Goal: Task Accomplishment & Management: Use online tool/utility

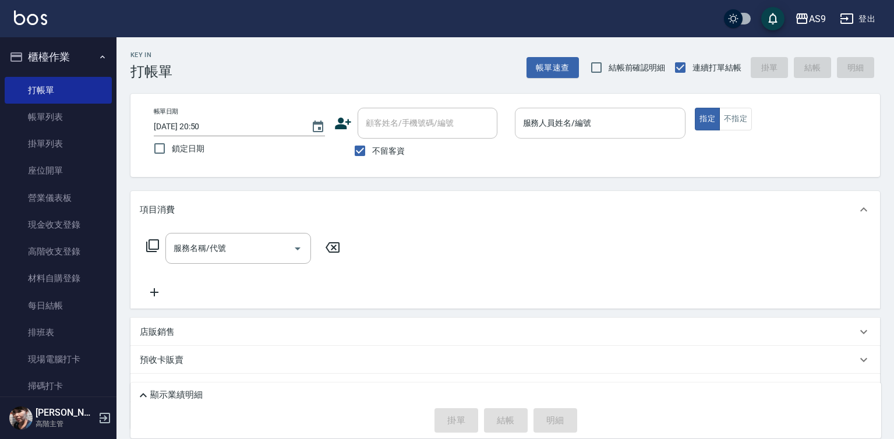
click at [554, 128] on div "服務人員姓名/編號 服務人員姓名/編號" at bounding box center [600, 123] width 171 height 31
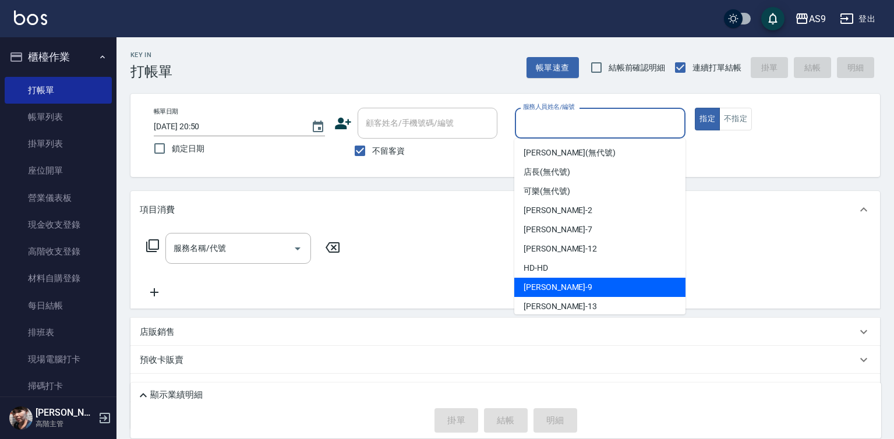
click at [563, 288] on div "[PERSON_NAME] -9" at bounding box center [599, 287] width 171 height 19
type input "[PERSON_NAME]-9"
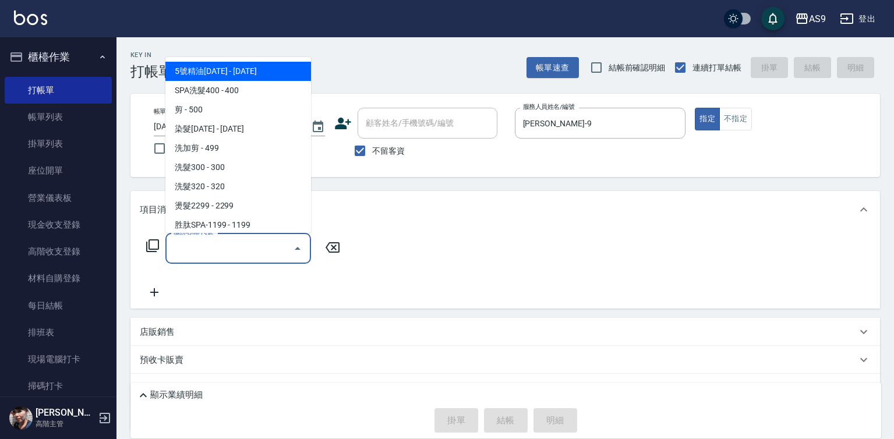
click at [223, 247] on input "服務名稱/代號" at bounding box center [230, 248] width 118 height 20
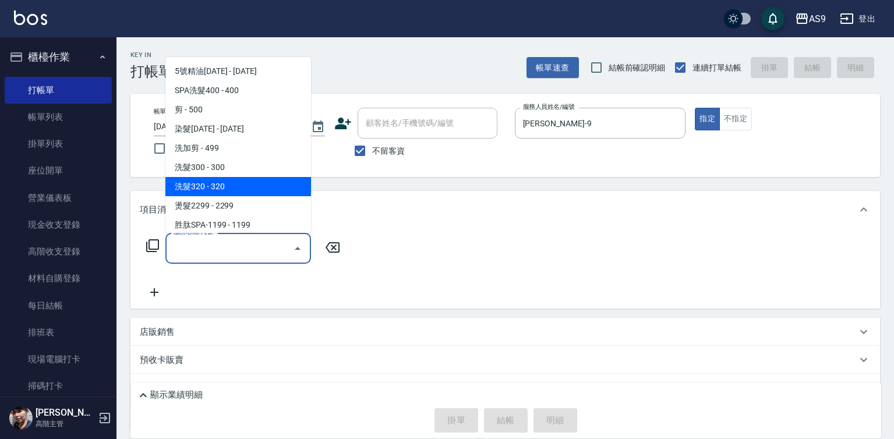
click at [227, 185] on span "洗髮320 - 320" at bounding box center [238, 186] width 146 height 19
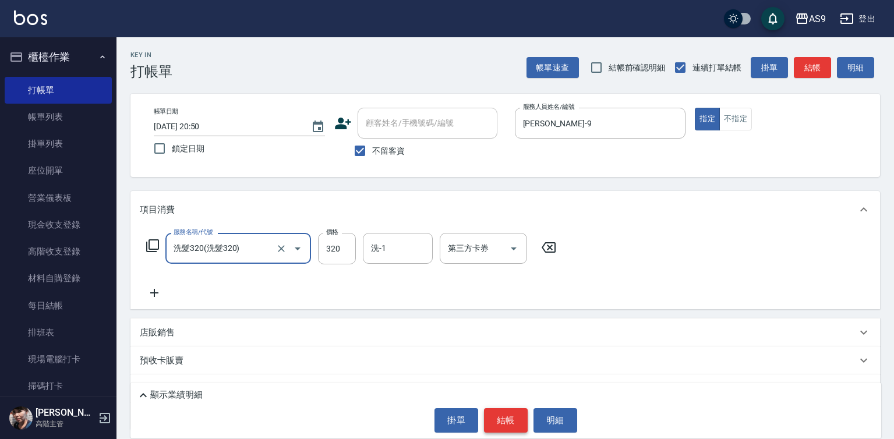
type input "洗髮320"
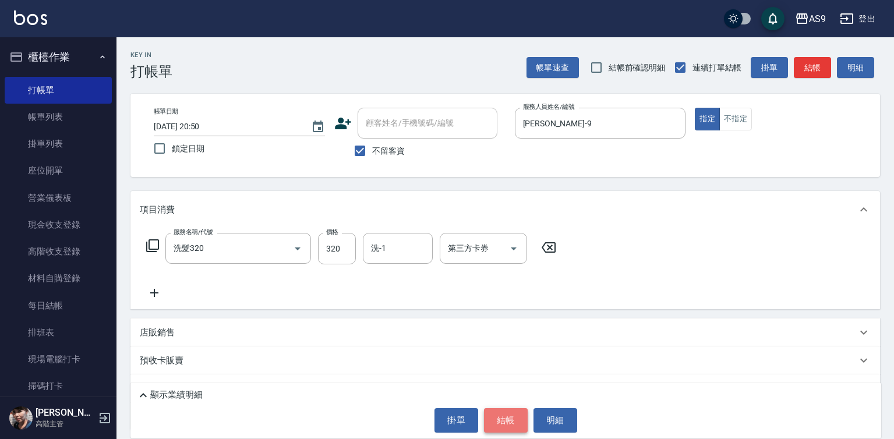
click at [511, 413] on button "結帳" at bounding box center [506, 420] width 44 height 24
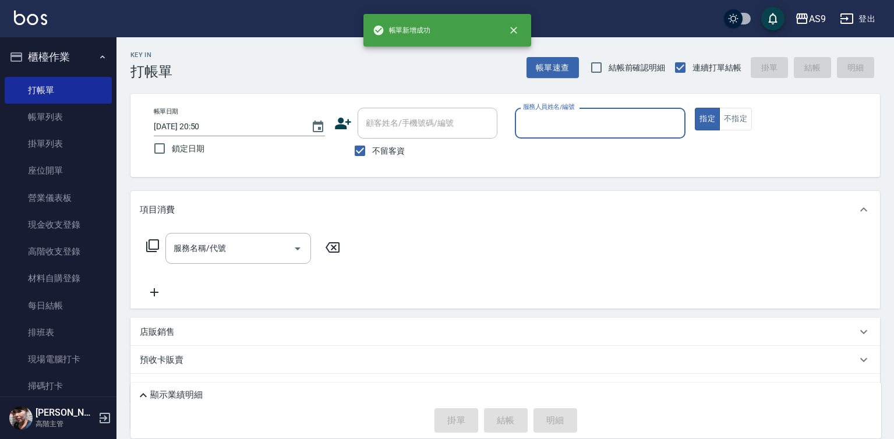
click at [542, 118] on input "服務人員姓名/編號" at bounding box center [600, 123] width 161 height 20
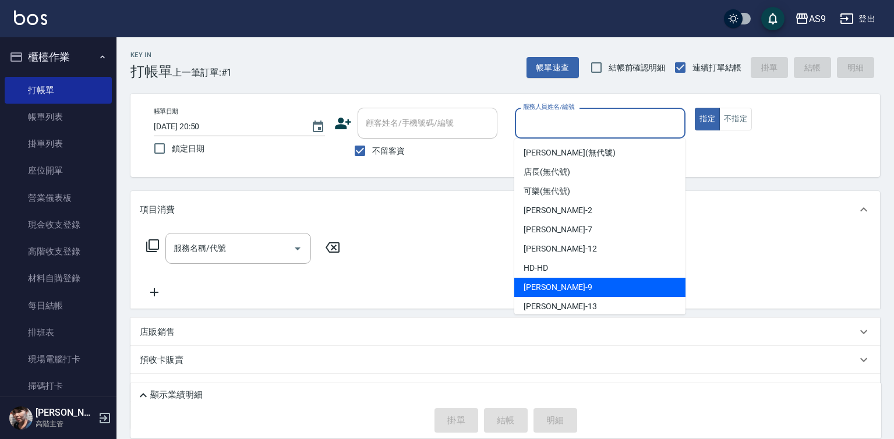
click at [563, 284] on div "[PERSON_NAME] -9" at bounding box center [599, 287] width 171 height 19
type input "[PERSON_NAME]-9"
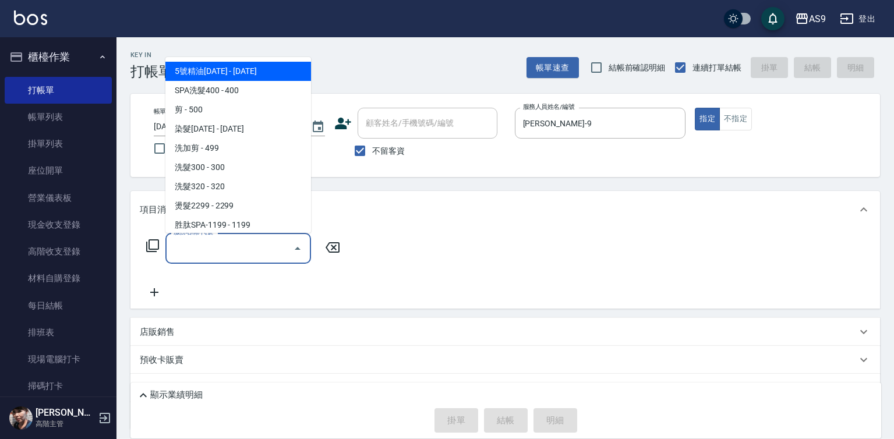
click at [258, 247] on input "服務名稱/代號" at bounding box center [230, 248] width 118 height 20
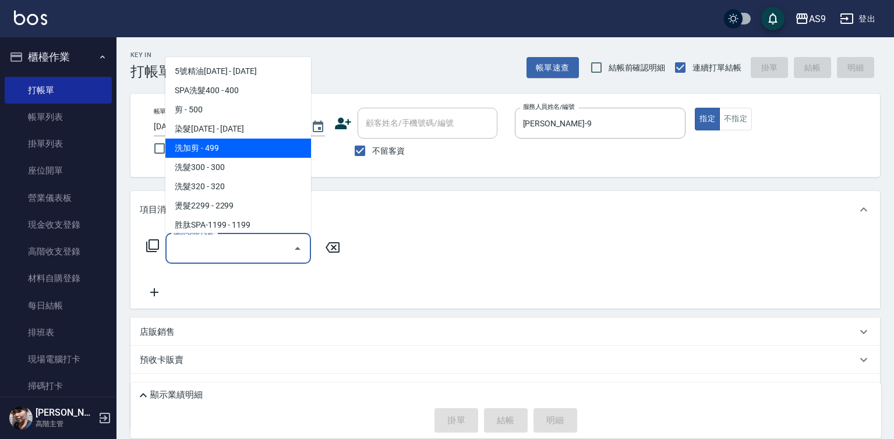
click at [219, 146] on span "洗加剪 - 499" at bounding box center [238, 148] width 146 height 19
type input "洗加剪(洗加剪)"
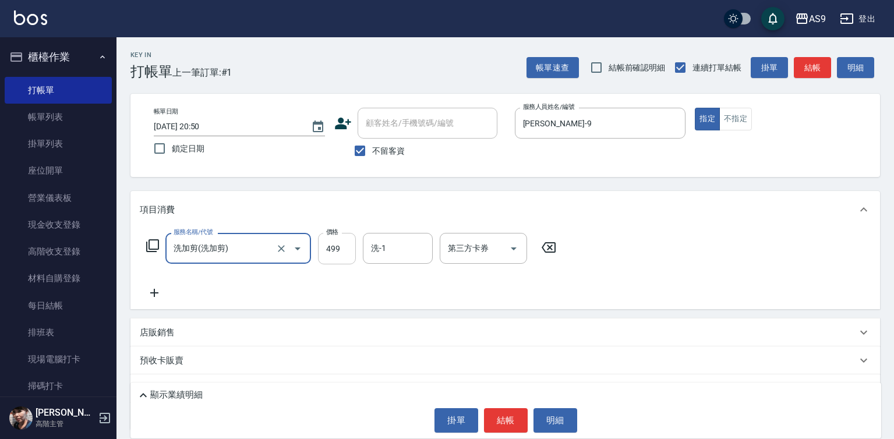
click at [326, 242] on input "499" at bounding box center [337, 248] width 38 height 31
type input "800"
click at [508, 414] on button "結帳" at bounding box center [506, 420] width 44 height 24
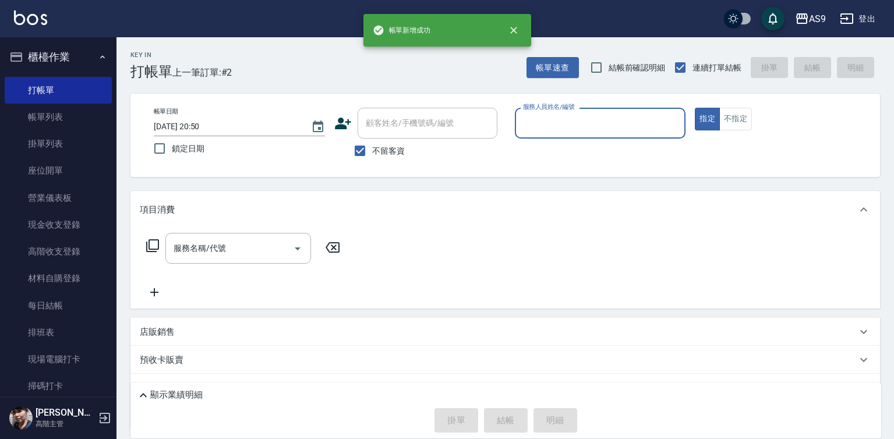
click at [563, 127] on input "服務人員姓名/編號" at bounding box center [600, 123] width 161 height 20
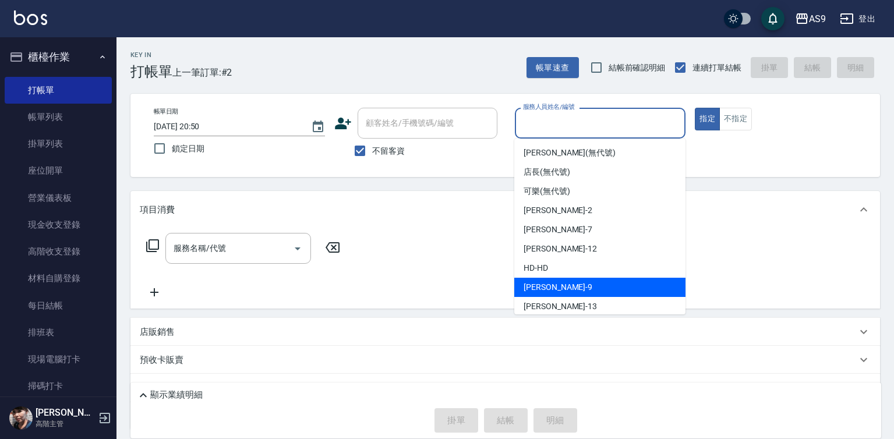
click at [568, 289] on div "[PERSON_NAME] -9" at bounding box center [599, 287] width 171 height 19
type input "[PERSON_NAME]-9"
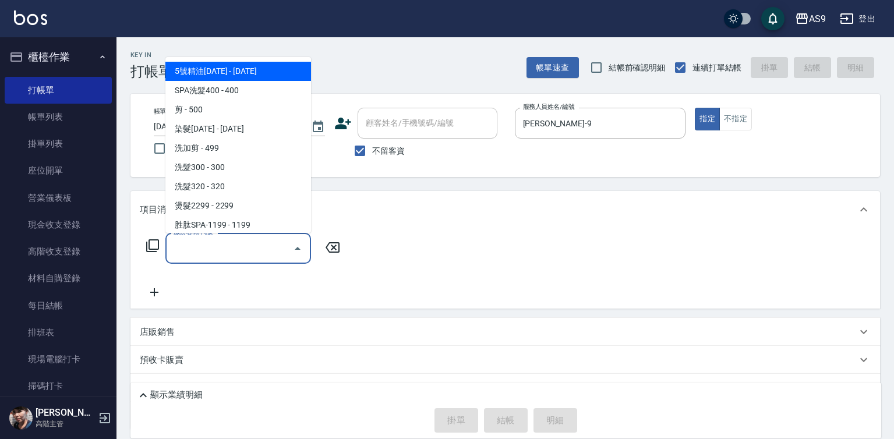
click at [224, 249] on input "服務名稱/代號" at bounding box center [230, 248] width 118 height 20
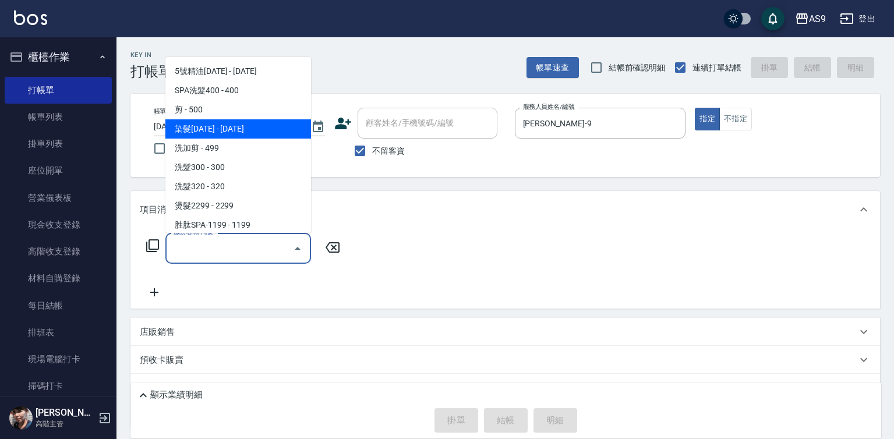
click at [233, 134] on span "染髮[DATE] - [DATE]" at bounding box center [238, 128] width 146 height 19
type input "染髮1500(染髮1500)"
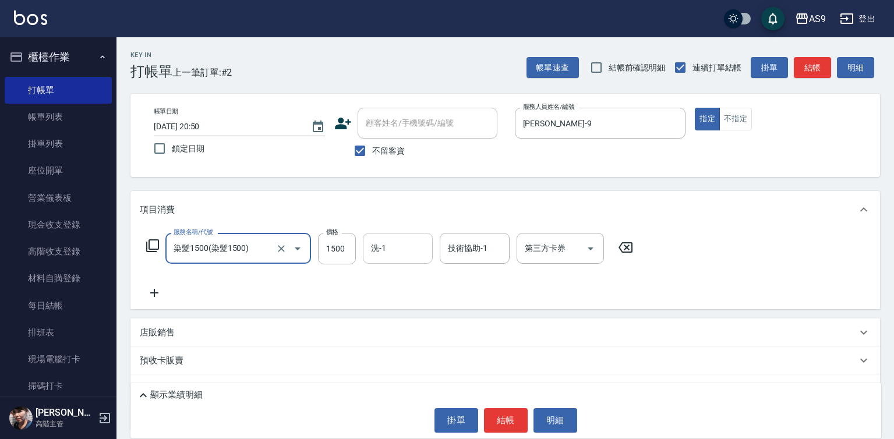
click at [399, 244] on input "洗-1" at bounding box center [397, 248] width 59 height 20
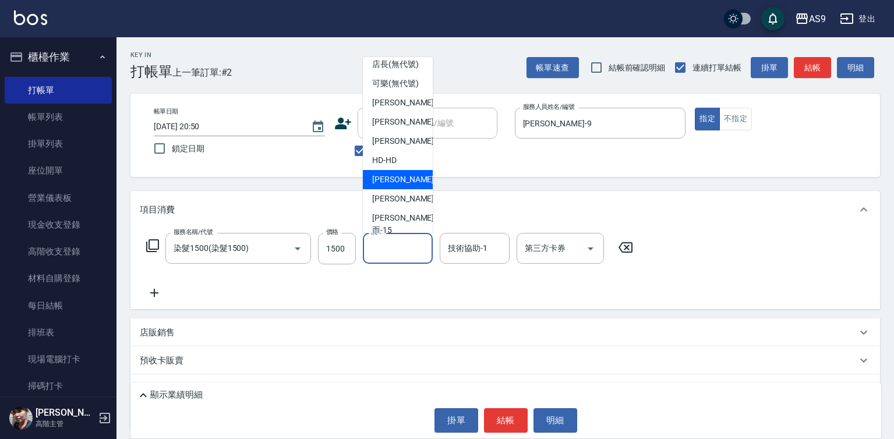
scroll to position [58, 0]
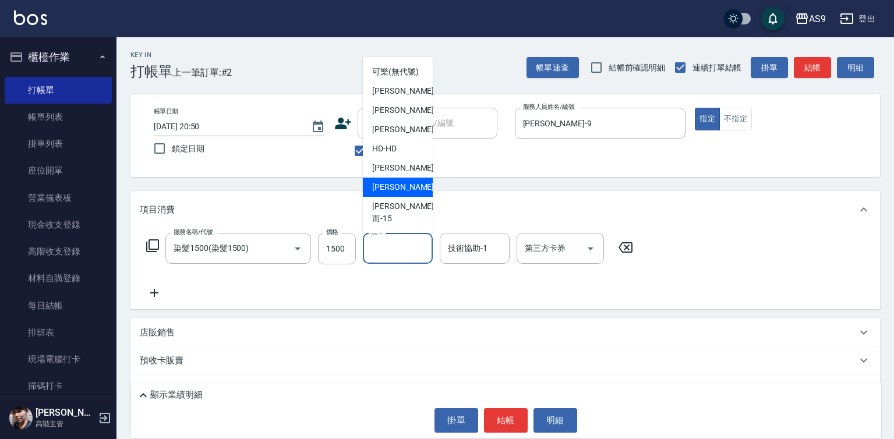
click at [391, 193] on span "[PERSON_NAME] -13" at bounding box center [408, 187] width 73 height 12
type input "[PERSON_NAME]-13"
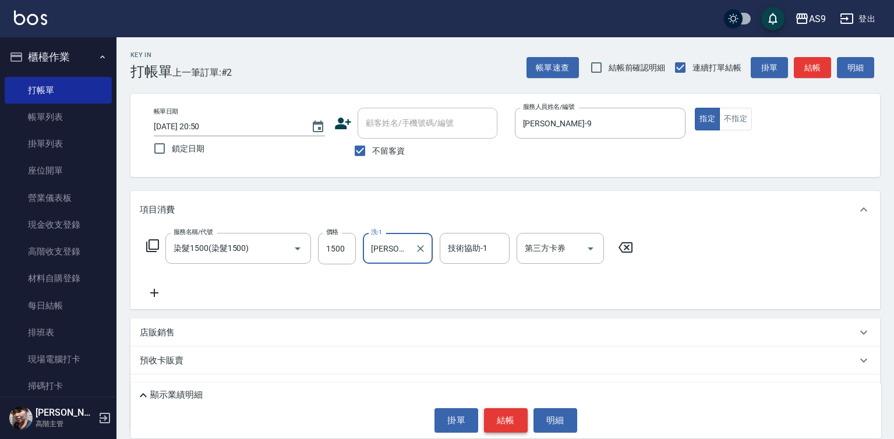
click at [504, 427] on button "結帳" at bounding box center [506, 420] width 44 height 24
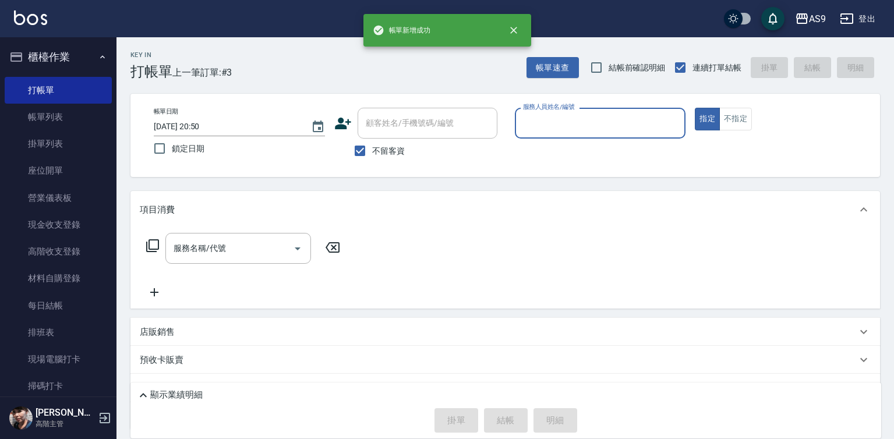
click at [583, 133] on input "服務人員姓名/編號" at bounding box center [600, 123] width 161 height 20
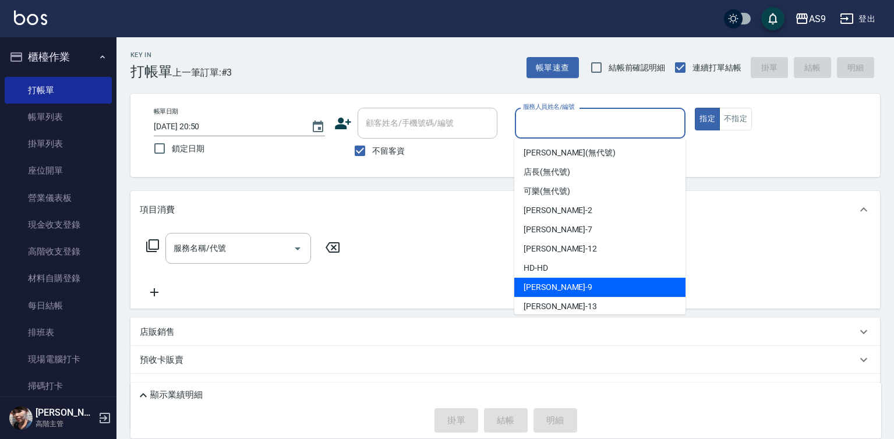
drag, startPoint x: 565, startPoint y: 288, endPoint x: 541, endPoint y: 294, distance: 24.6
click at [565, 291] on div "[PERSON_NAME] -9" at bounding box center [599, 287] width 171 height 19
type input "[PERSON_NAME]-9"
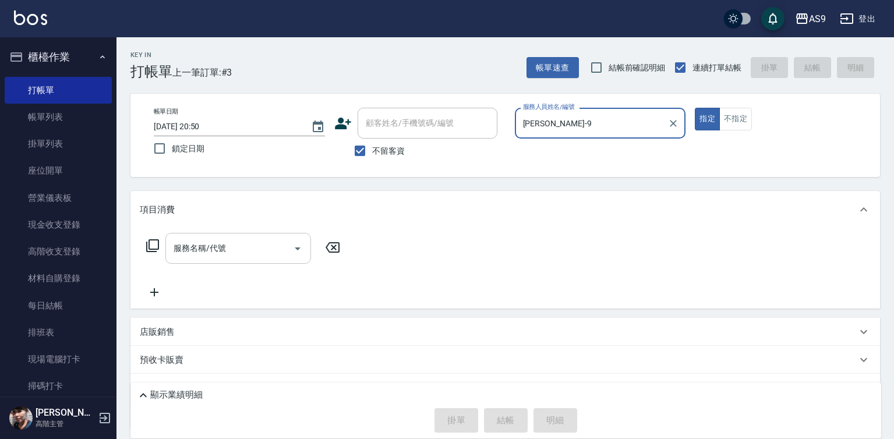
click at [261, 245] on input "服務名稱/代號" at bounding box center [230, 248] width 118 height 20
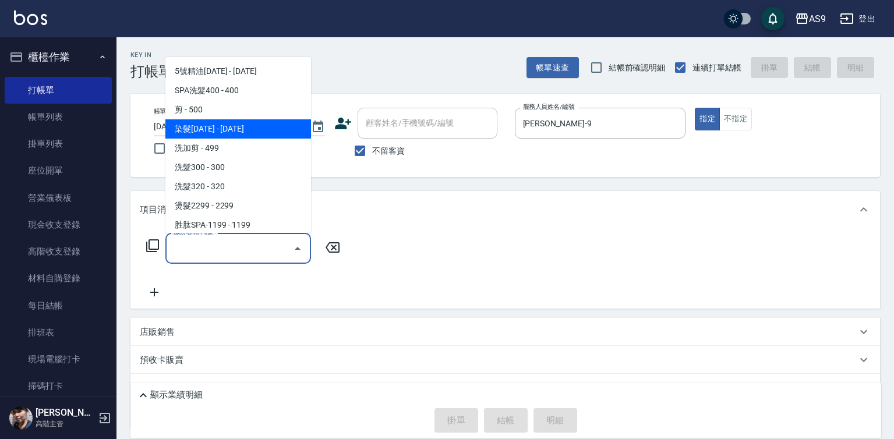
click at [231, 136] on span "染髮[DATE] - [DATE]" at bounding box center [238, 128] width 146 height 19
type input "染髮1500(染髮1500)"
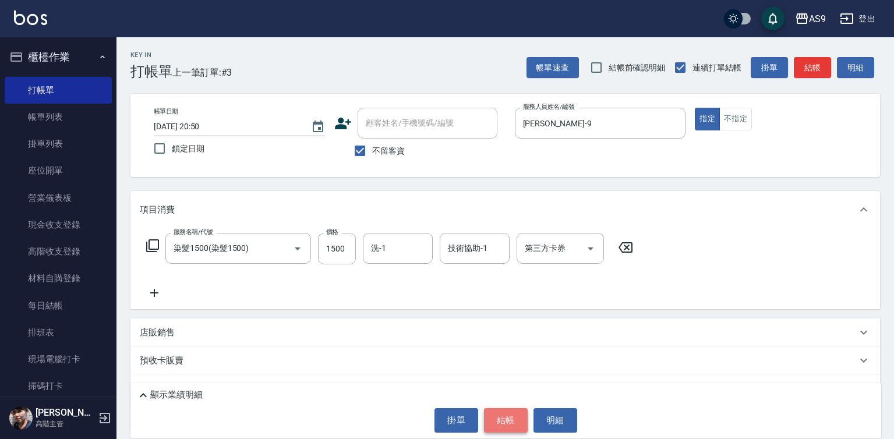
click at [503, 413] on button "結帳" at bounding box center [506, 420] width 44 height 24
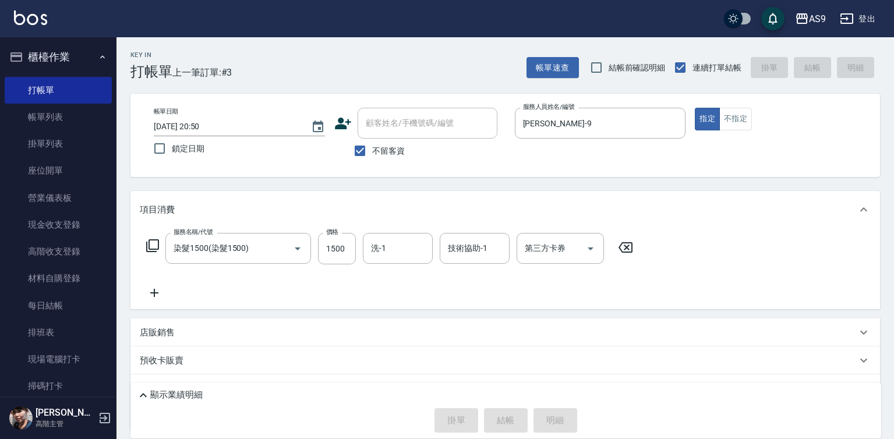
type input "[DATE] 20:51"
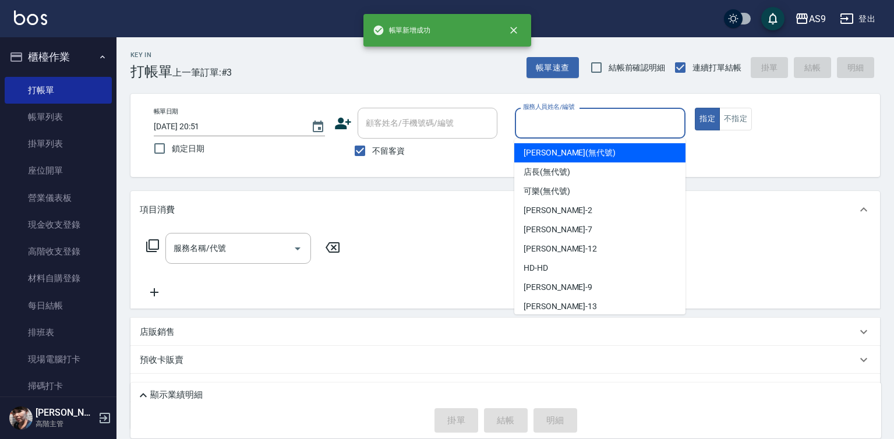
drag, startPoint x: 546, startPoint y: 125, endPoint x: 557, endPoint y: 186, distance: 62.6
click at [546, 129] on input "服務人員姓名/編號" at bounding box center [600, 123] width 161 height 20
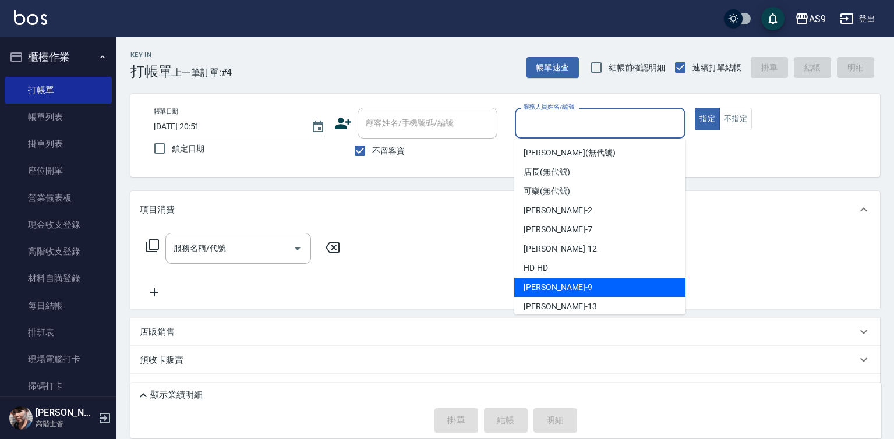
click at [555, 287] on div "[PERSON_NAME] -9" at bounding box center [599, 287] width 171 height 19
type input "[PERSON_NAME]-9"
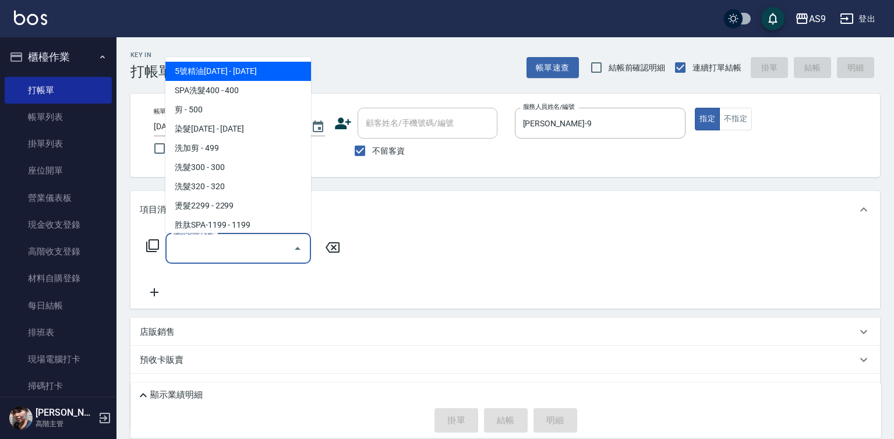
click at [246, 248] on input "服務名稱/代號" at bounding box center [230, 248] width 118 height 20
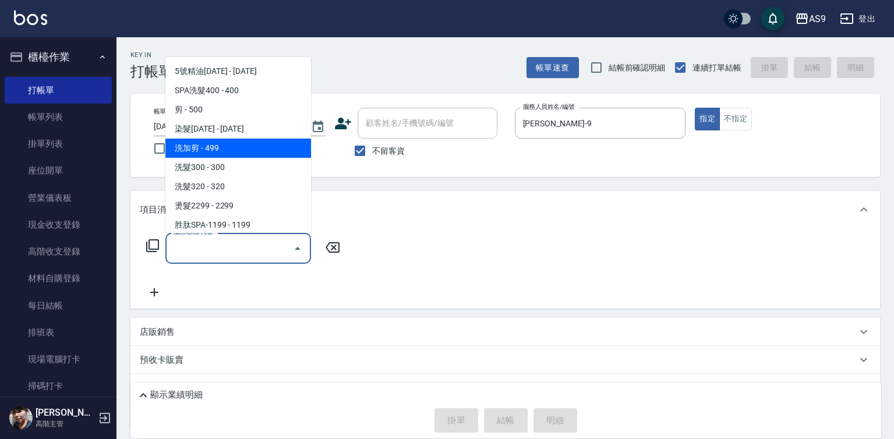
click at [220, 147] on span "洗加剪 - 499" at bounding box center [238, 148] width 146 height 19
type input "洗加剪(洗加剪)"
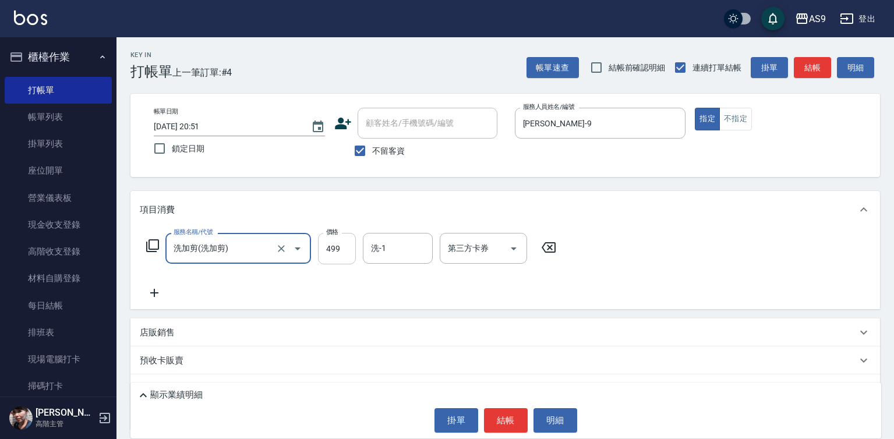
click at [331, 252] on input "499" at bounding box center [337, 248] width 38 height 31
type input "600"
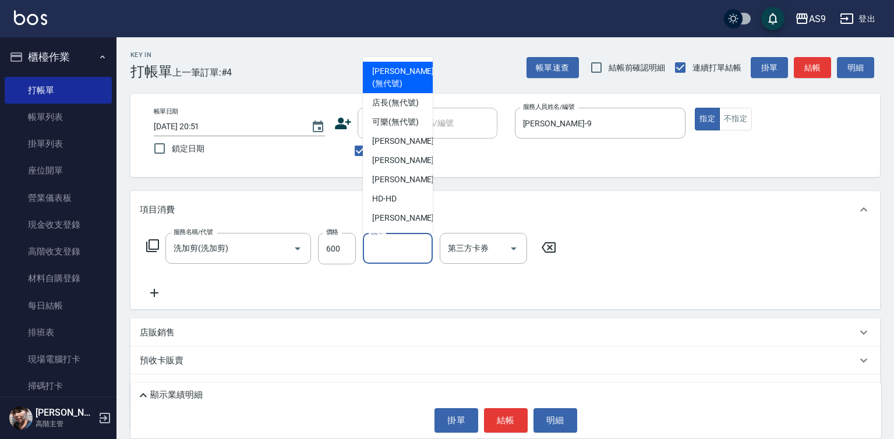
click at [388, 251] on input "洗-1" at bounding box center [397, 248] width 59 height 20
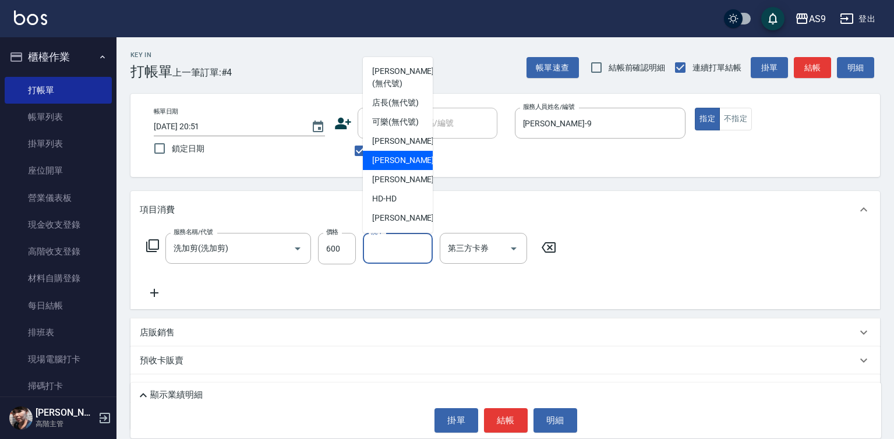
scroll to position [75, 0]
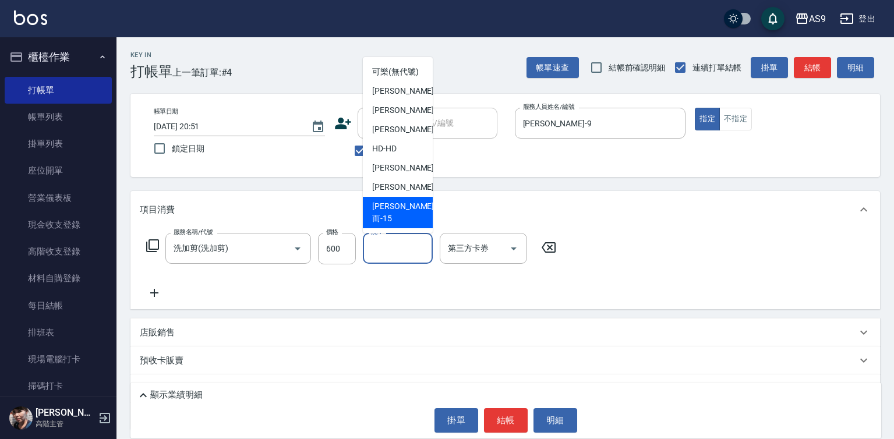
click at [406, 193] on span "[PERSON_NAME] -13" at bounding box center [408, 187] width 73 height 12
type input "[PERSON_NAME]-13"
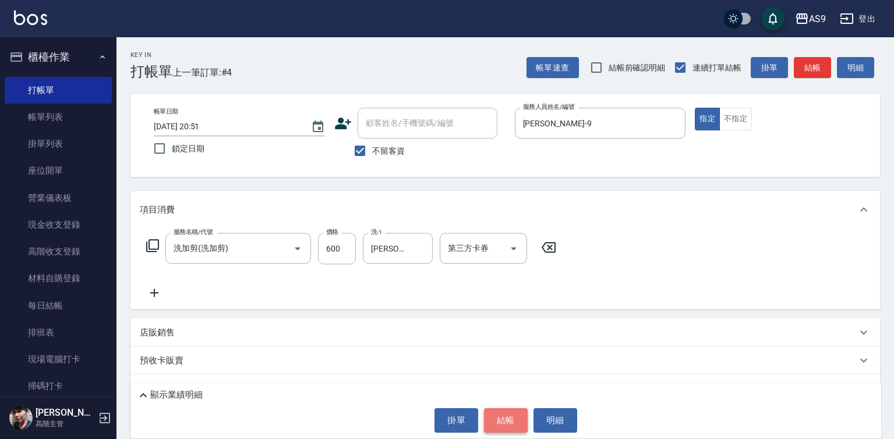
click at [516, 420] on button "結帳" at bounding box center [506, 420] width 44 height 24
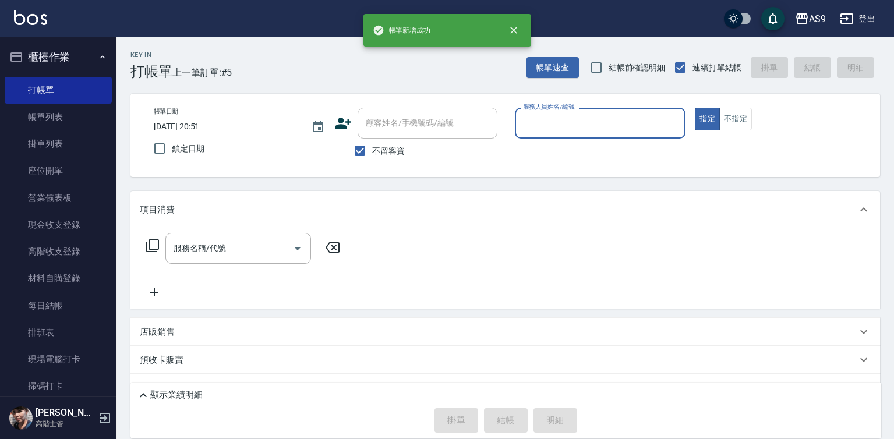
drag, startPoint x: 557, startPoint y: 121, endPoint x: 560, endPoint y: 137, distance: 16.0
click at [557, 124] on input "服務人員姓名/編號" at bounding box center [600, 123] width 161 height 20
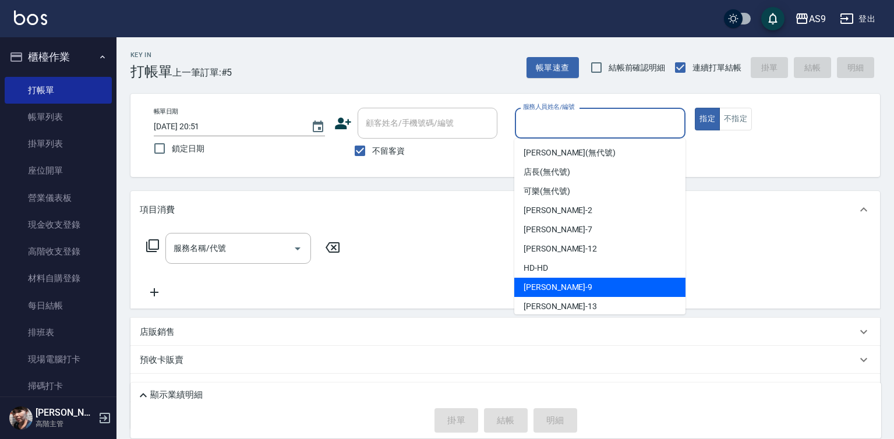
click at [567, 287] on div "[PERSON_NAME] -9" at bounding box center [599, 287] width 171 height 19
type input "[PERSON_NAME]-9"
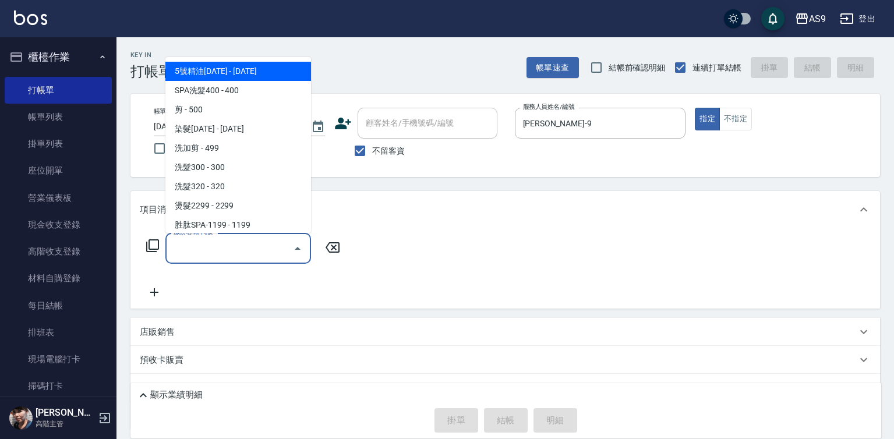
click at [266, 250] on input "服務名稱/代號" at bounding box center [230, 248] width 118 height 20
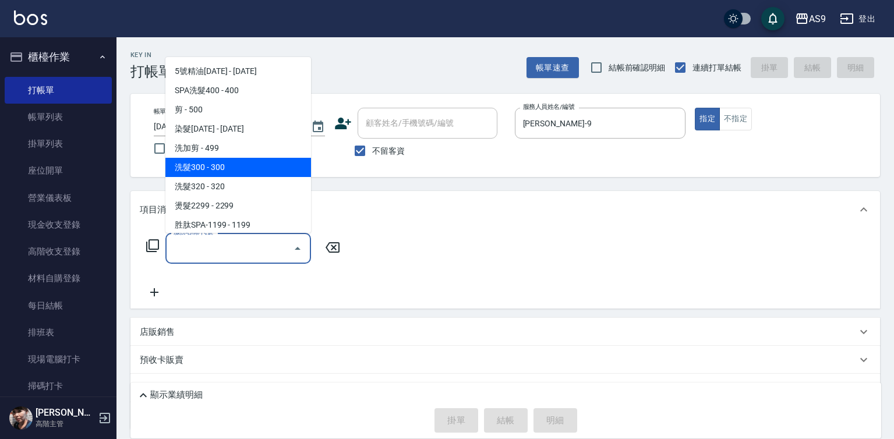
click at [199, 169] on span "洗髮300 - 300" at bounding box center [238, 167] width 146 height 19
type input "洗髮300(洗 髮300)"
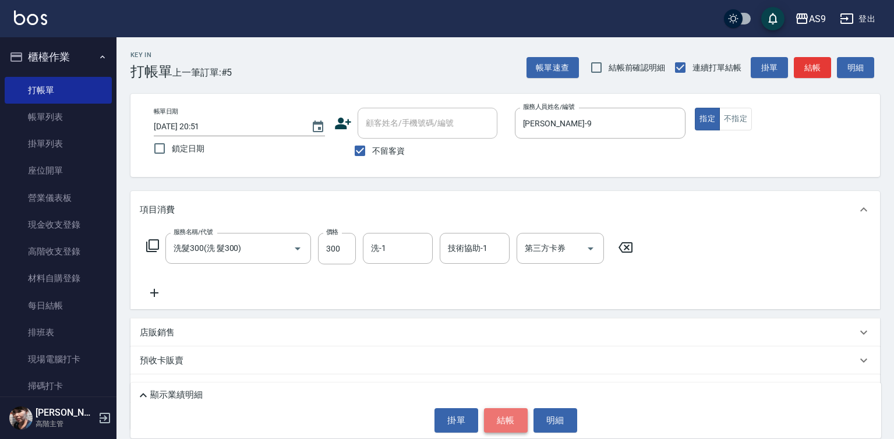
click at [494, 425] on button "結帳" at bounding box center [506, 420] width 44 height 24
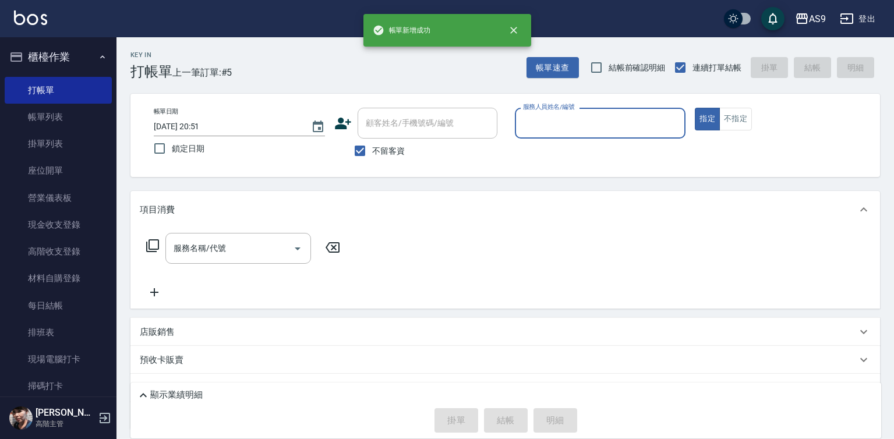
click at [556, 119] on input "服務人員姓名/編號" at bounding box center [600, 123] width 161 height 20
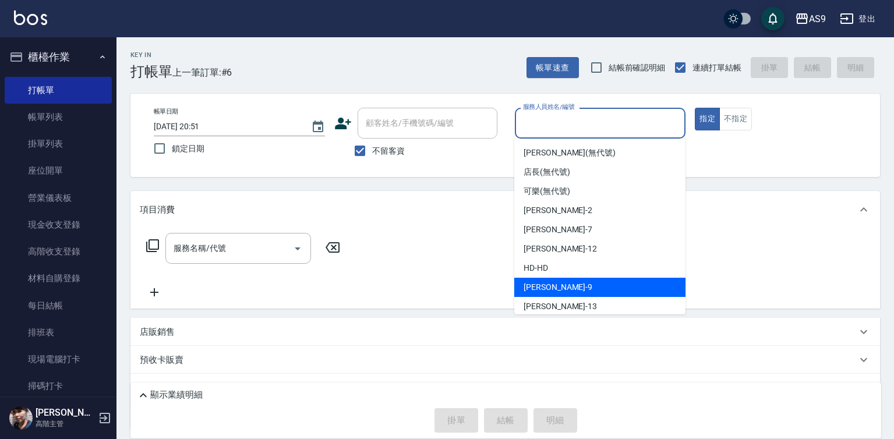
click at [564, 291] on div "[PERSON_NAME] -9" at bounding box center [599, 287] width 171 height 19
type input "[PERSON_NAME]-9"
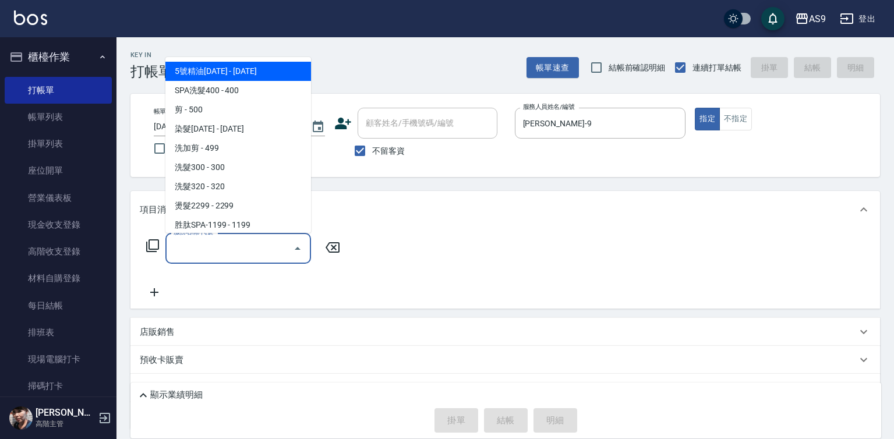
click at [250, 251] on input "服務名稱/代號" at bounding box center [230, 248] width 118 height 20
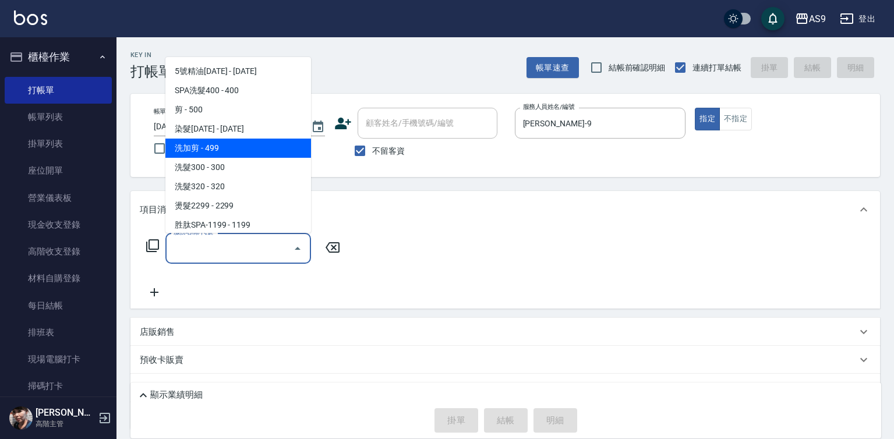
click at [232, 151] on span "洗加剪 - 499" at bounding box center [238, 148] width 146 height 19
type input "洗加剪(洗加剪)"
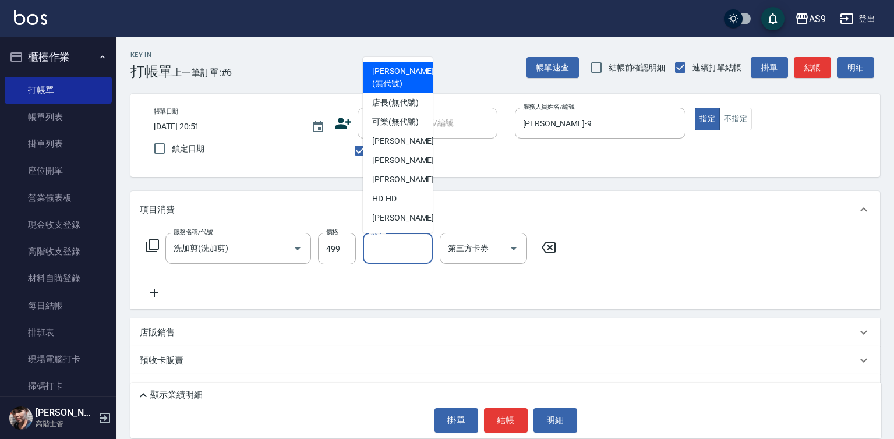
click at [397, 247] on input "洗-1" at bounding box center [397, 248] width 59 height 20
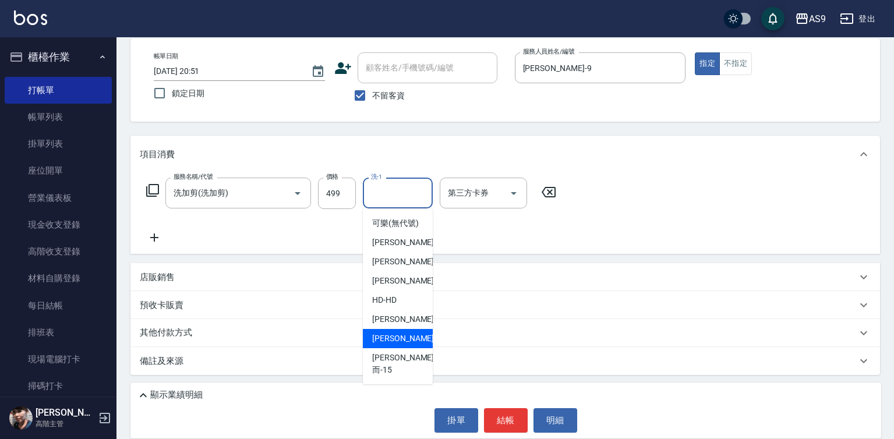
click at [405, 345] on span "[PERSON_NAME] -13" at bounding box center [408, 339] width 73 height 12
type input "[PERSON_NAME]-13"
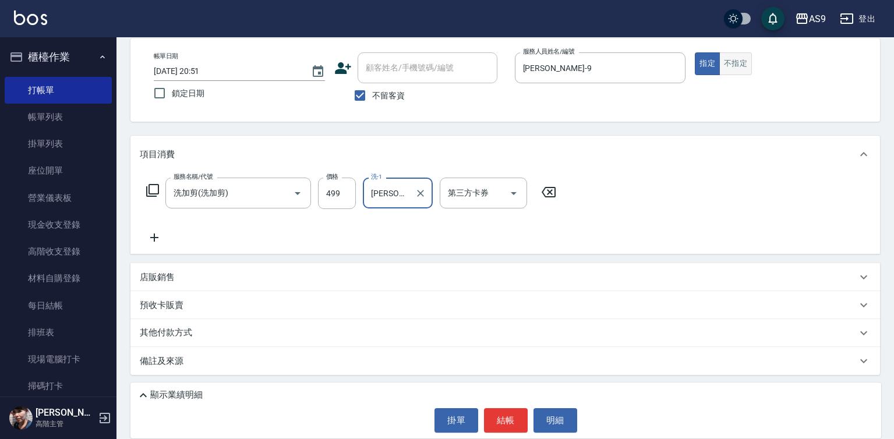
click at [726, 61] on button "不指定" at bounding box center [735, 63] width 33 height 23
click at [511, 425] on button "結帳" at bounding box center [506, 420] width 44 height 24
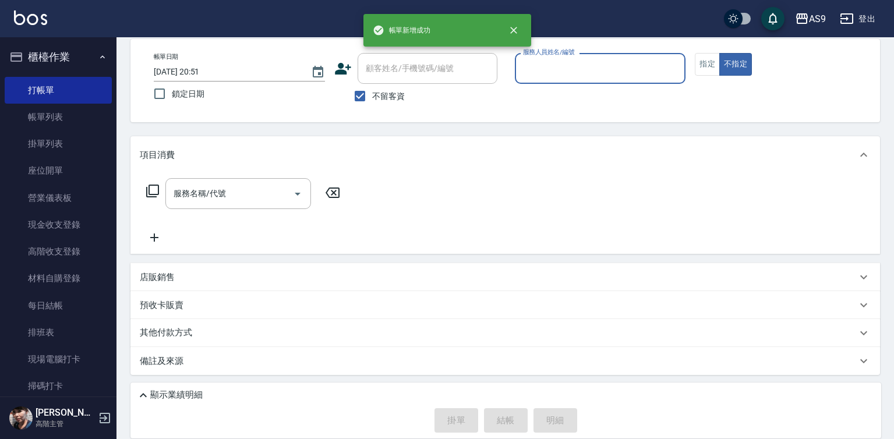
scroll to position [55, 0]
click at [544, 77] on input "服務人員姓名/編號" at bounding box center [600, 68] width 161 height 20
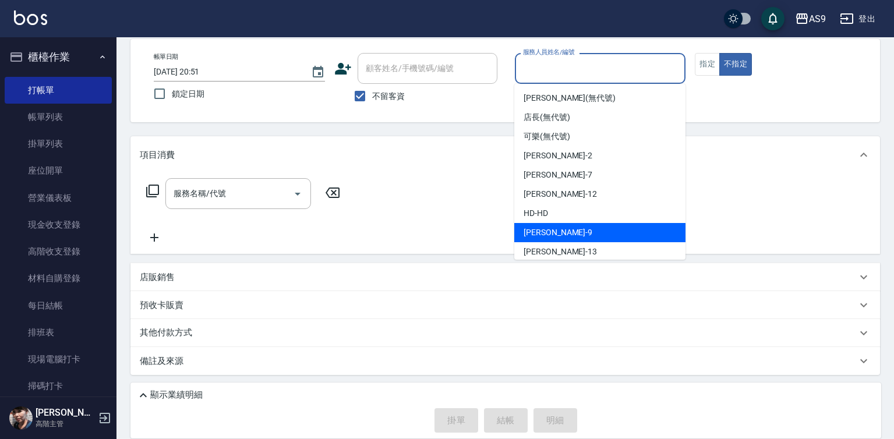
click at [570, 231] on div "[PERSON_NAME] -9" at bounding box center [599, 232] width 171 height 19
type input "[PERSON_NAME]-9"
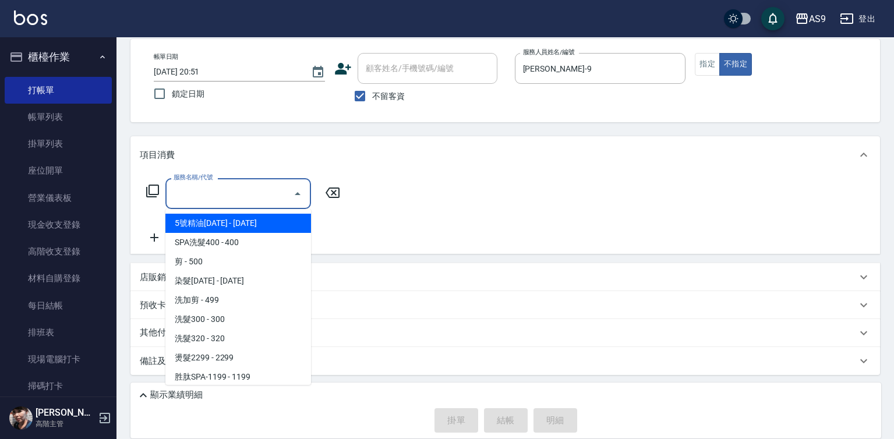
click at [266, 199] on input "服務名稱/代號" at bounding box center [230, 193] width 118 height 20
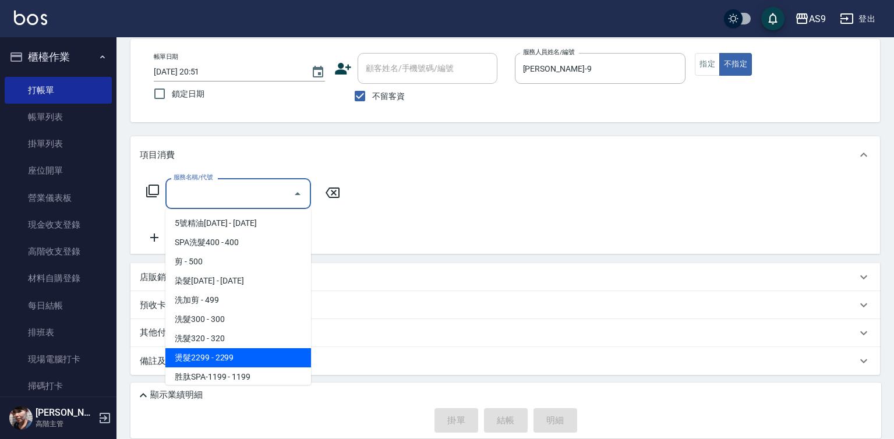
drag, startPoint x: 266, startPoint y: 362, endPoint x: 337, endPoint y: 239, distance: 142.2
click at [268, 362] on span "燙髮2299 - 2299" at bounding box center [238, 357] width 146 height 19
type input "燙髮2299(燙2299)"
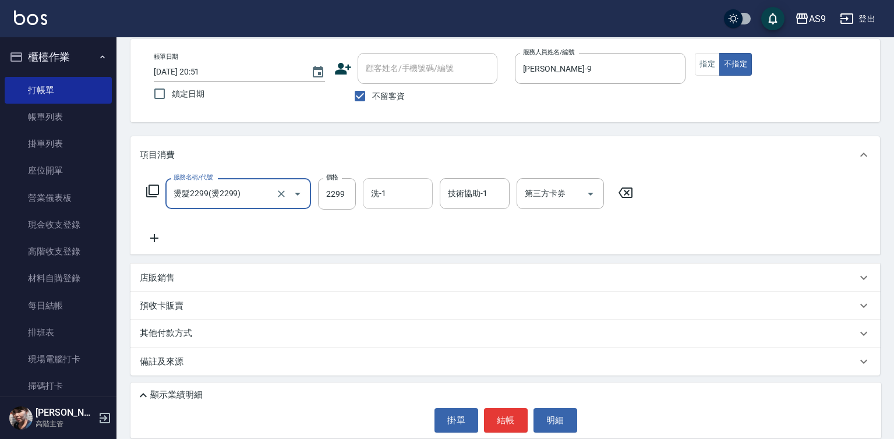
click at [383, 194] on div "洗-1 洗-1" at bounding box center [398, 193] width 70 height 31
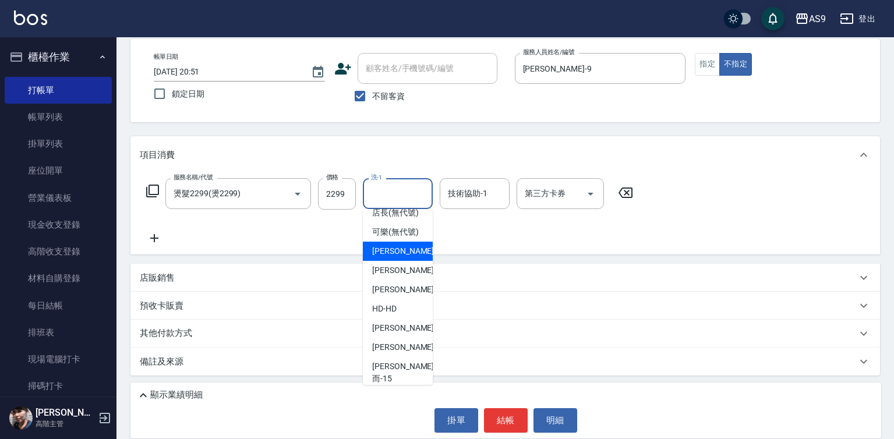
scroll to position [75, 0]
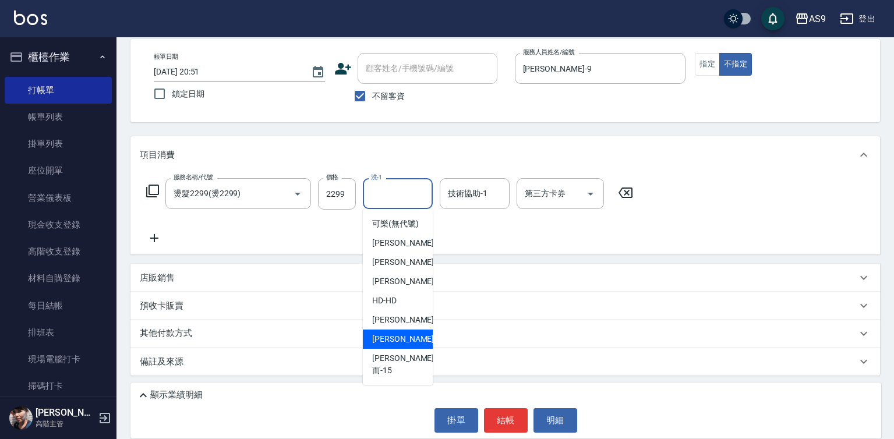
click at [416, 349] on div "[PERSON_NAME] -13" at bounding box center [398, 339] width 70 height 19
type input "[PERSON_NAME]-13"
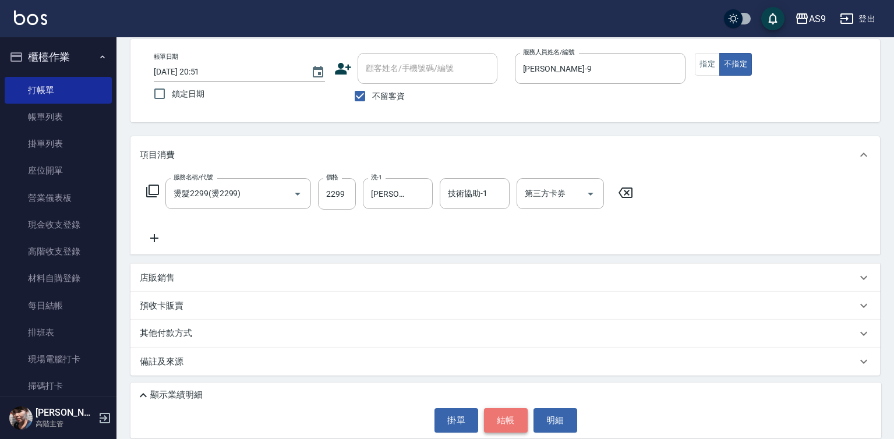
click at [521, 423] on button "結帳" at bounding box center [506, 420] width 44 height 24
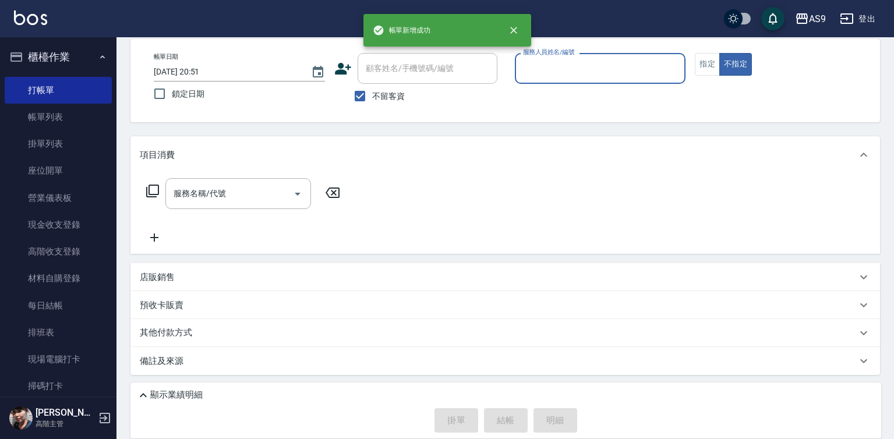
click at [554, 68] on input "服務人員姓名/編號" at bounding box center [600, 68] width 161 height 20
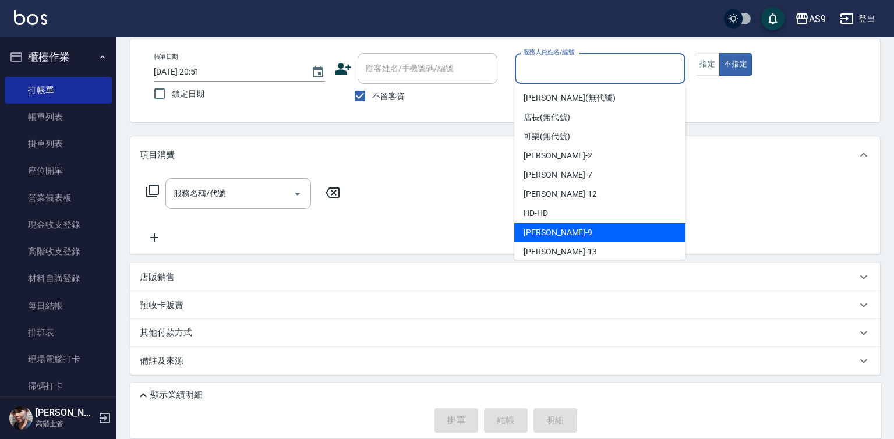
click at [573, 235] on div "[PERSON_NAME] -9" at bounding box center [599, 232] width 171 height 19
type input "[PERSON_NAME]-9"
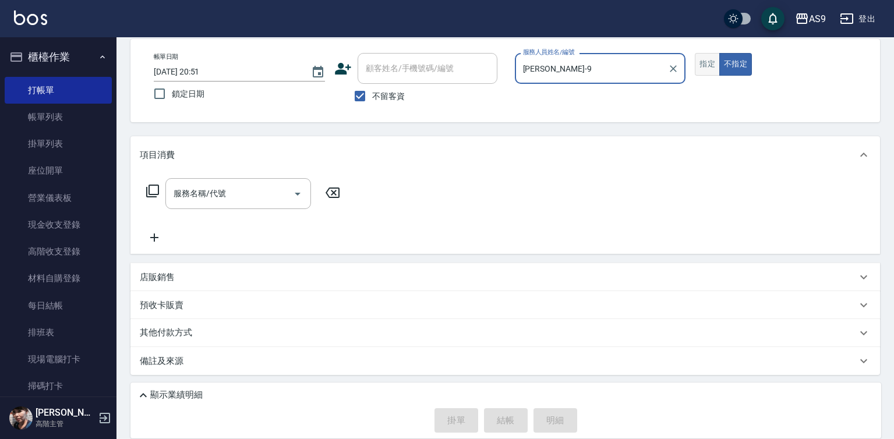
click at [703, 62] on button "指定" at bounding box center [707, 64] width 25 height 23
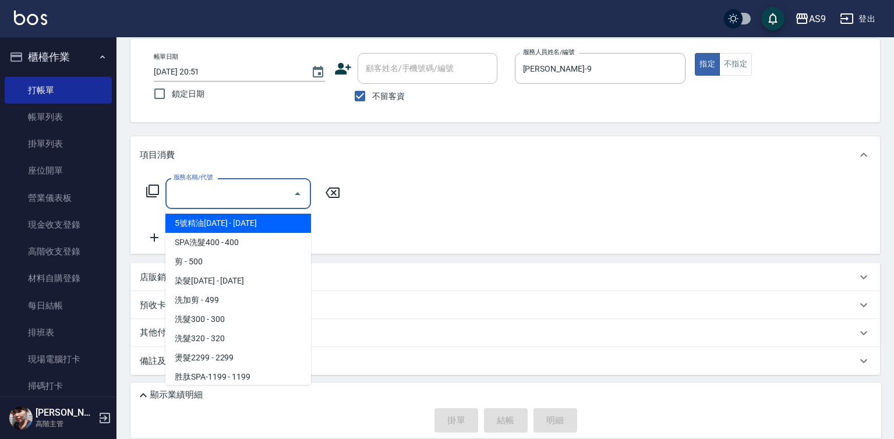
click at [275, 195] on input "服務名稱/代號" at bounding box center [230, 193] width 118 height 20
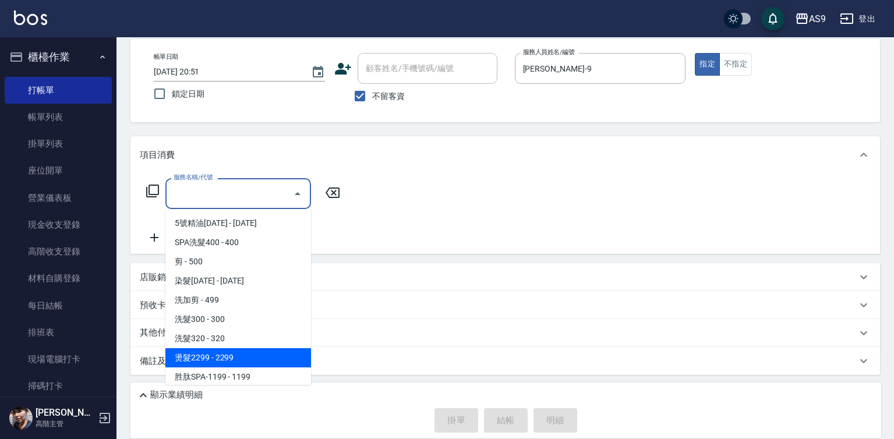
click at [252, 356] on span "燙髮2299 - 2299" at bounding box center [238, 357] width 146 height 19
type input "燙髮2299(燙2299)"
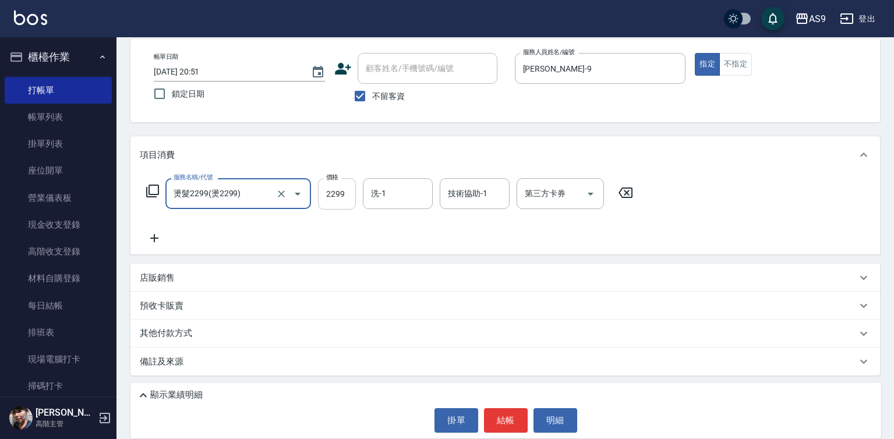
click at [334, 190] on input "2299" at bounding box center [337, 193] width 38 height 31
type input "3000"
click at [394, 198] on input "洗-1" at bounding box center [397, 193] width 59 height 20
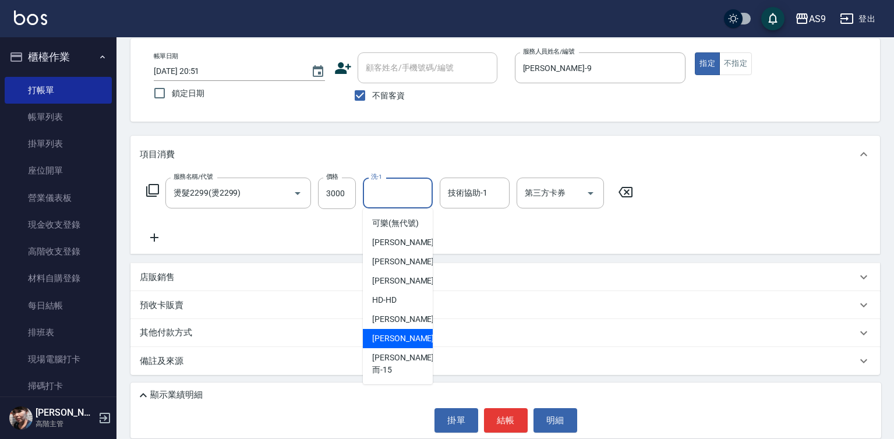
click at [394, 345] on span "[PERSON_NAME] -13" at bounding box center [408, 339] width 73 height 12
type input "[PERSON_NAME]-13"
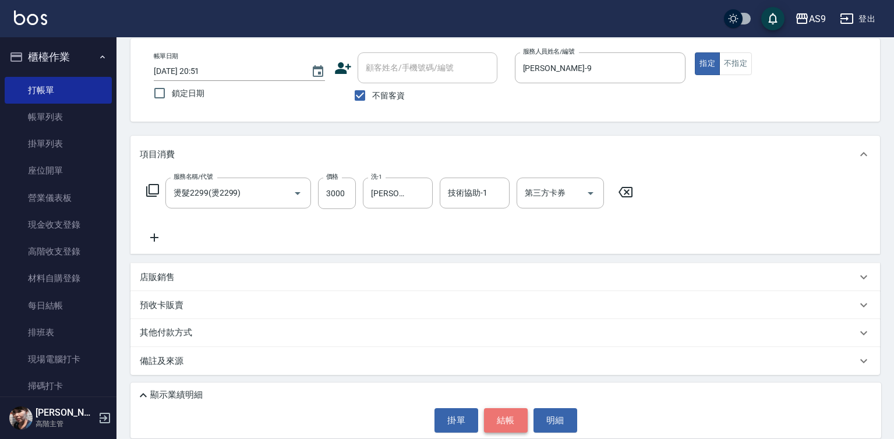
click at [497, 420] on button "結帳" at bounding box center [506, 420] width 44 height 24
type input "[DATE] 20:52"
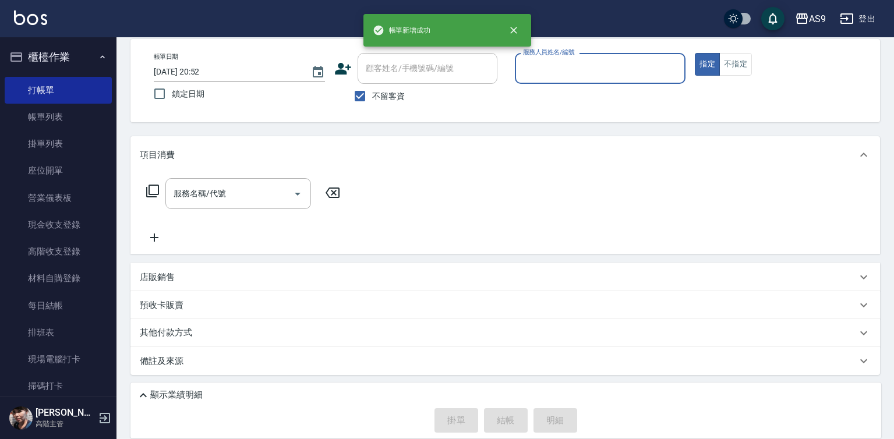
scroll to position [55, 0]
click at [560, 78] on input "服務人員姓名/編號" at bounding box center [600, 68] width 161 height 20
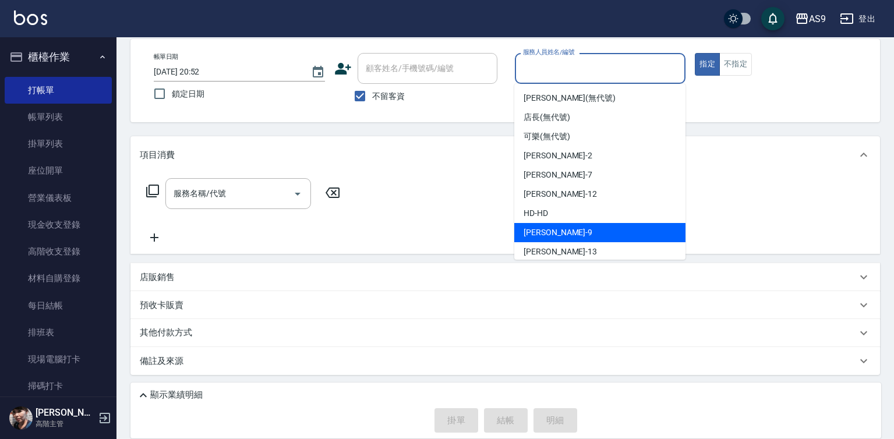
click at [558, 229] on div "[PERSON_NAME] -9" at bounding box center [599, 232] width 171 height 19
type input "[PERSON_NAME]-9"
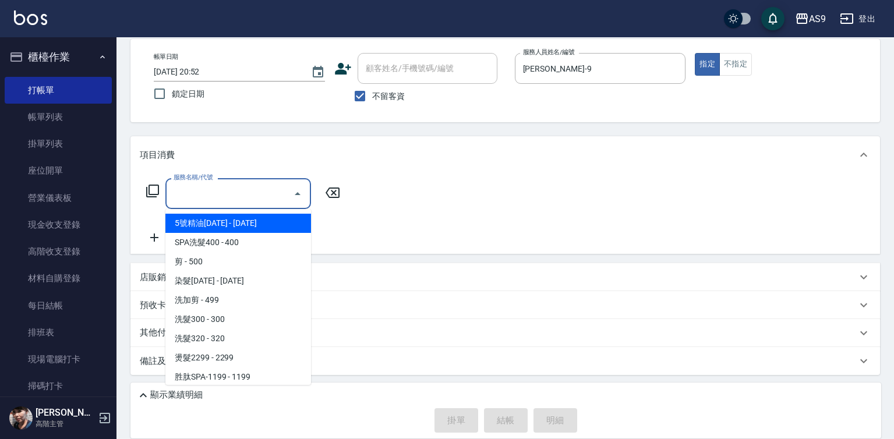
click at [253, 192] on input "服務名稱/代號" at bounding box center [230, 193] width 118 height 20
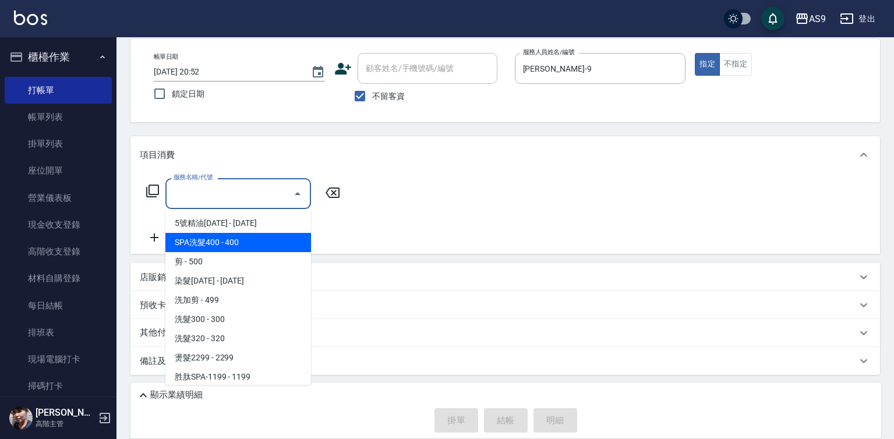
click at [236, 240] on span "SPA洗髮400 - 400" at bounding box center [238, 242] width 146 height 19
type input "SPA洗髮400(SPA洗髮400)"
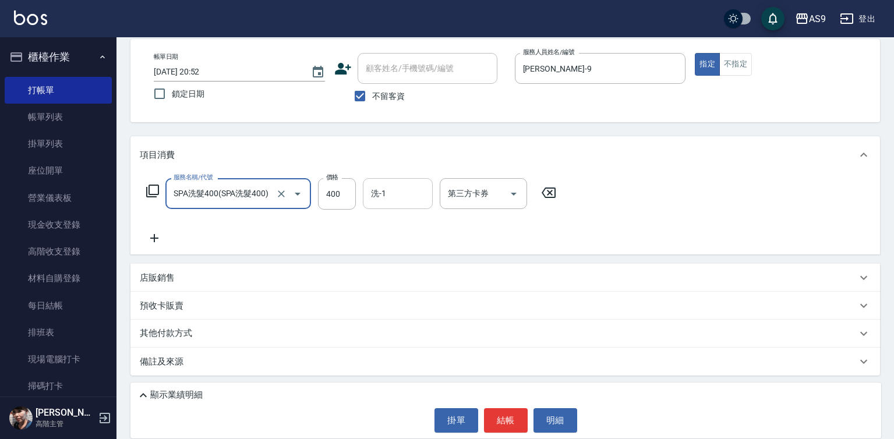
click at [391, 191] on input "洗-1" at bounding box center [397, 193] width 59 height 20
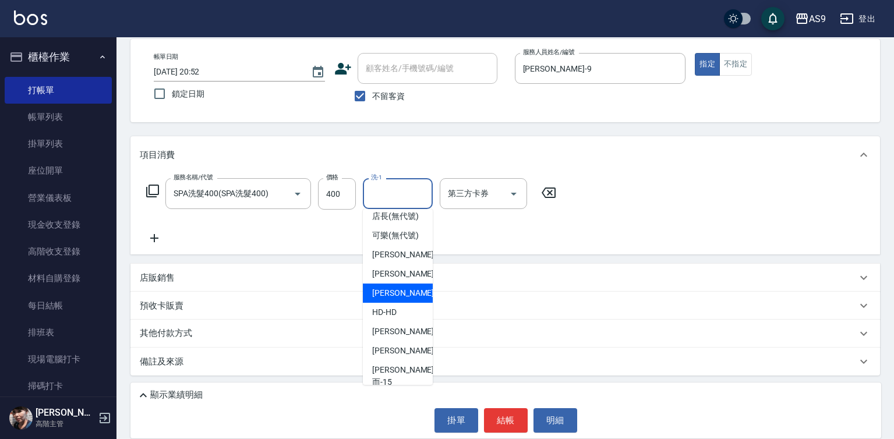
scroll to position [75, 0]
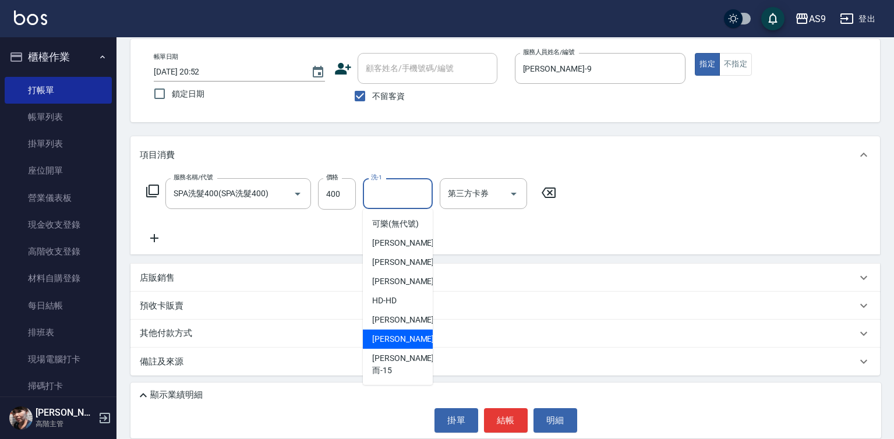
click at [408, 348] on div "[PERSON_NAME] -13" at bounding box center [398, 339] width 70 height 19
type input "[PERSON_NAME]-13"
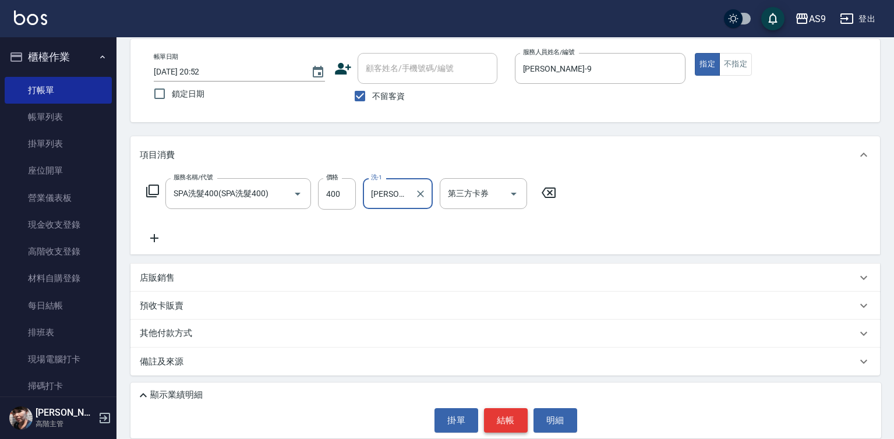
click at [508, 416] on button "結帳" at bounding box center [506, 420] width 44 height 24
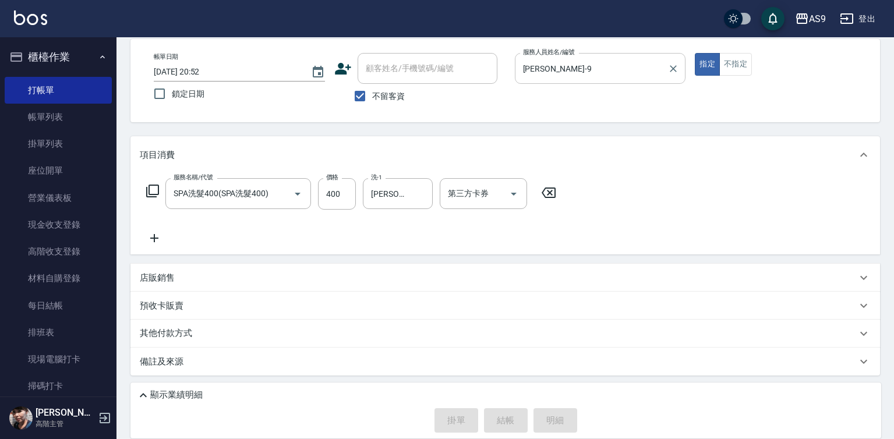
click at [560, 75] on input "[PERSON_NAME]-9" at bounding box center [591, 68] width 143 height 20
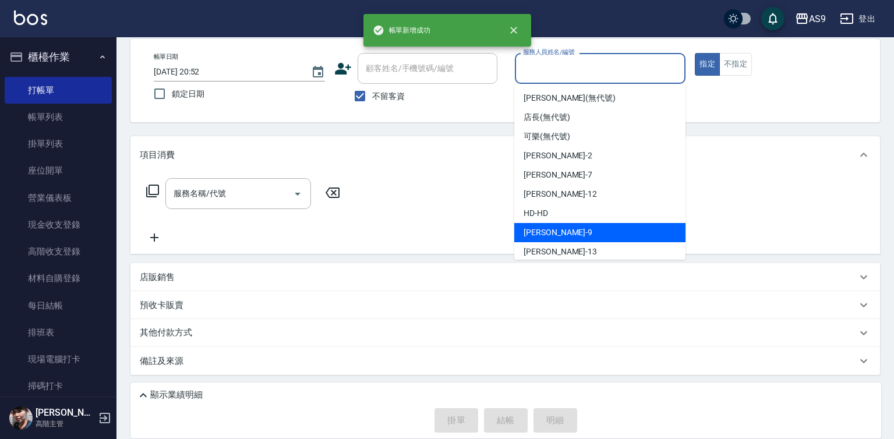
click at [556, 230] on div "[PERSON_NAME] -9" at bounding box center [599, 232] width 171 height 19
type input "[PERSON_NAME]-9"
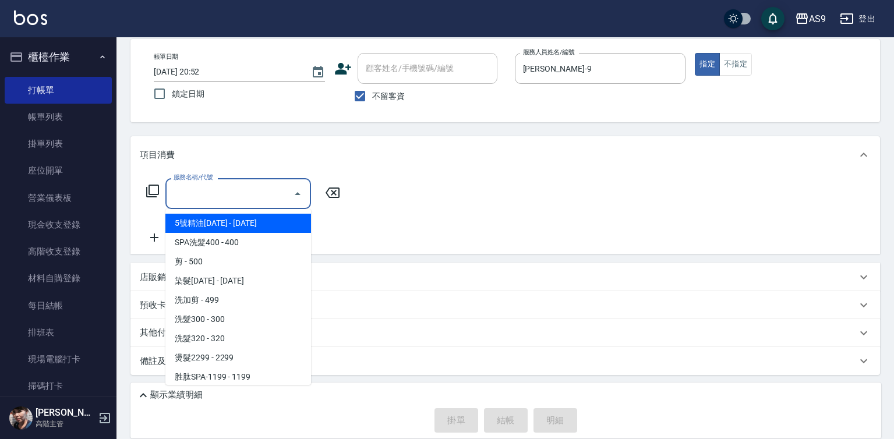
click at [229, 197] on input "服務名稱/代號" at bounding box center [230, 193] width 118 height 20
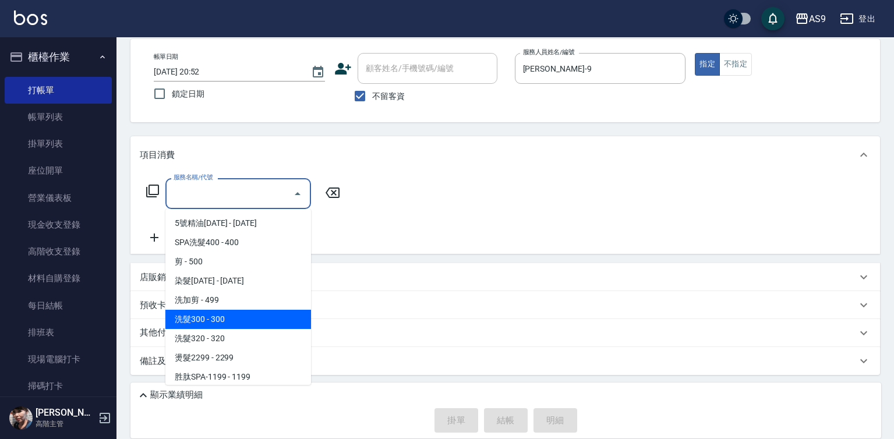
click at [231, 320] on span "洗髮300 - 300" at bounding box center [238, 319] width 146 height 19
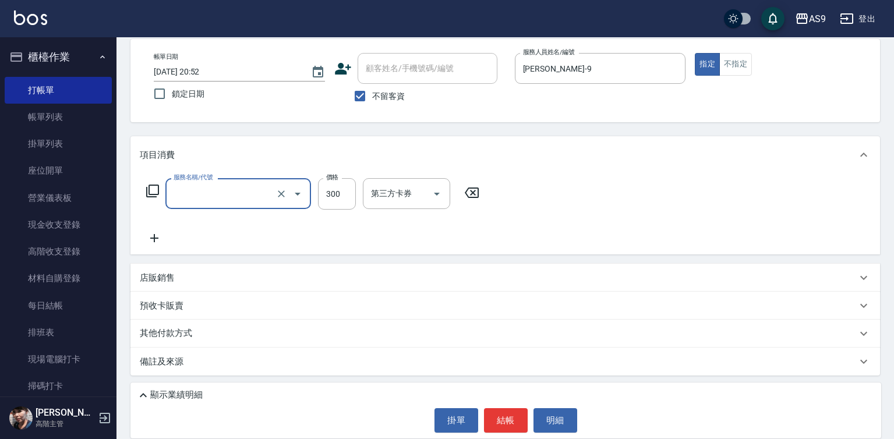
type input "洗髮300(洗 髮300)"
click at [335, 185] on input "300" at bounding box center [337, 193] width 38 height 31
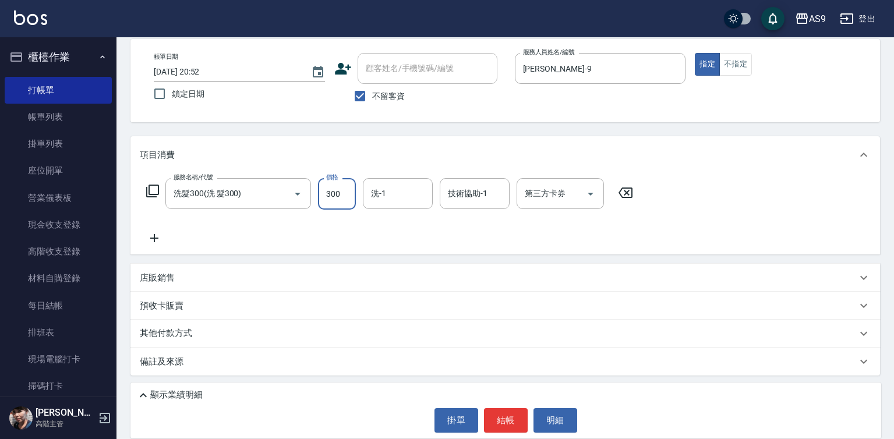
click at [335, 185] on input "300" at bounding box center [337, 193] width 38 height 31
type input "290"
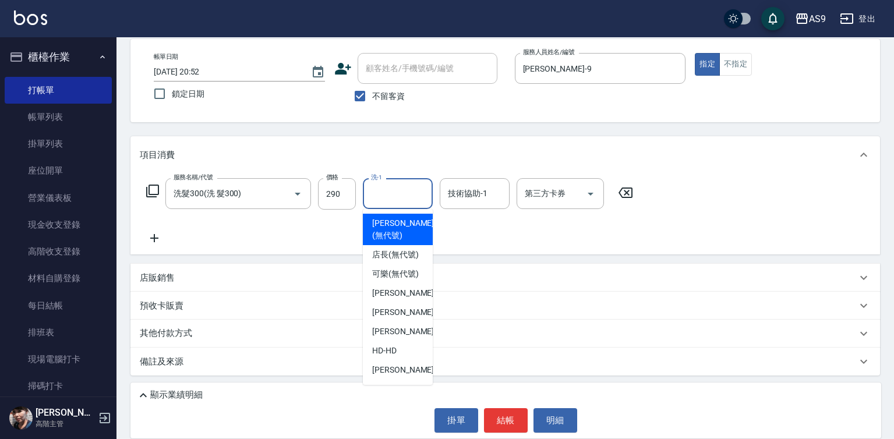
click at [393, 203] on input "洗-1" at bounding box center [397, 193] width 59 height 20
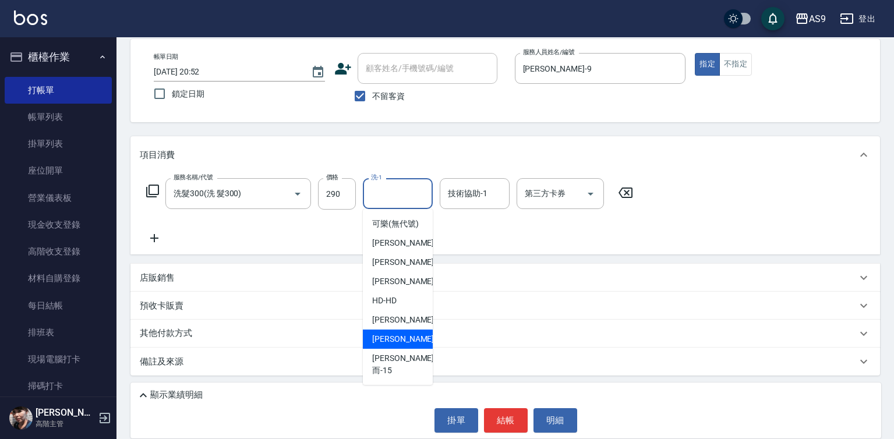
click at [402, 345] on span "[PERSON_NAME] -13" at bounding box center [408, 339] width 73 height 12
type input "[PERSON_NAME]-13"
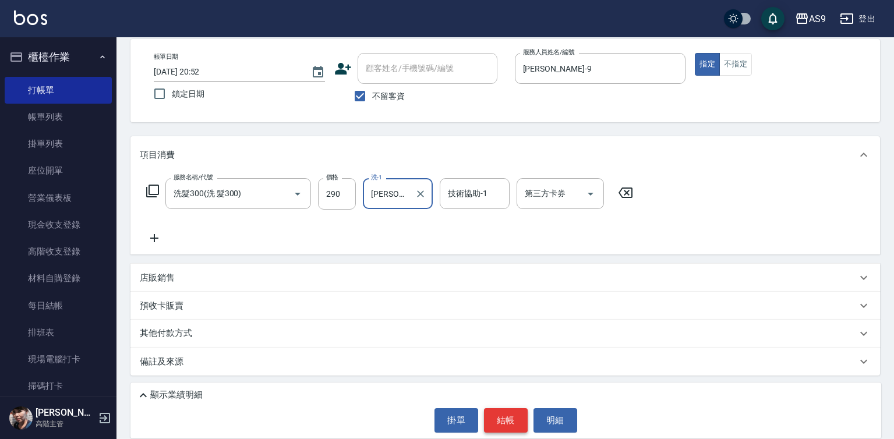
click at [497, 421] on button "結帳" at bounding box center [506, 420] width 44 height 24
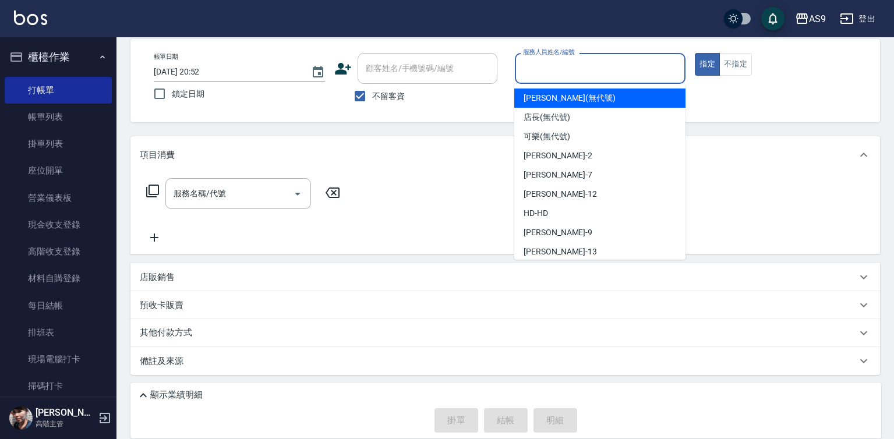
click at [533, 73] on input "服務人員姓名/編號" at bounding box center [600, 68] width 161 height 20
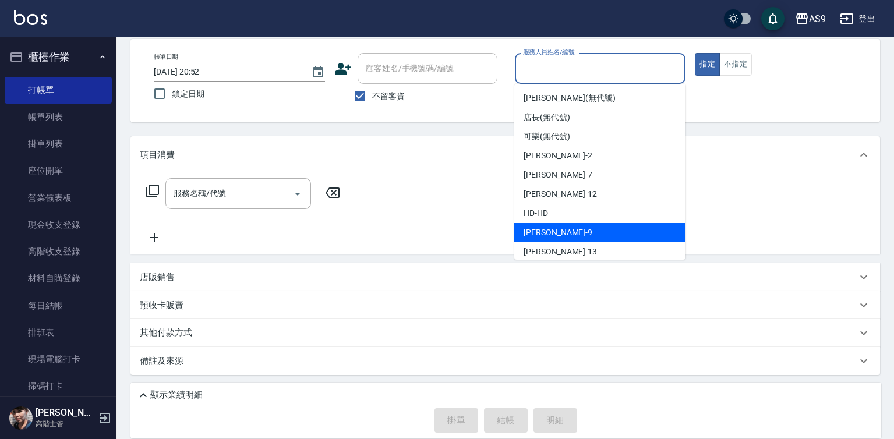
click at [575, 233] on div "[PERSON_NAME] -9" at bounding box center [599, 232] width 171 height 19
type input "[PERSON_NAME]-9"
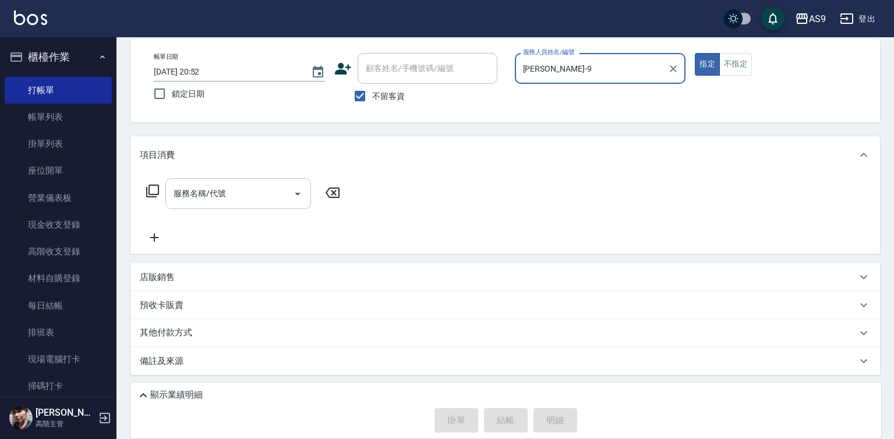
click at [242, 186] on input "服務名稱/代號" at bounding box center [230, 193] width 118 height 20
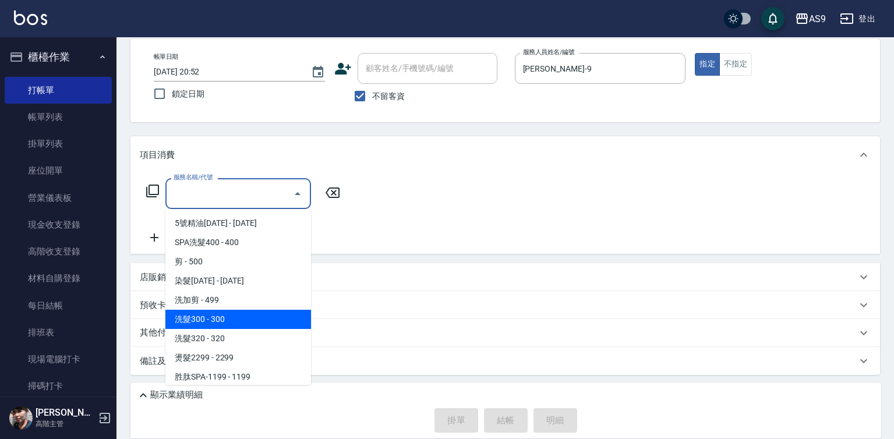
click at [256, 317] on span "洗髮300 - 300" at bounding box center [238, 319] width 146 height 19
type input "洗髮300(洗 髮300)"
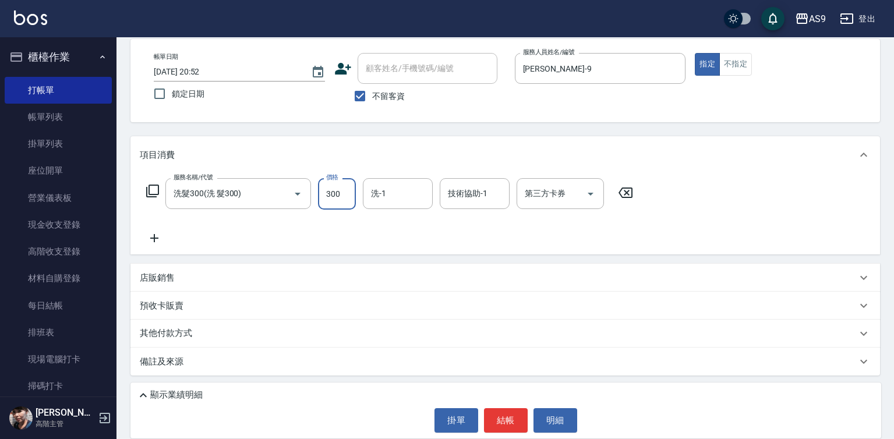
click at [340, 200] on input "300" at bounding box center [337, 193] width 38 height 31
type input "290"
click at [391, 196] on input "洗-1" at bounding box center [397, 193] width 59 height 20
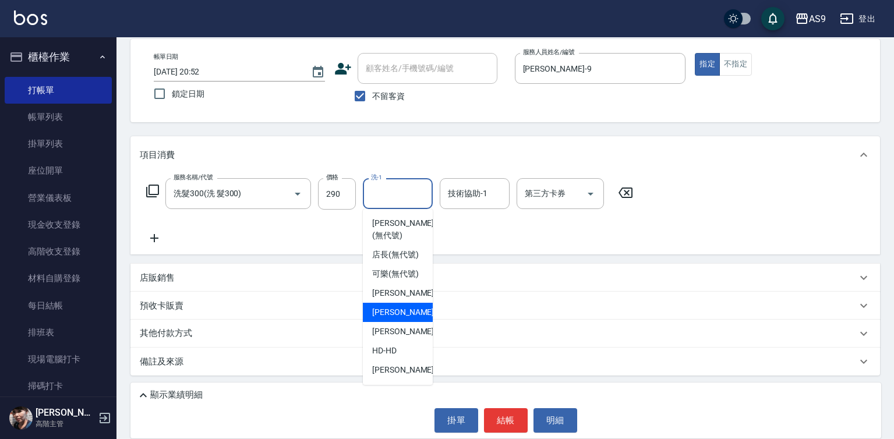
click at [402, 322] on div "Peggy -7" at bounding box center [398, 312] width 70 height 19
type input "Peggy-7"
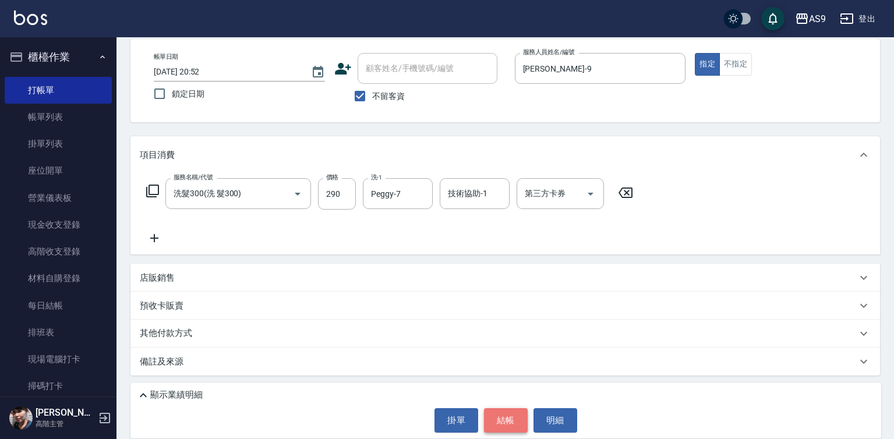
click at [499, 425] on button "結帳" at bounding box center [506, 420] width 44 height 24
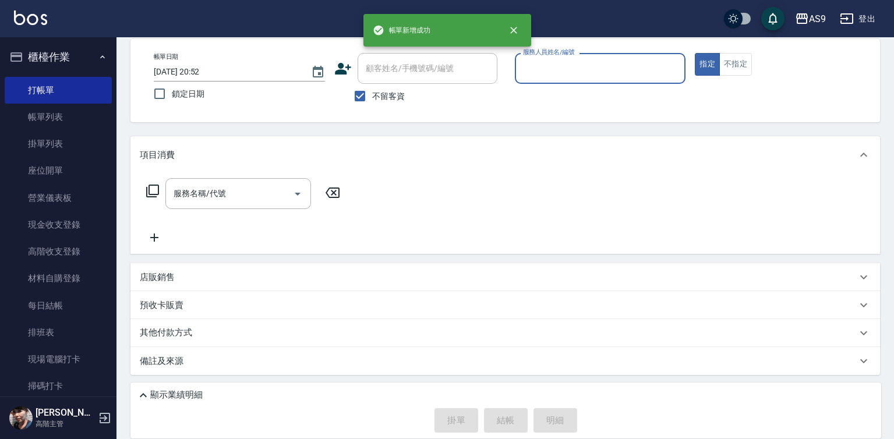
click at [549, 74] on input "服務人員姓名/編號" at bounding box center [600, 68] width 161 height 20
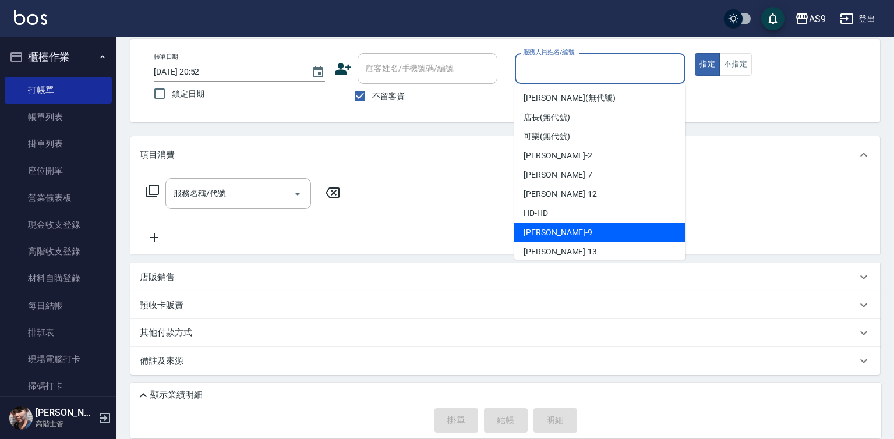
click at [549, 234] on span "[PERSON_NAME] -9" at bounding box center [558, 233] width 69 height 12
type input "[PERSON_NAME]-9"
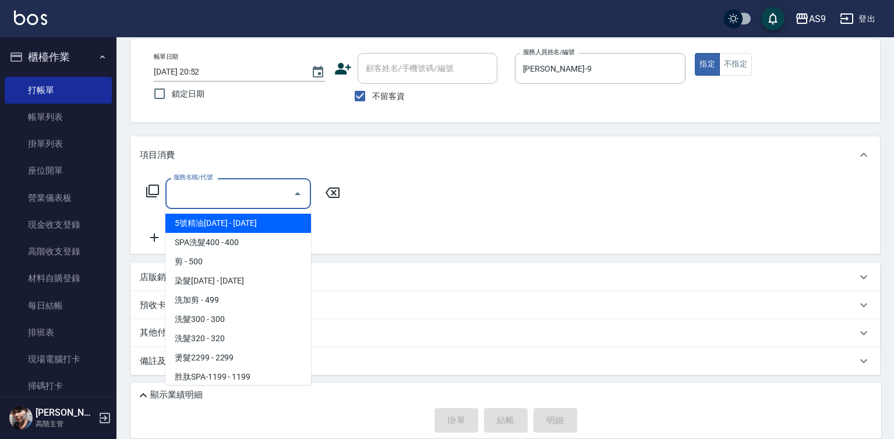
click at [270, 201] on input "服務名稱/代號" at bounding box center [230, 193] width 118 height 20
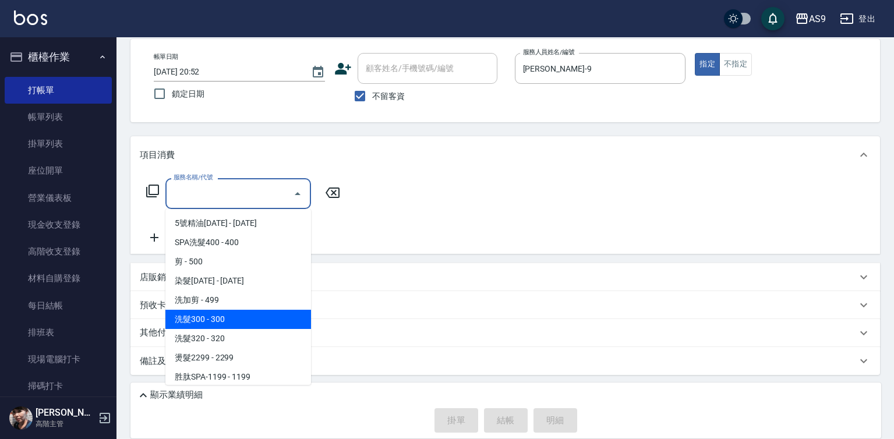
drag, startPoint x: 237, startPoint y: 310, endPoint x: 241, endPoint y: 303, distance: 7.8
click at [238, 310] on span "洗髮300 - 300" at bounding box center [238, 319] width 146 height 19
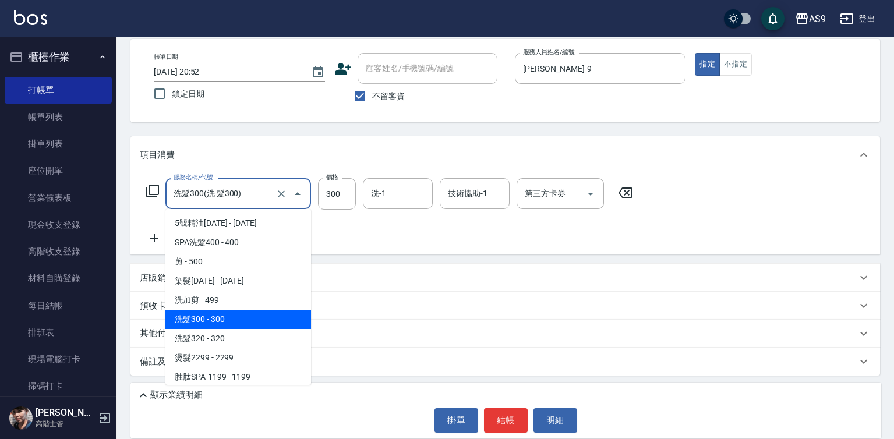
click at [246, 201] on input "洗髮300(洗 髮300)" at bounding box center [222, 193] width 102 height 20
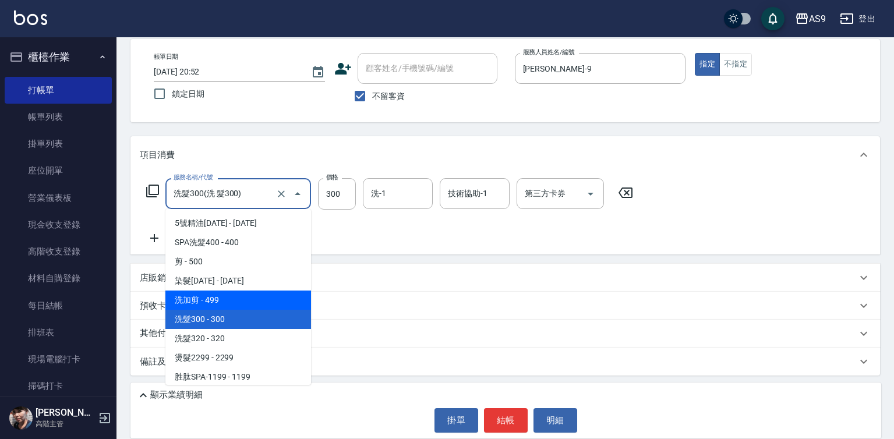
click at [257, 299] on span "洗加剪 - 499" at bounding box center [238, 300] width 146 height 19
type input "洗加剪(洗加剪)"
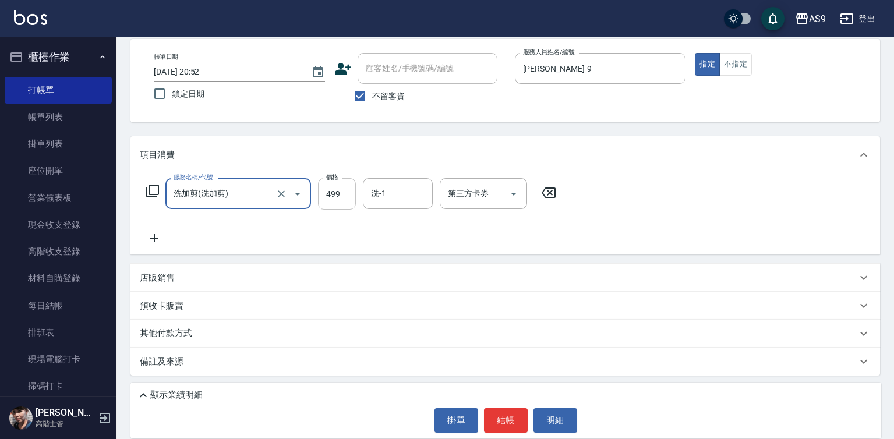
click at [340, 196] on input "499" at bounding box center [337, 193] width 38 height 31
type input "1000"
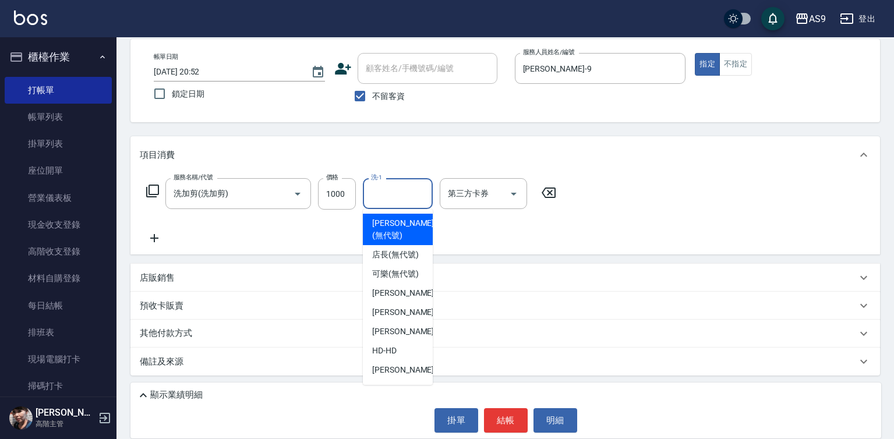
drag, startPoint x: 396, startPoint y: 195, endPoint x: 408, endPoint y: 264, distance: 70.9
click at [397, 195] on input "洗-1" at bounding box center [397, 193] width 59 height 20
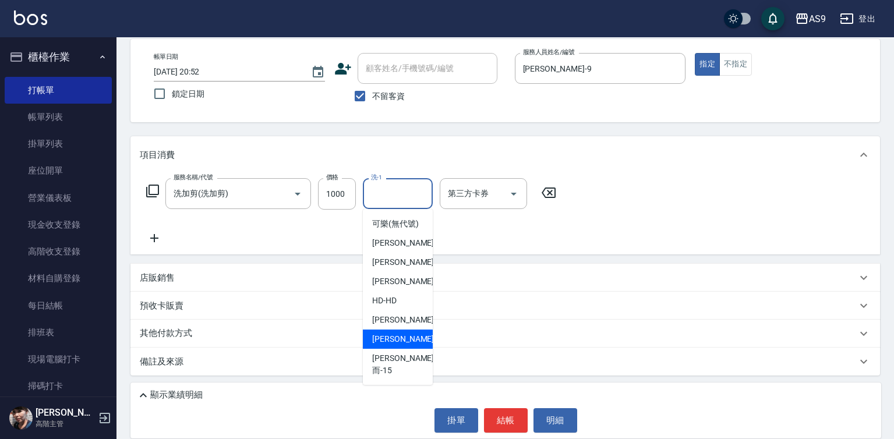
click at [411, 348] on div "[PERSON_NAME] -13" at bounding box center [398, 339] width 70 height 19
type input "[PERSON_NAME]-13"
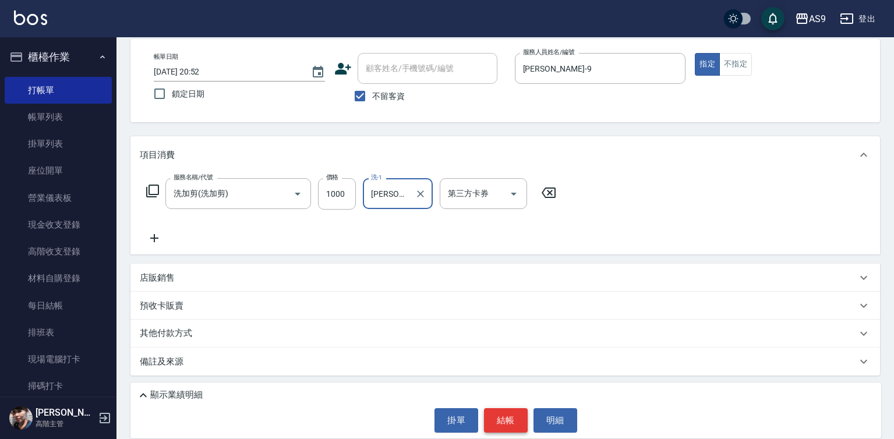
click at [506, 418] on button "結帳" at bounding box center [506, 420] width 44 height 24
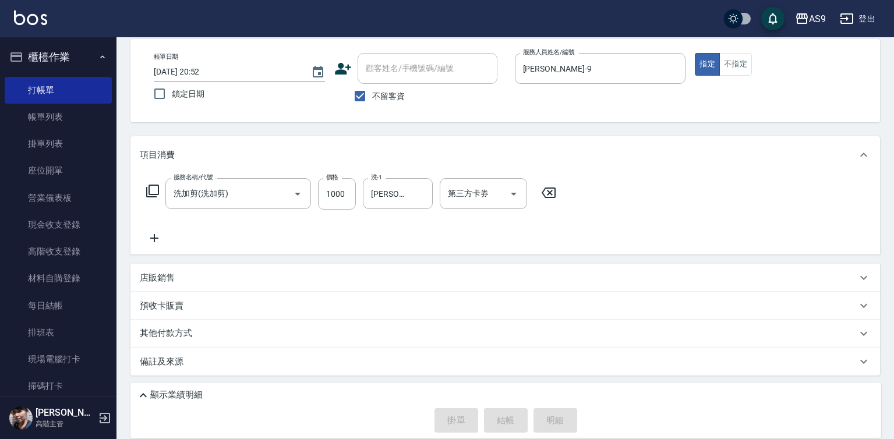
type input "[DATE] 20:53"
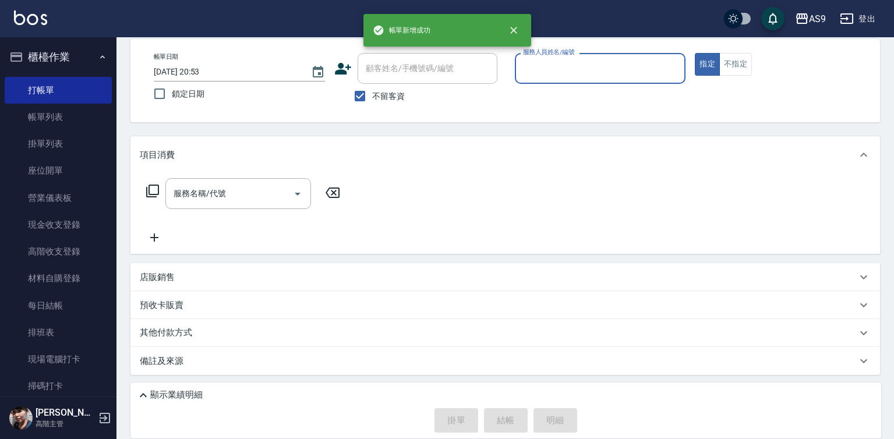
click at [550, 73] on input "服務人員姓名/編號" at bounding box center [600, 68] width 161 height 20
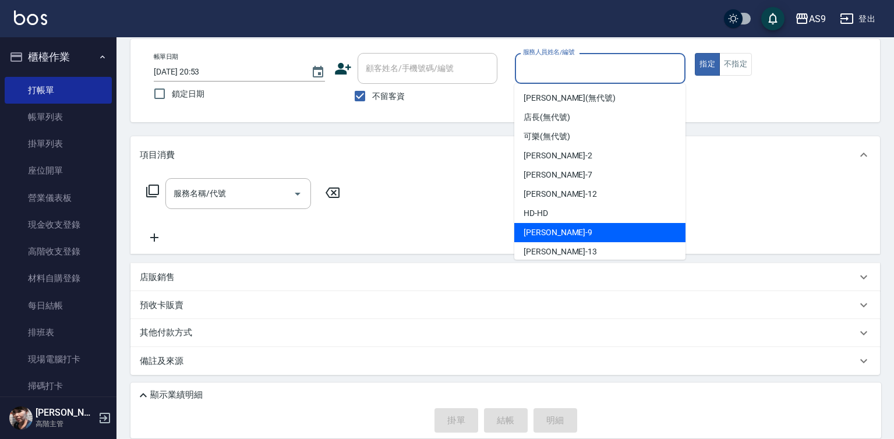
click at [554, 229] on span "[PERSON_NAME] -9" at bounding box center [558, 233] width 69 height 12
type input "[PERSON_NAME]-9"
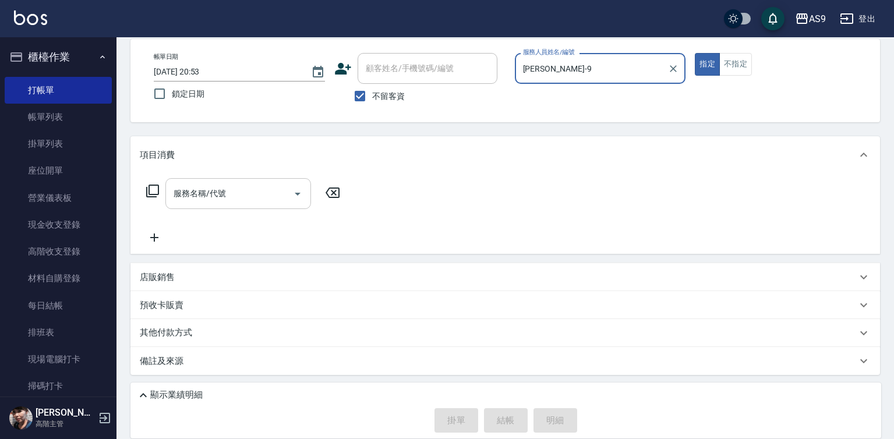
click at [253, 192] on input "服務名稱/代號" at bounding box center [230, 193] width 118 height 20
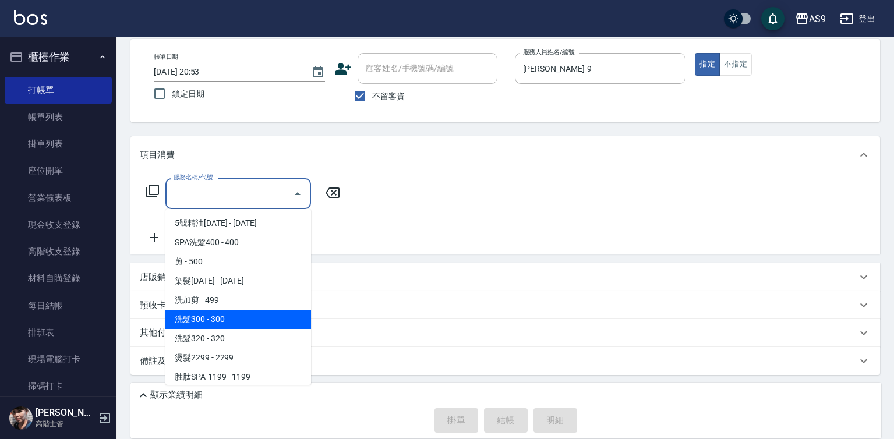
click at [250, 316] on span "洗髮300 - 300" at bounding box center [238, 319] width 146 height 19
type input "洗髮300(洗 髮300)"
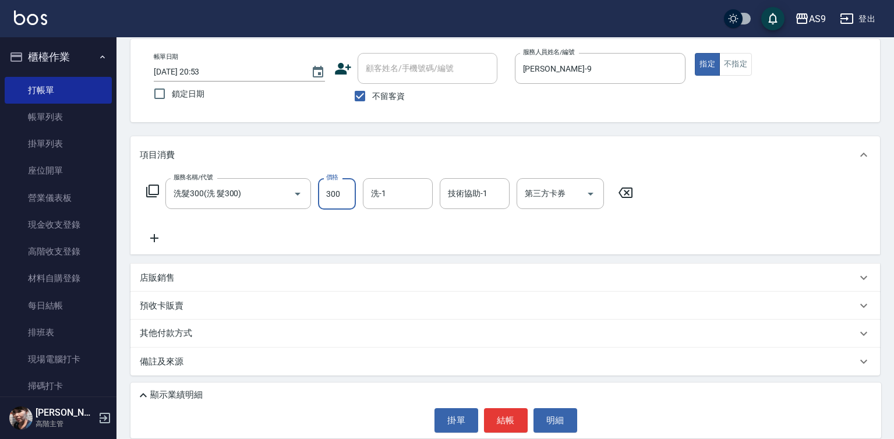
click at [334, 196] on input "300" at bounding box center [337, 193] width 38 height 31
click at [399, 182] on div "洗-1" at bounding box center [398, 193] width 70 height 31
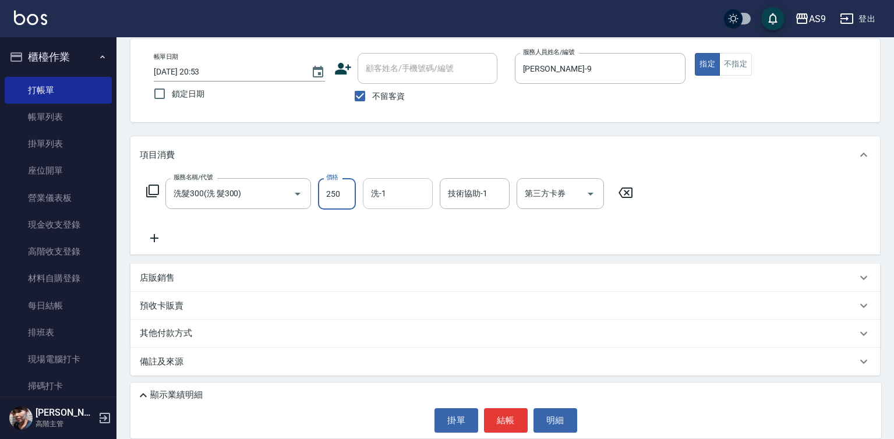
type input "250"
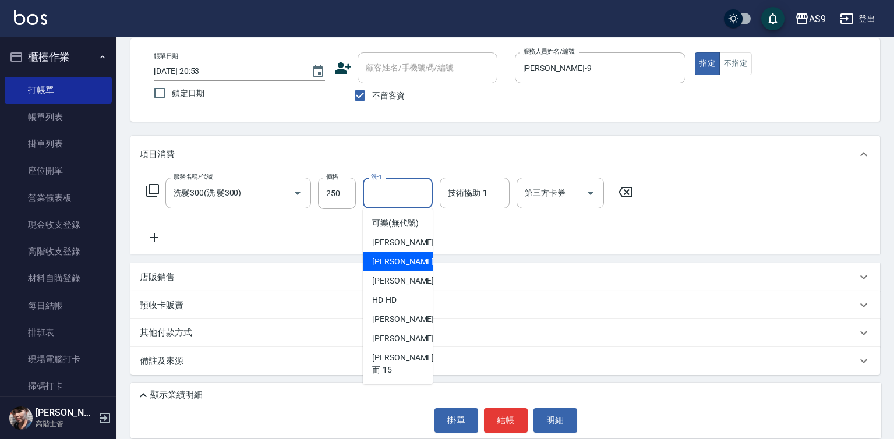
scroll to position [58, 0]
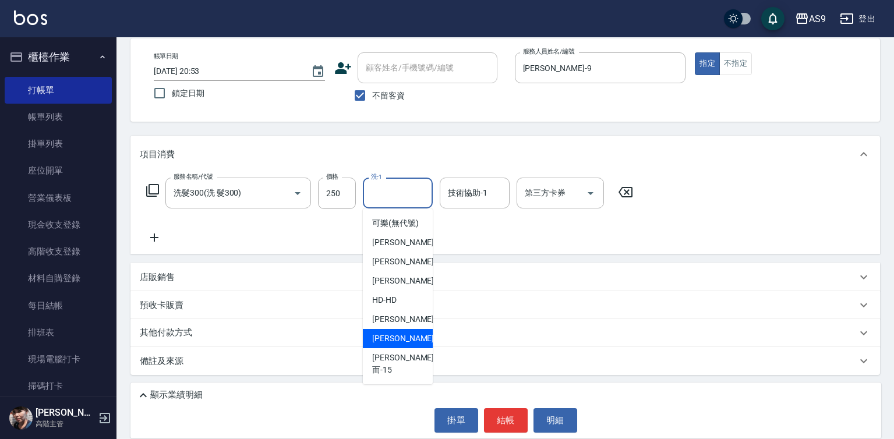
click at [405, 345] on span "[PERSON_NAME] -13" at bounding box center [408, 339] width 73 height 12
type input "[PERSON_NAME]-13"
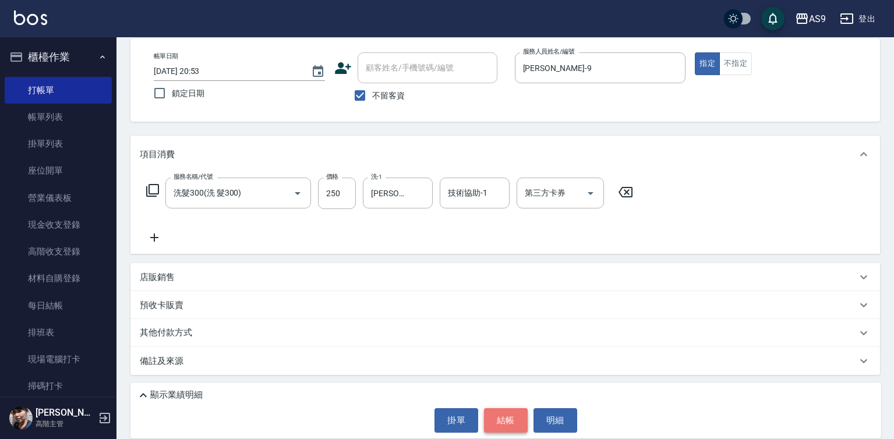
click at [505, 420] on button "結帳" at bounding box center [506, 420] width 44 height 24
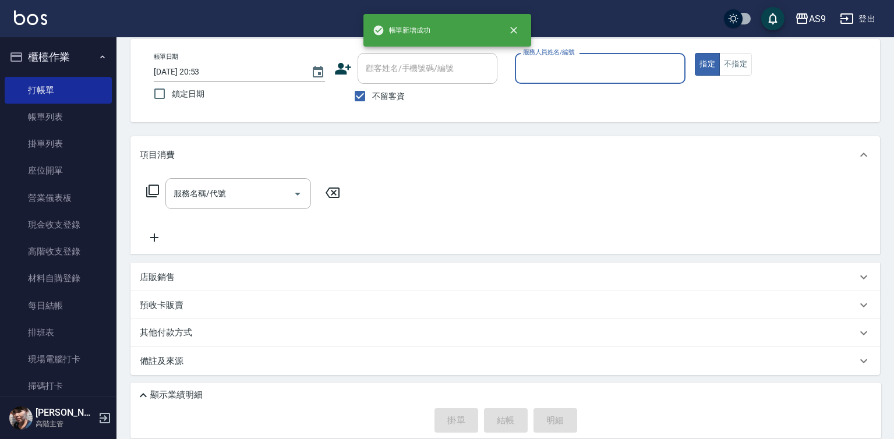
scroll to position [55, 0]
click at [567, 64] on input "服務人員姓名/編號" at bounding box center [600, 68] width 161 height 20
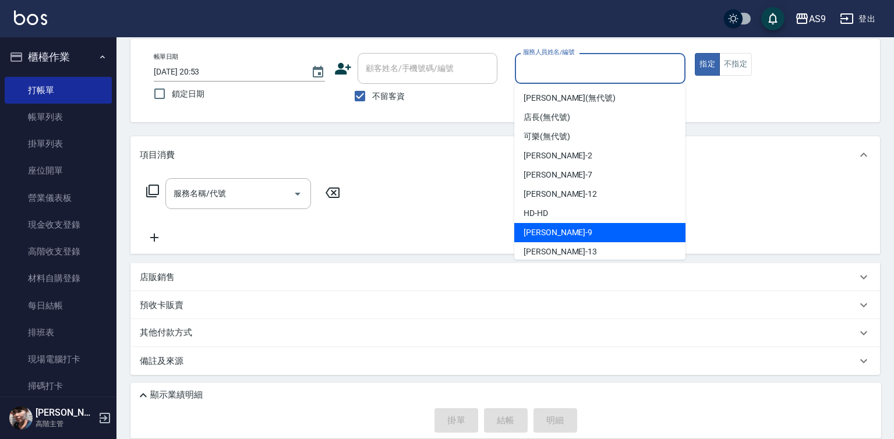
click at [557, 228] on div "[PERSON_NAME] -9" at bounding box center [599, 232] width 171 height 19
type input "[PERSON_NAME]-9"
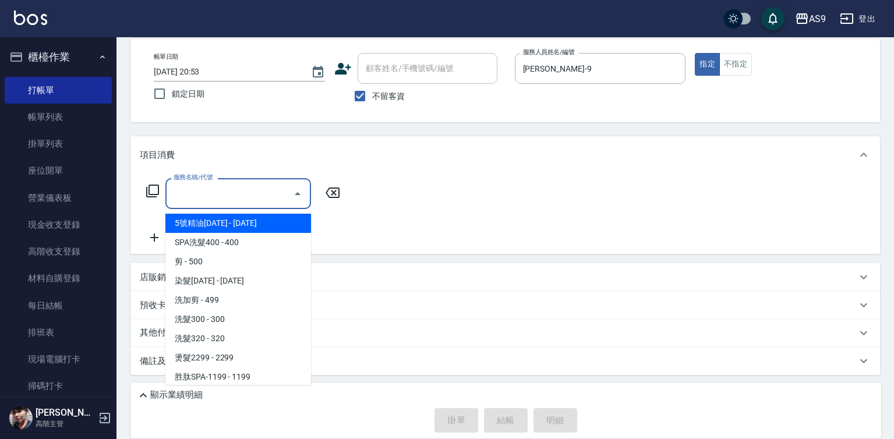
click at [252, 190] on input "服務名稱/代號" at bounding box center [230, 193] width 118 height 20
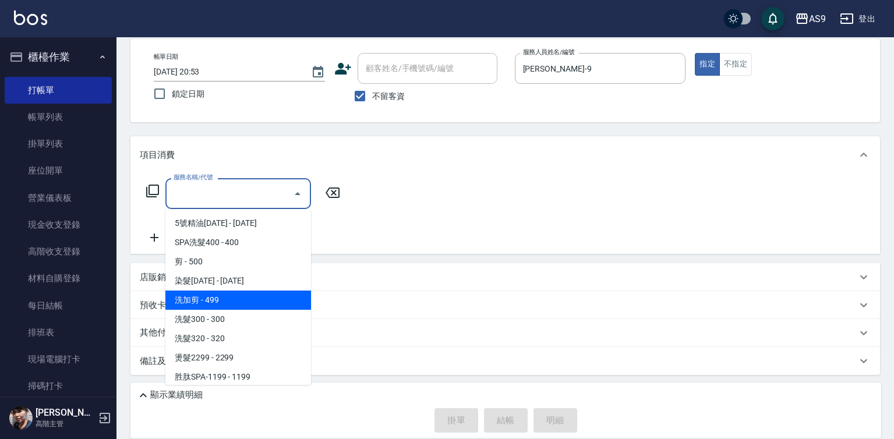
click at [231, 302] on span "洗加剪 - 499" at bounding box center [238, 300] width 146 height 19
type input "洗加剪(洗加剪)"
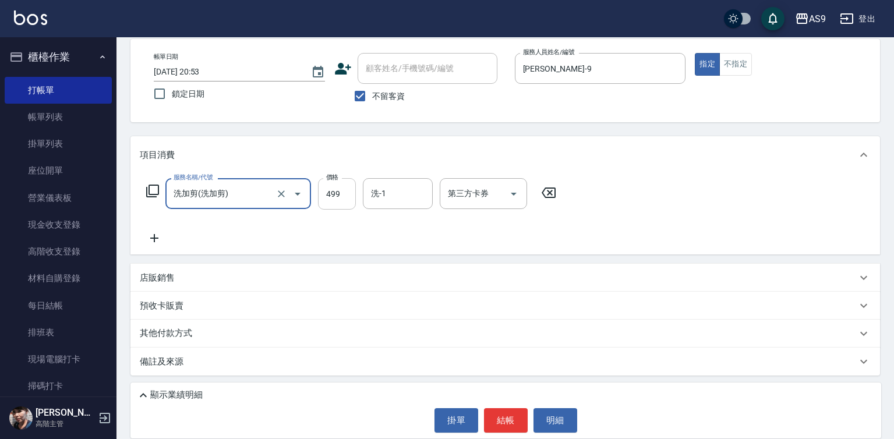
click at [338, 195] on input "499" at bounding box center [337, 193] width 38 height 31
click at [306, 241] on div "服務名稱/代號 洗加剪(洗加剪) 服務名稱/代號 價格 80 價格 洗-1 洗-1 第三方卡券 第三方卡券" at bounding box center [351, 211] width 423 height 67
click at [340, 195] on input "80" at bounding box center [337, 193] width 38 height 31
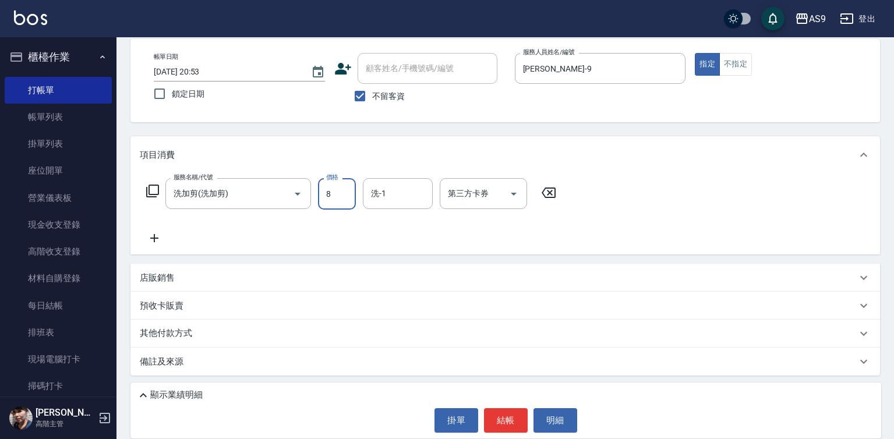
type input "800"
click at [405, 196] on input "洗-1" at bounding box center [397, 193] width 59 height 20
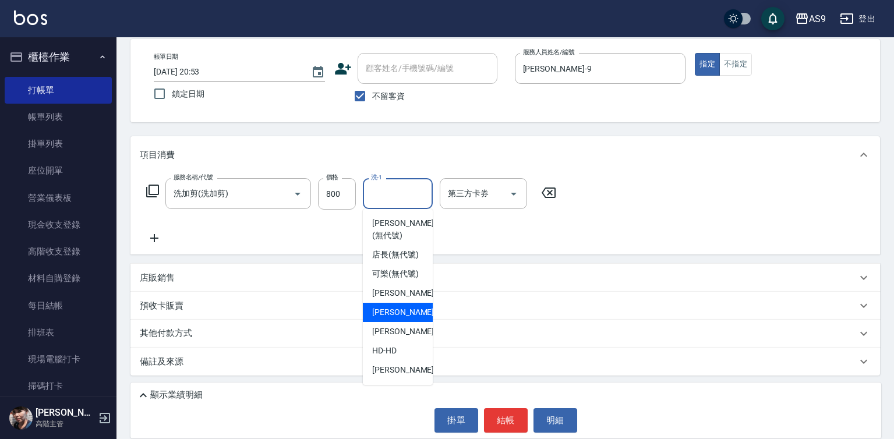
scroll to position [58, 0]
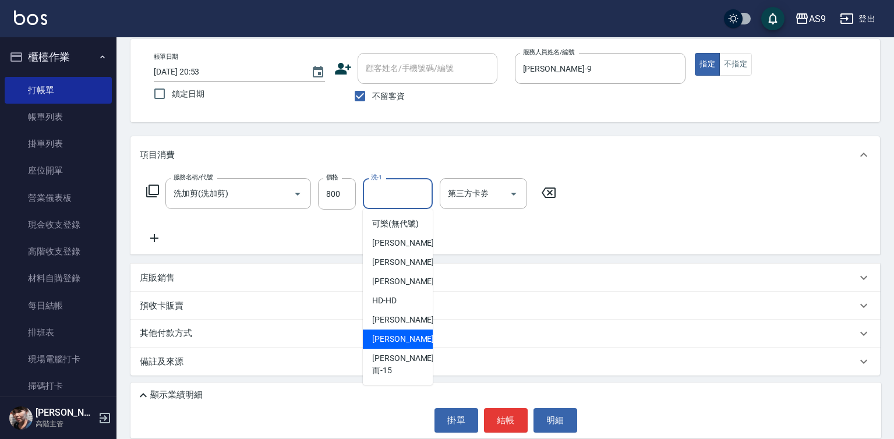
click at [406, 349] on div "[PERSON_NAME] -13" at bounding box center [398, 339] width 70 height 19
type input "[PERSON_NAME]-13"
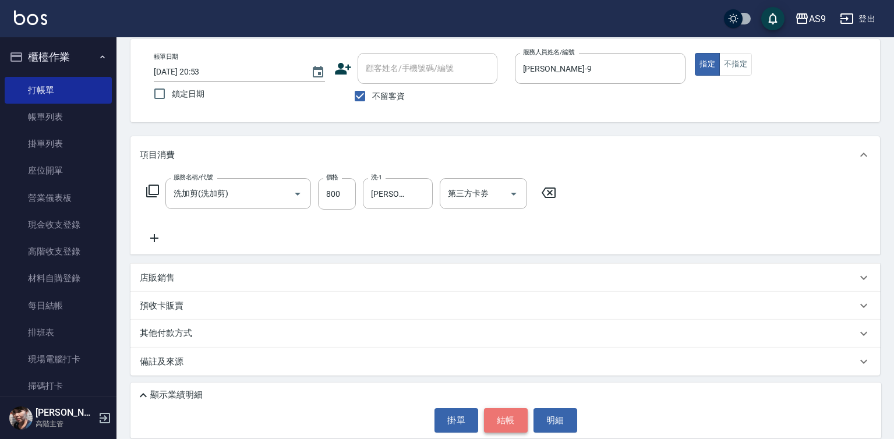
click at [495, 416] on button "結帳" at bounding box center [506, 420] width 44 height 24
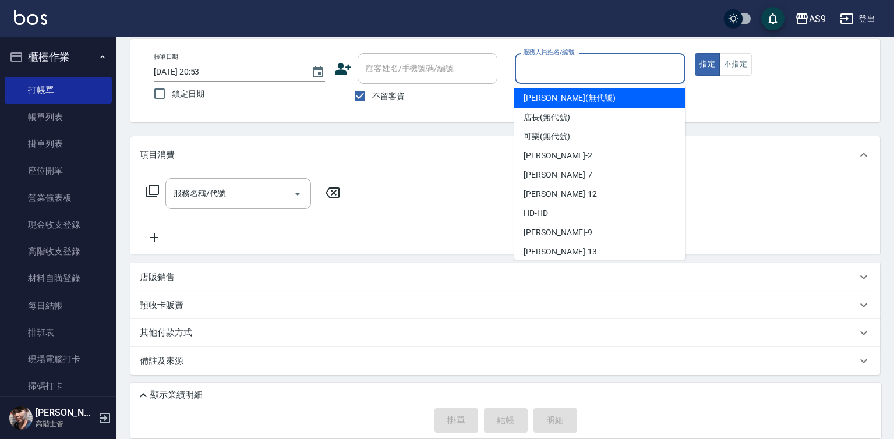
drag, startPoint x: 555, startPoint y: 69, endPoint x: 556, endPoint y: 157, distance: 87.9
click at [556, 78] on input "服務人員姓名/編號" at bounding box center [600, 68] width 161 height 20
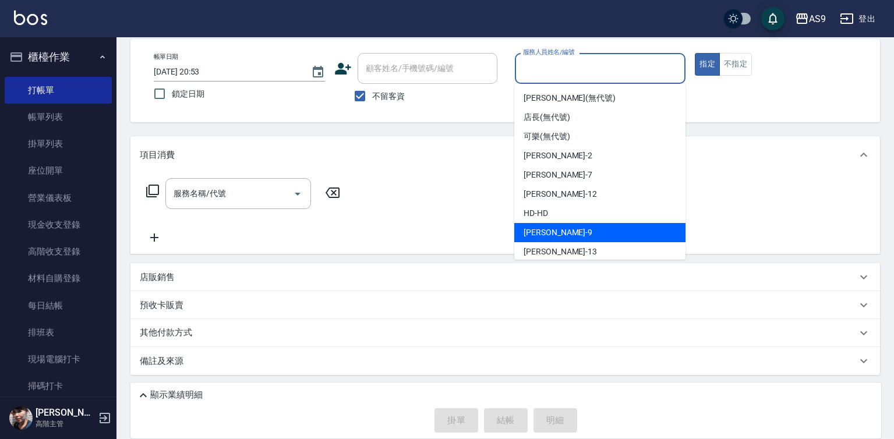
drag, startPoint x: 557, startPoint y: 227, endPoint x: 361, endPoint y: 215, distance: 196.6
click at [557, 228] on div "[PERSON_NAME] -9" at bounding box center [599, 232] width 171 height 19
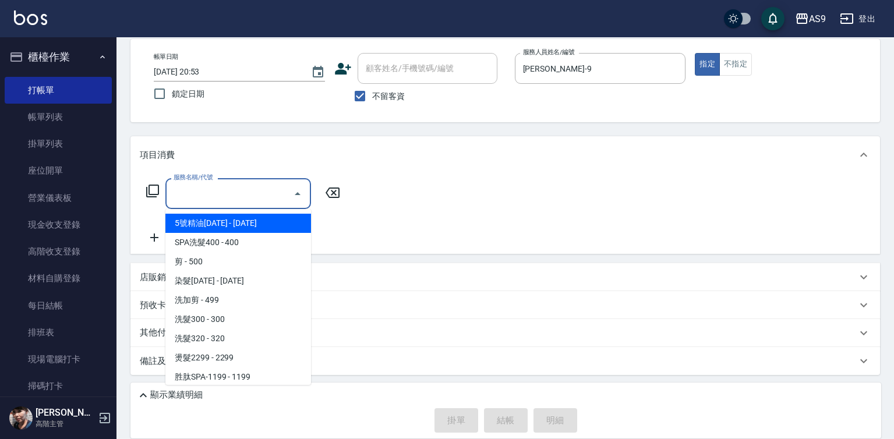
click at [265, 198] on input "服務名稱/代號" at bounding box center [230, 193] width 118 height 20
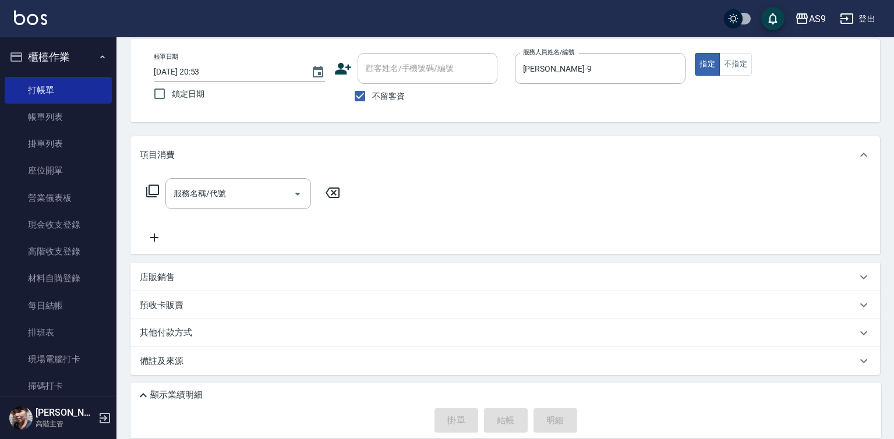
click at [412, 179] on div "服務名稱/代號 服務名稱/代號" at bounding box center [504, 214] width 749 height 80
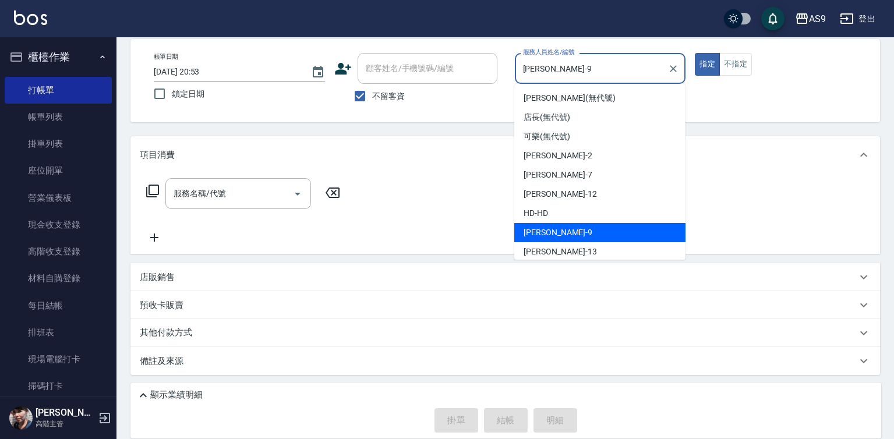
click at [576, 63] on input "[PERSON_NAME]-9" at bounding box center [591, 68] width 143 height 20
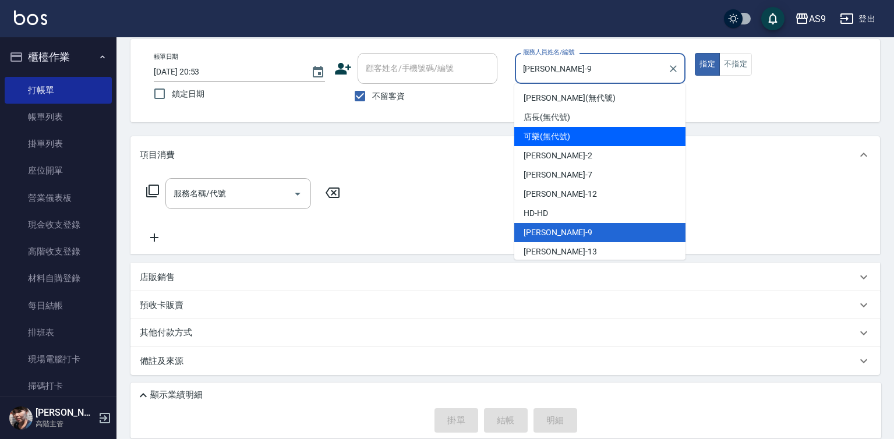
click at [554, 135] on span "可樂 (無代號)" at bounding box center [547, 136] width 47 height 12
type input "可樂(無代號)"
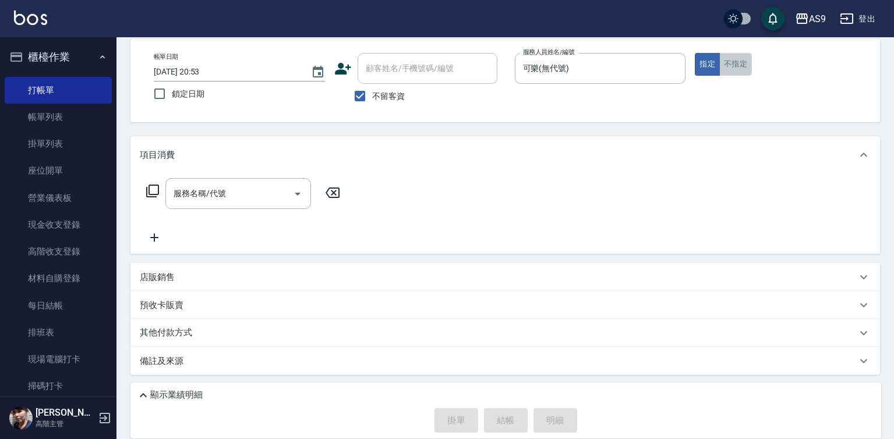
click at [749, 68] on button "不指定" at bounding box center [735, 64] width 33 height 23
click at [234, 190] on input "服務名稱/代號" at bounding box center [230, 193] width 118 height 20
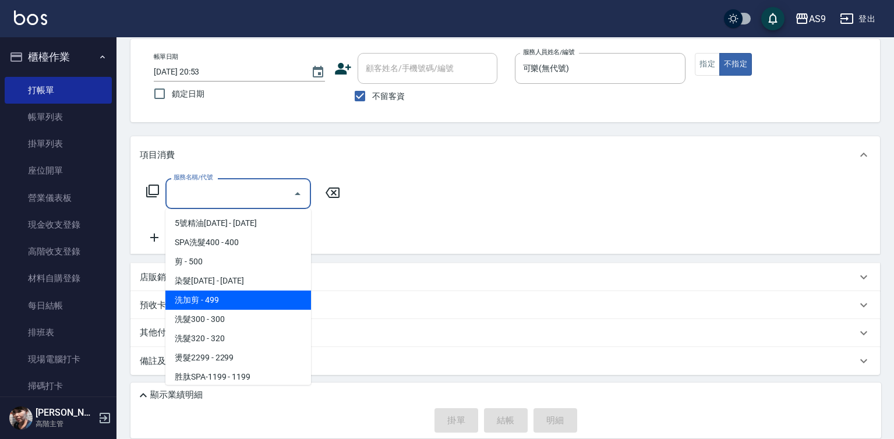
click at [238, 300] on span "洗加剪 - 499" at bounding box center [238, 300] width 146 height 19
type input "洗加剪(洗加剪)"
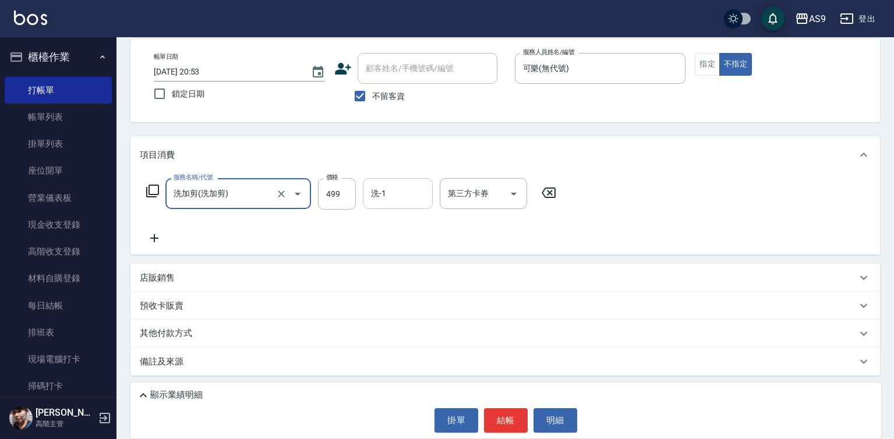
click at [376, 195] on input "洗-1" at bounding box center [397, 193] width 59 height 20
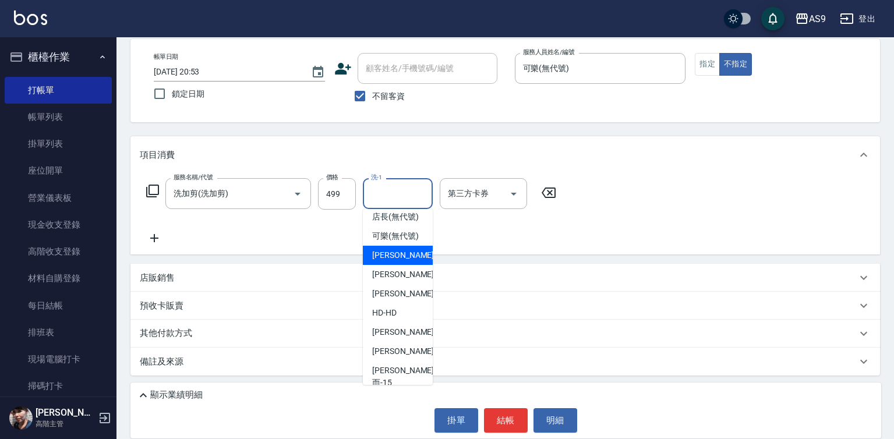
scroll to position [75, 0]
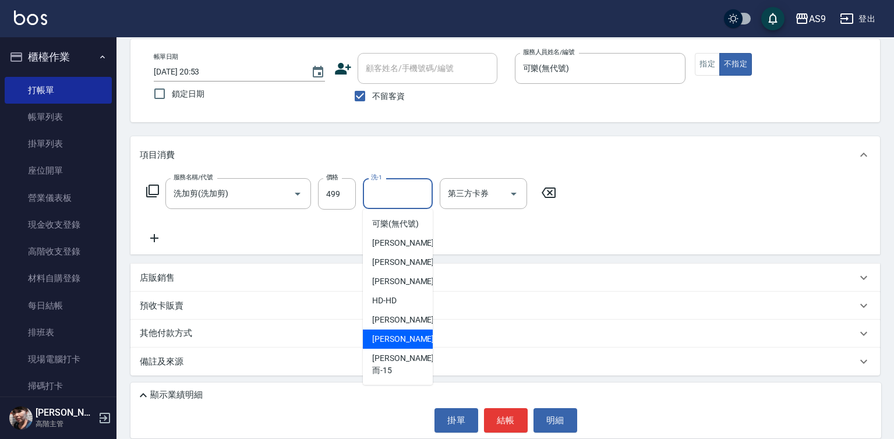
click at [410, 349] on div "[PERSON_NAME] -13" at bounding box center [398, 339] width 70 height 19
type input "[PERSON_NAME]-13"
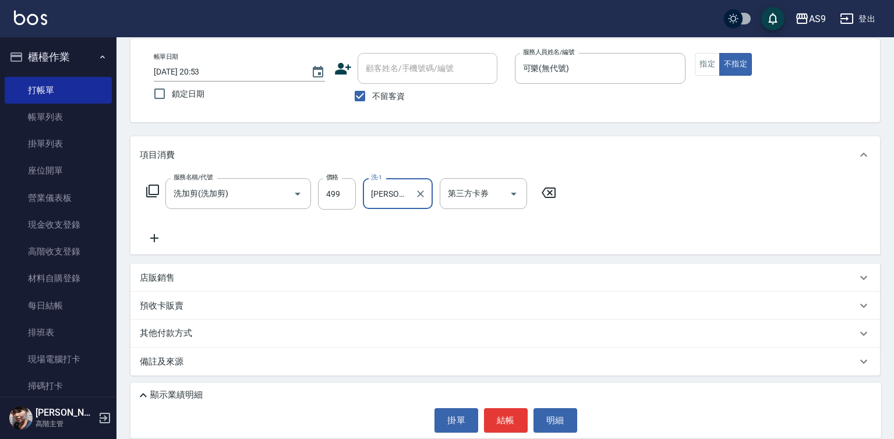
click at [482, 415] on div "掛單 結帳 明細" at bounding box center [505, 420] width 739 height 24
click at [492, 416] on button "結帳" at bounding box center [506, 420] width 44 height 24
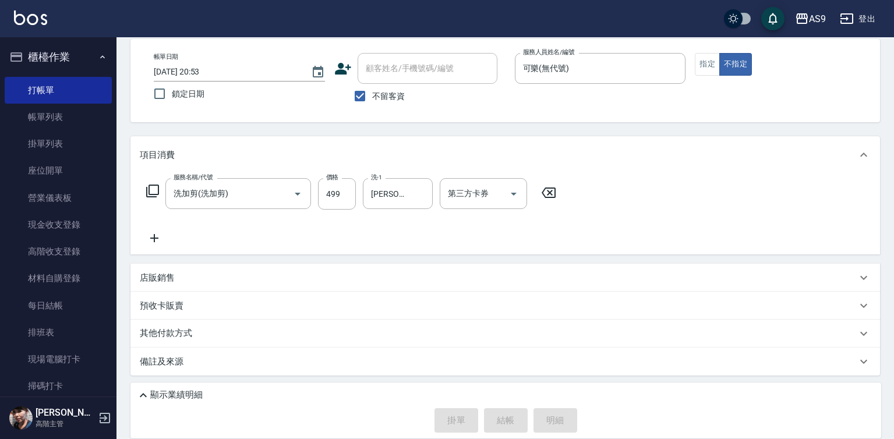
type input "[DATE] 20:54"
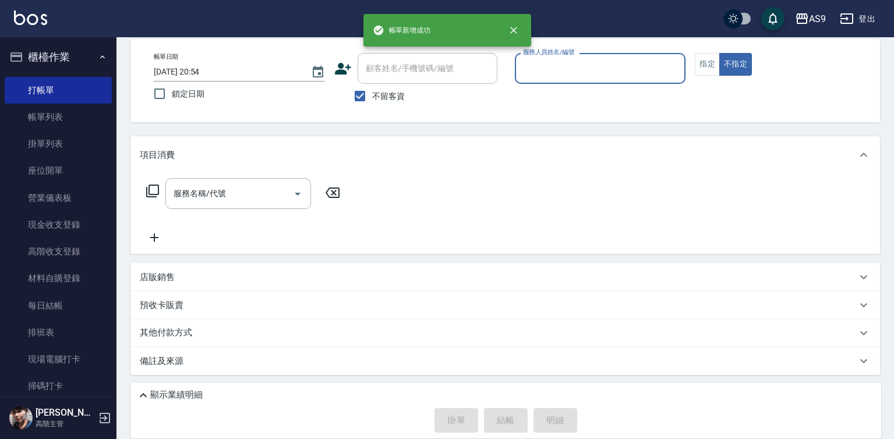
drag, startPoint x: 564, startPoint y: 76, endPoint x: 564, endPoint y: 84, distance: 7.6
click at [564, 80] on div "服務人員姓名/編號" at bounding box center [600, 68] width 171 height 31
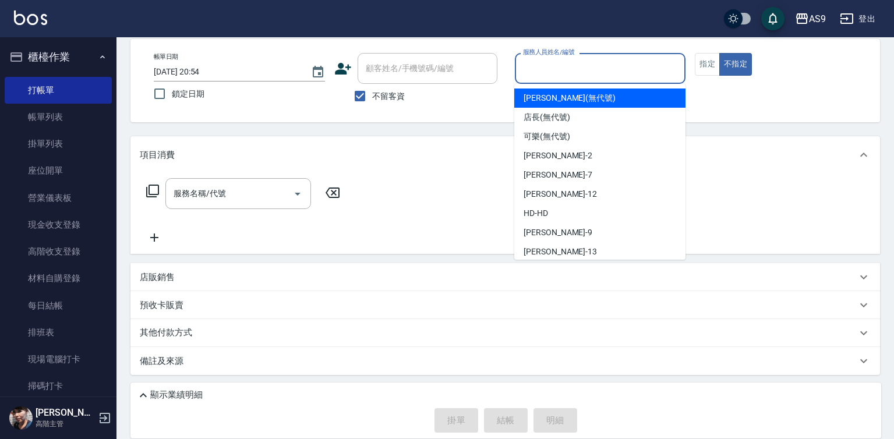
click at [575, 72] on input "服務人員姓名/編號" at bounding box center [600, 68] width 161 height 20
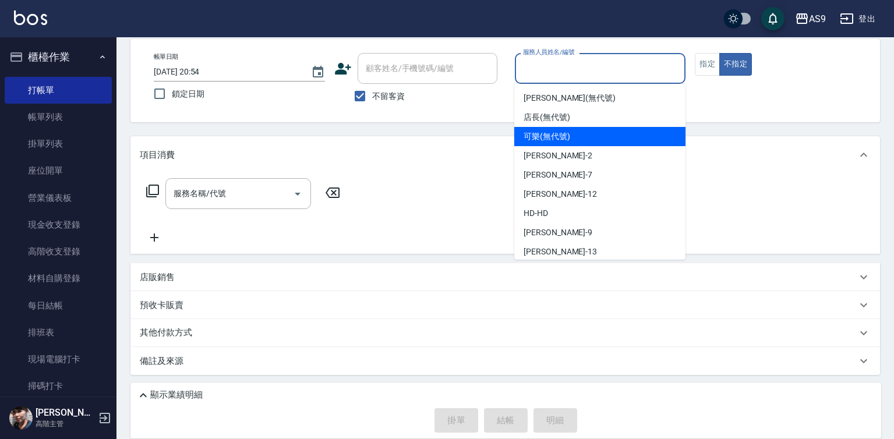
click at [565, 134] on span "可樂 (無代號)" at bounding box center [547, 136] width 47 height 12
type input "可樂(無代號)"
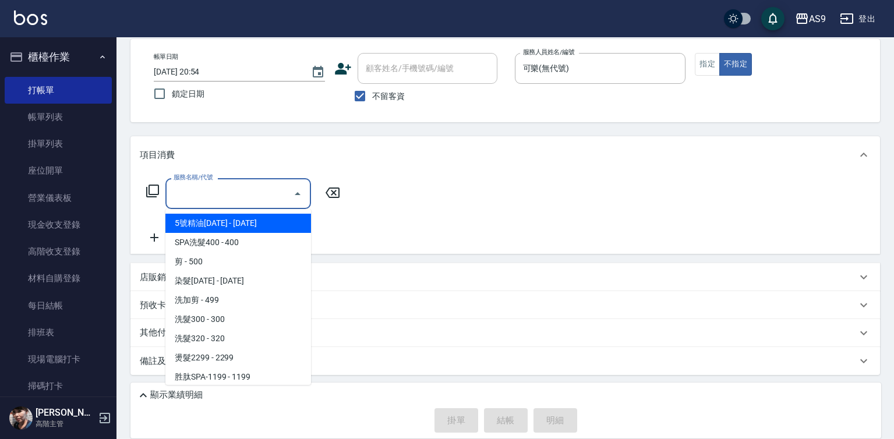
click at [232, 195] on input "服務名稱/代號" at bounding box center [230, 193] width 118 height 20
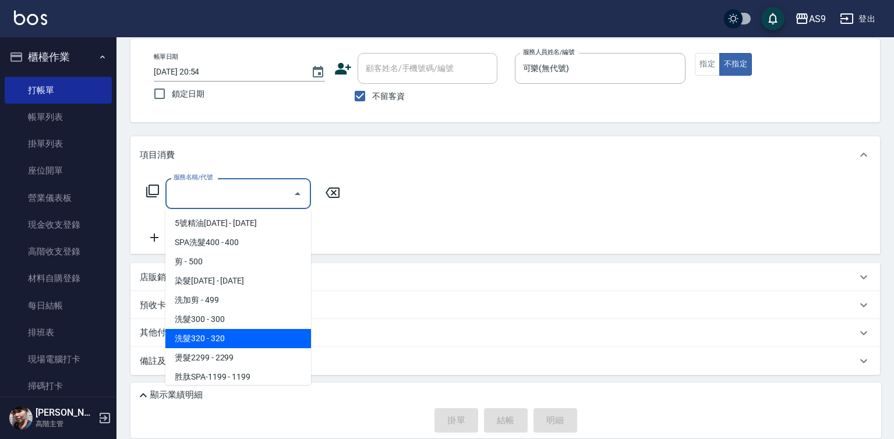
click at [231, 334] on span "洗髮320 - 320" at bounding box center [238, 338] width 146 height 19
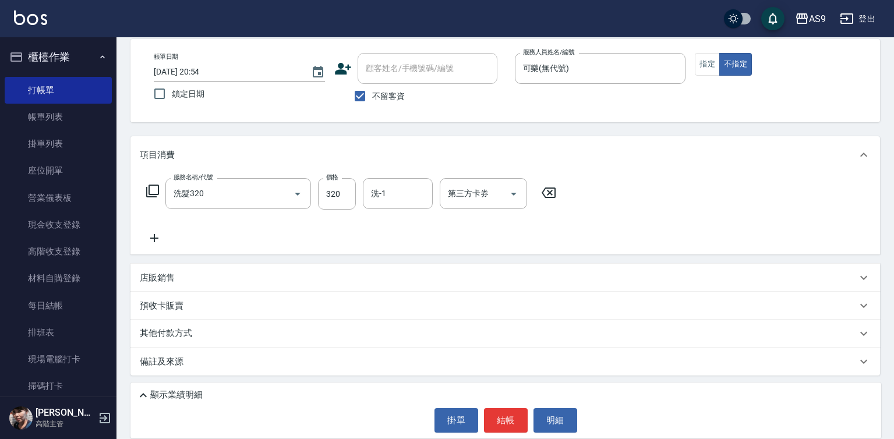
click at [256, 176] on div "服務名稱/代號 洗髮320 服務名稱/代號 價格 320 價格 洗-1 洗-1 第三方卡券 第三方卡券" at bounding box center [504, 214] width 749 height 81
click at [260, 198] on input "洗髮320" at bounding box center [222, 193] width 102 height 20
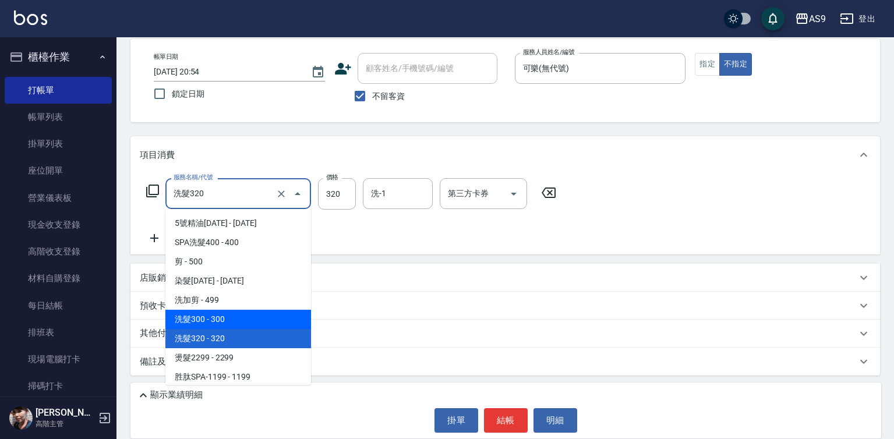
click at [244, 321] on span "洗髮300 - 300" at bounding box center [238, 319] width 146 height 19
type input "洗髮300(洗 髮300)"
type input "300"
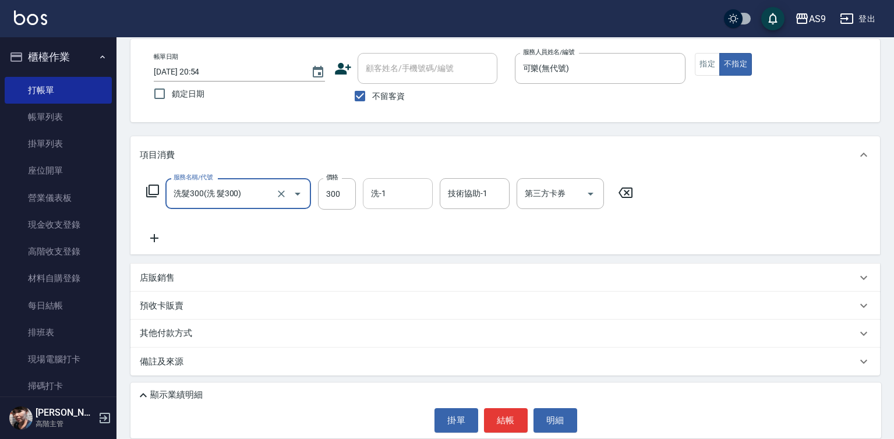
click at [383, 192] on div "洗-1 洗-1" at bounding box center [398, 193] width 70 height 31
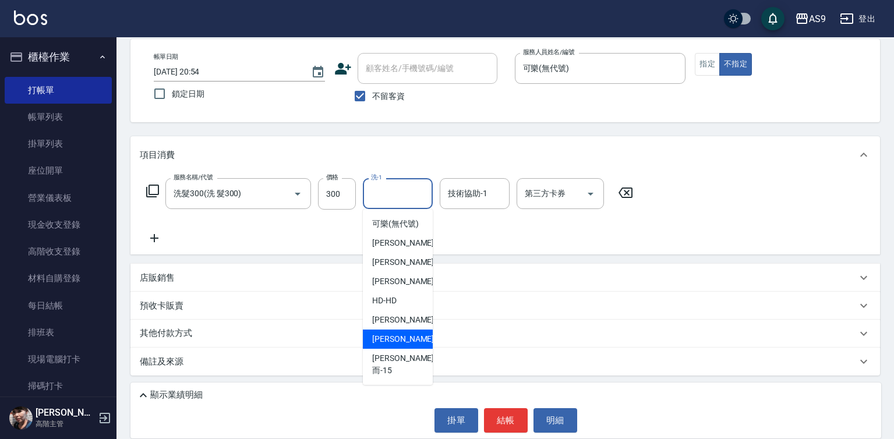
click at [399, 345] on span "[PERSON_NAME] -13" at bounding box center [408, 339] width 73 height 12
type input "[PERSON_NAME]-13"
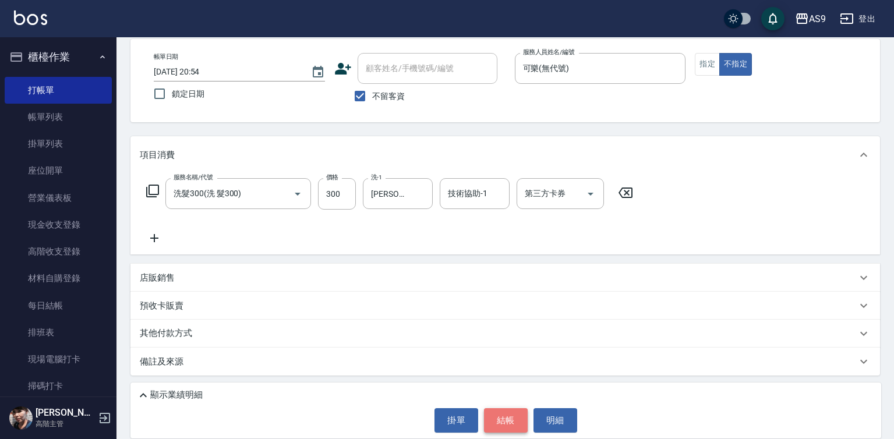
click at [503, 432] on button "結帳" at bounding box center [506, 420] width 44 height 24
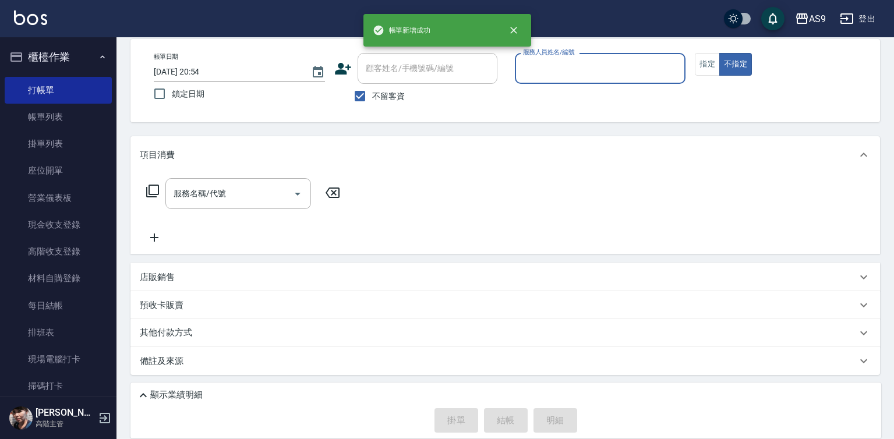
click at [563, 65] on input "服務人員姓名/編號" at bounding box center [600, 68] width 161 height 20
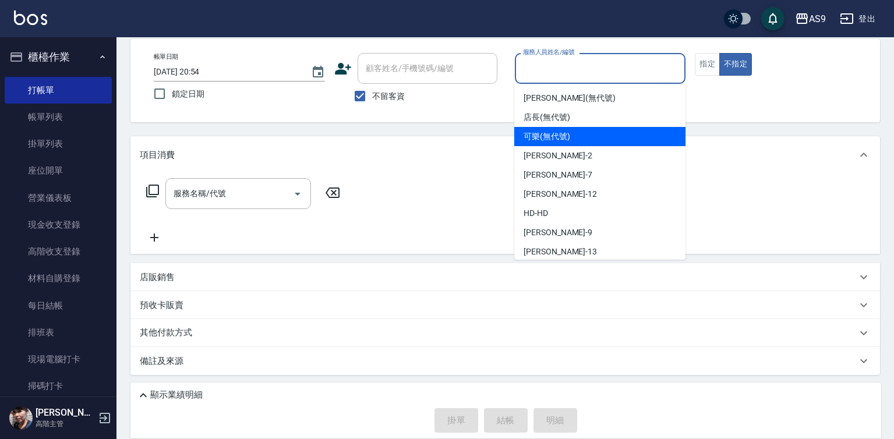
click at [558, 137] on span "可樂 (無代號)" at bounding box center [547, 136] width 47 height 12
type input "可樂(無代號)"
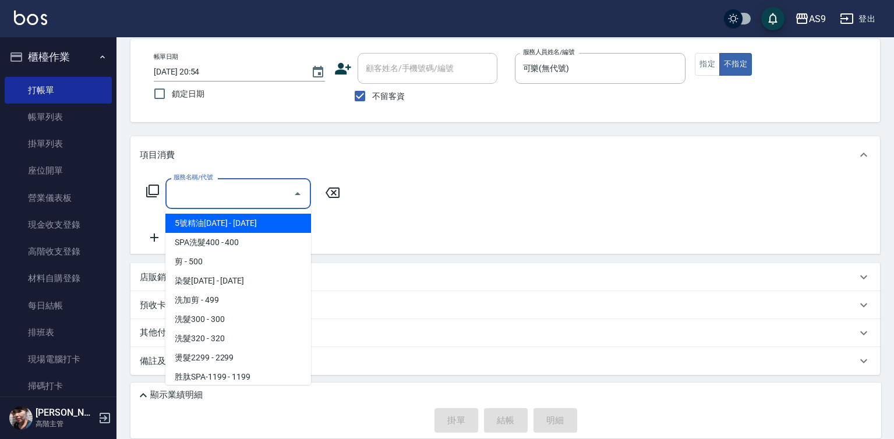
click at [274, 199] on input "服務名稱/代號" at bounding box center [230, 193] width 118 height 20
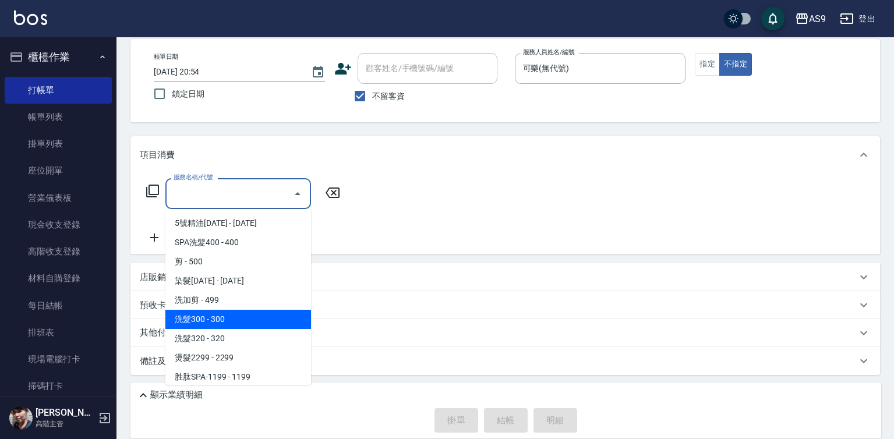
click at [240, 305] on span "洗加剪 - 499" at bounding box center [238, 300] width 146 height 19
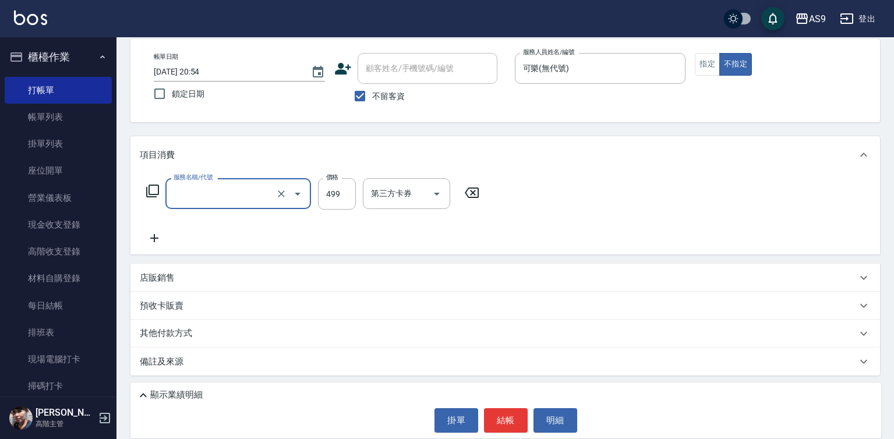
type input "洗加剪(洗加剪)"
click at [706, 75] on button "指定" at bounding box center [707, 64] width 25 height 23
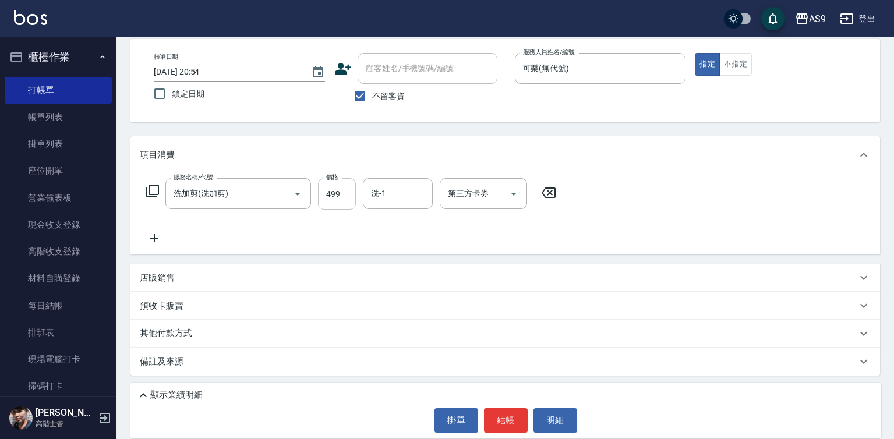
click at [340, 194] on input "499" at bounding box center [337, 193] width 38 height 31
type input "600"
click at [410, 203] on input "洗-1" at bounding box center [397, 193] width 59 height 20
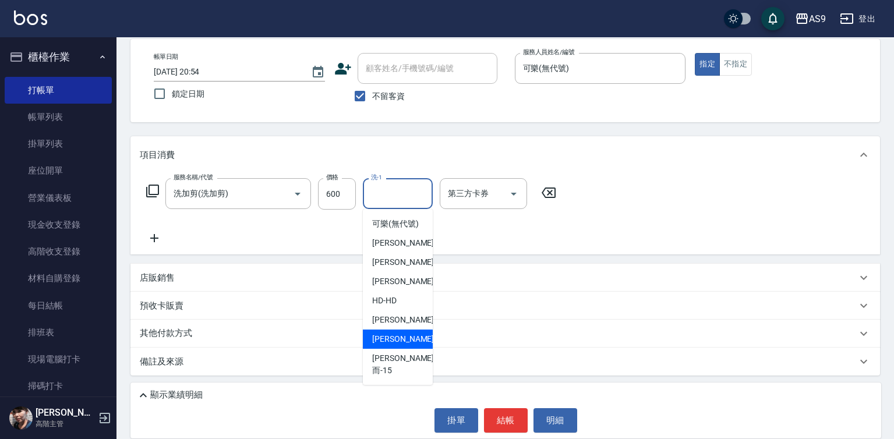
click at [422, 349] on div "[PERSON_NAME] -13" at bounding box center [398, 339] width 70 height 19
type input "[PERSON_NAME]-13"
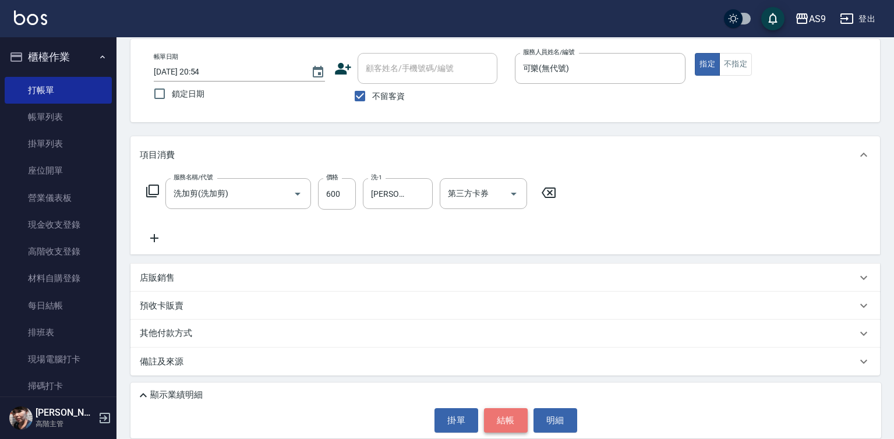
click at [511, 412] on button "結帳" at bounding box center [506, 420] width 44 height 24
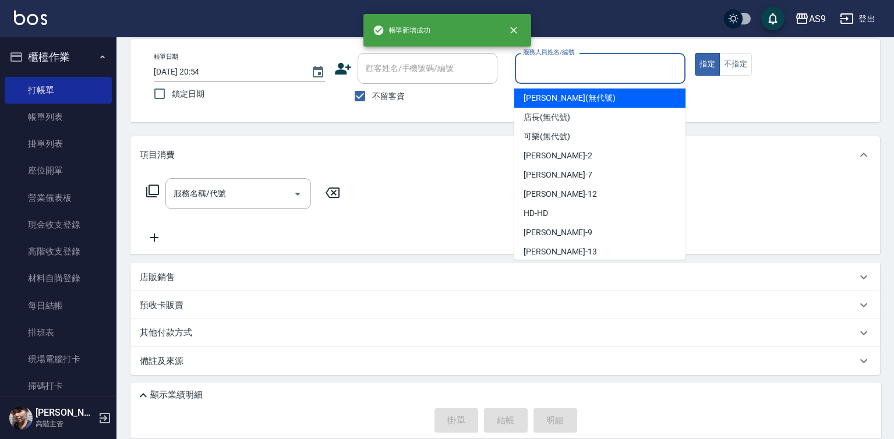
click at [566, 70] on input "服務人員姓名/編號" at bounding box center [600, 68] width 161 height 20
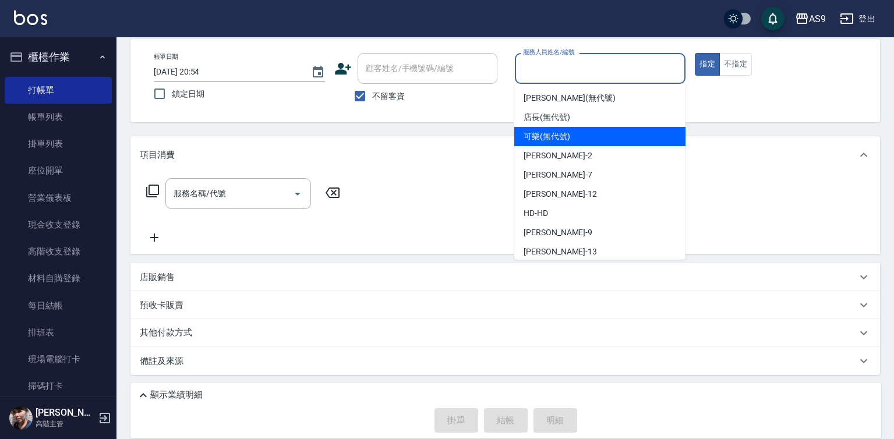
click at [561, 136] on span "可樂 (無代號)" at bounding box center [547, 136] width 47 height 12
type input "可樂(無代號)"
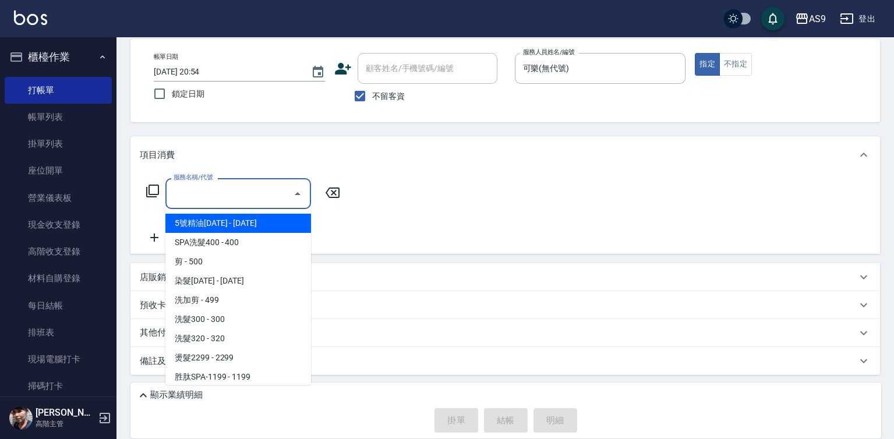
click at [279, 190] on input "服務名稱/代號" at bounding box center [230, 193] width 118 height 20
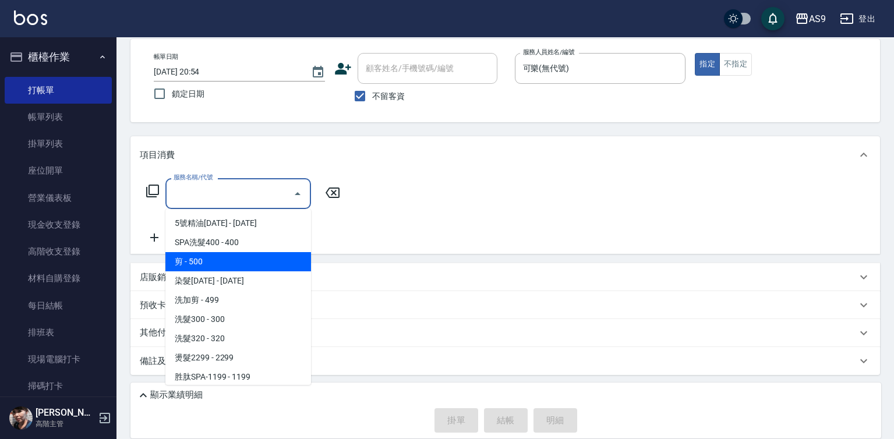
click at [213, 261] on span "剪 - 500" at bounding box center [238, 261] width 146 height 19
type input "剪(剪)"
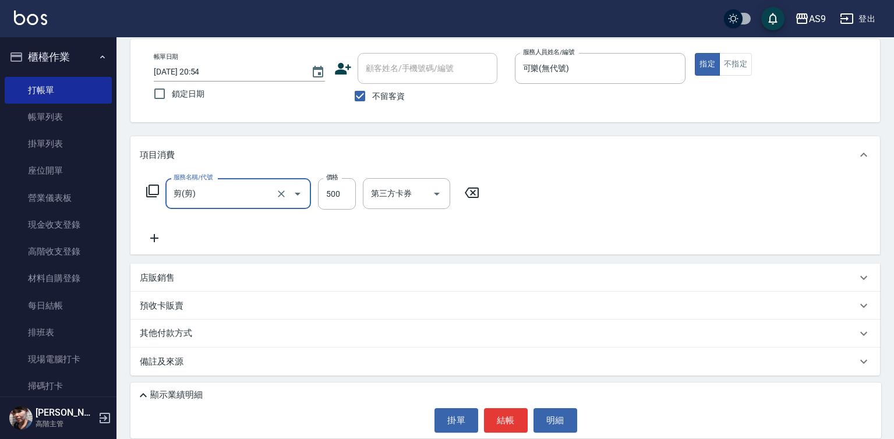
click at [143, 242] on icon at bounding box center [154, 238] width 29 height 14
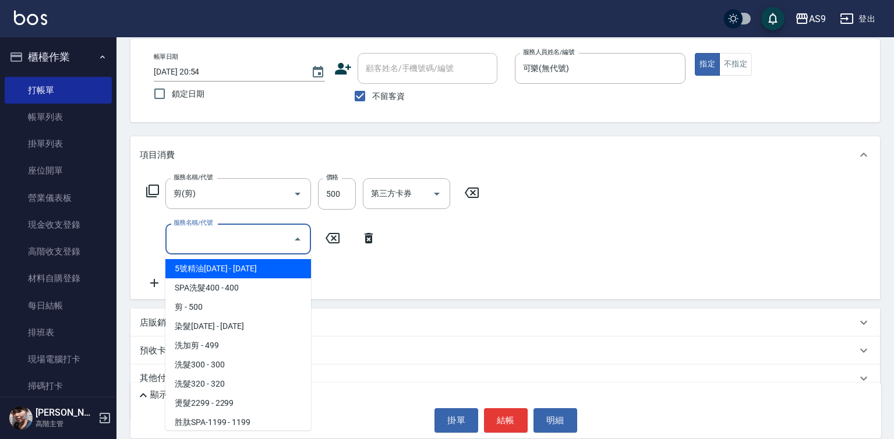
click at [182, 242] on input "服務名稱/代號" at bounding box center [230, 239] width 118 height 20
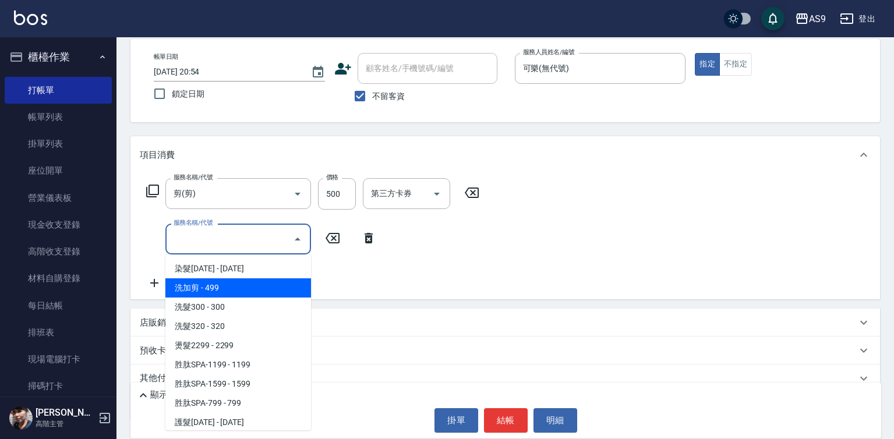
scroll to position [58, 0]
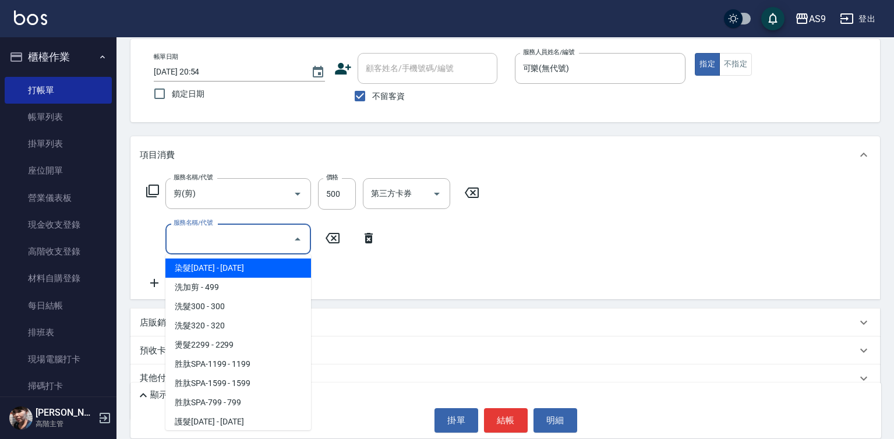
click at [233, 274] on span "染髮[DATE] - [DATE]" at bounding box center [238, 268] width 146 height 19
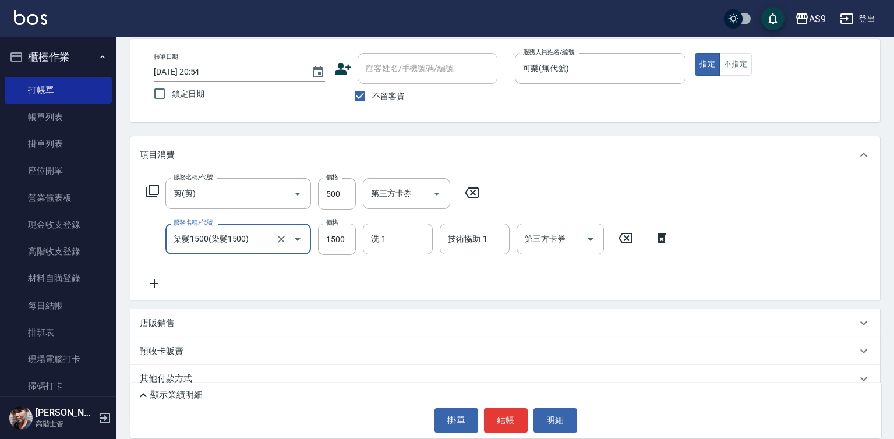
type input "染髮1500"
click at [157, 286] on icon at bounding box center [154, 284] width 29 height 14
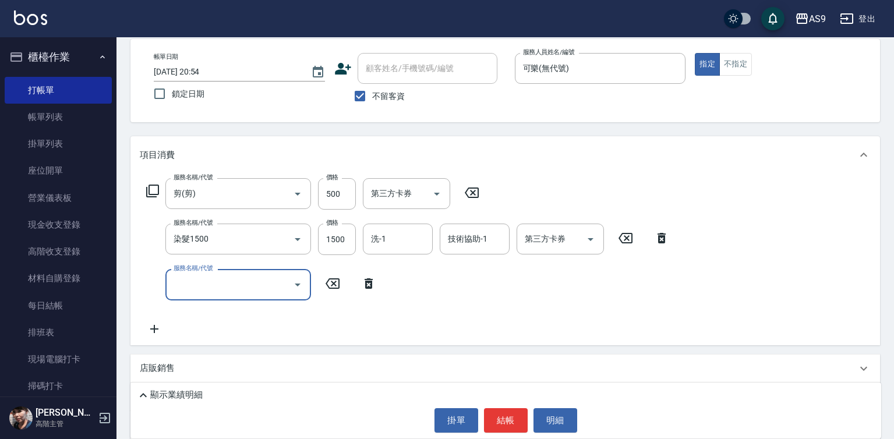
click at [208, 283] on input "服務名稱/代號" at bounding box center [230, 284] width 118 height 20
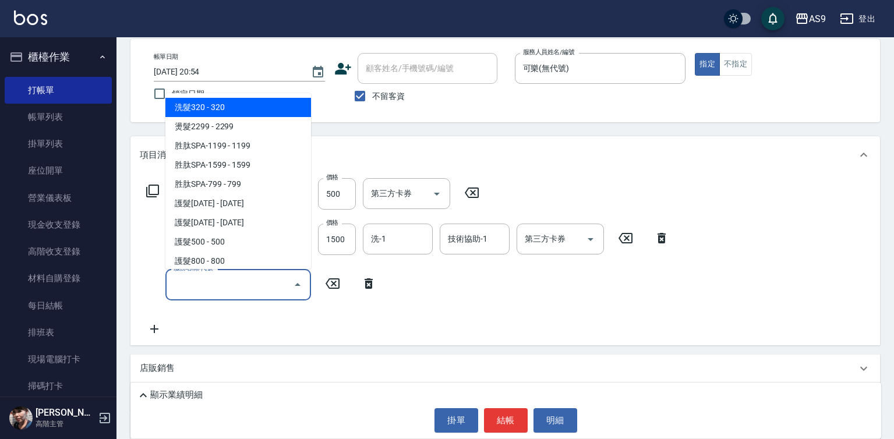
scroll to position [116, 0]
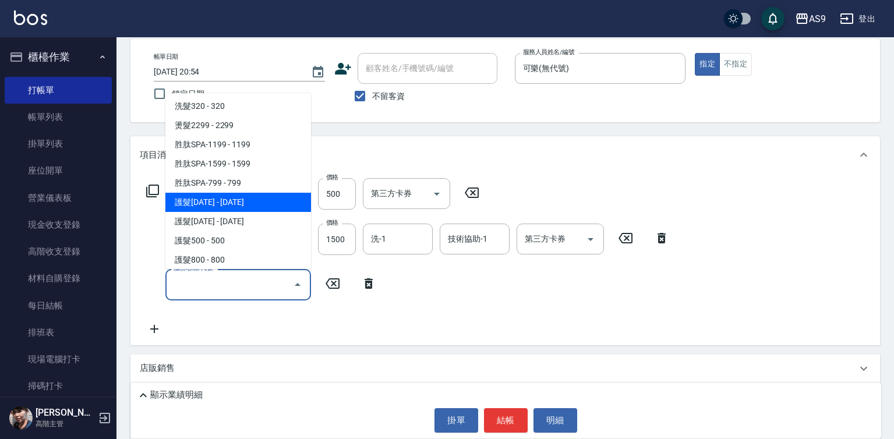
click at [238, 203] on span "護髮[DATE] - [DATE]" at bounding box center [238, 202] width 146 height 19
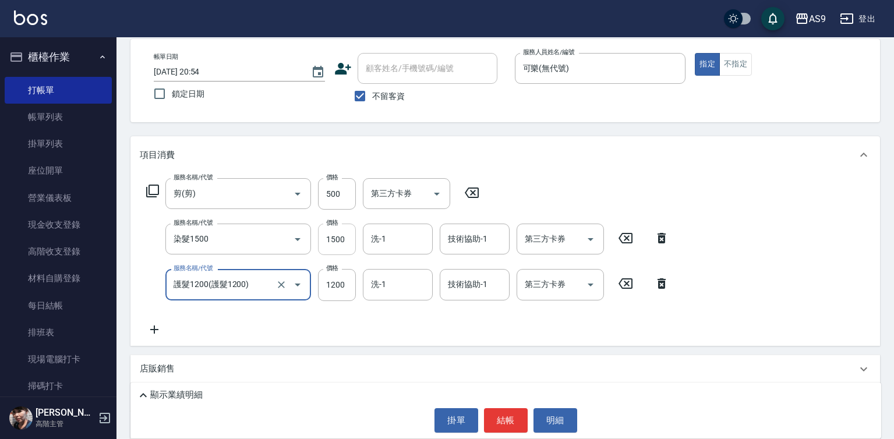
click at [330, 238] on input "1500" at bounding box center [337, 239] width 38 height 31
type input "護髮1200"
click at [330, 238] on input "1500" at bounding box center [337, 239] width 38 height 31
type input "1800"
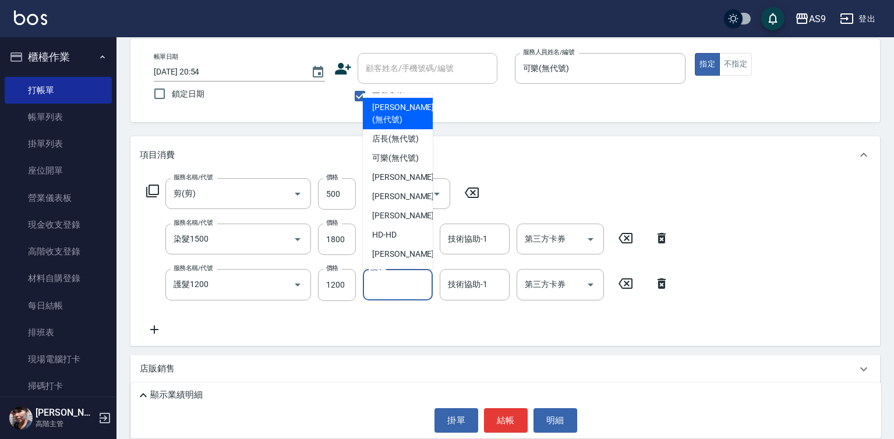
click at [406, 282] on input "洗-1" at bounding box center [397, 284] width 59 height 20
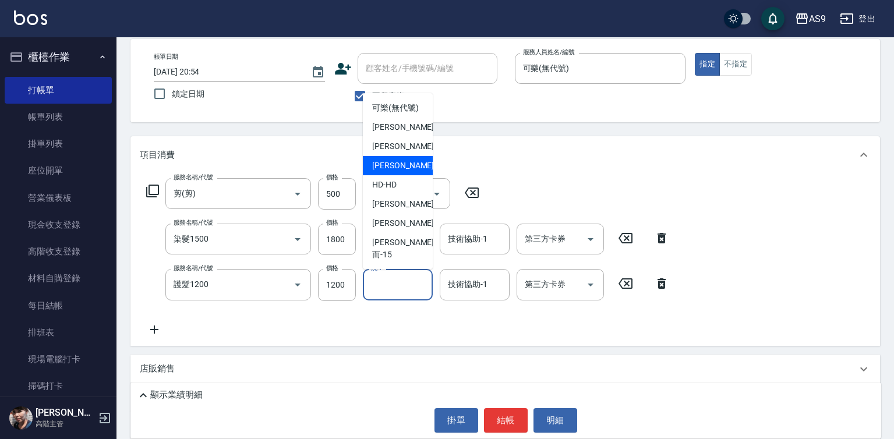
scroll to position [75, 0]
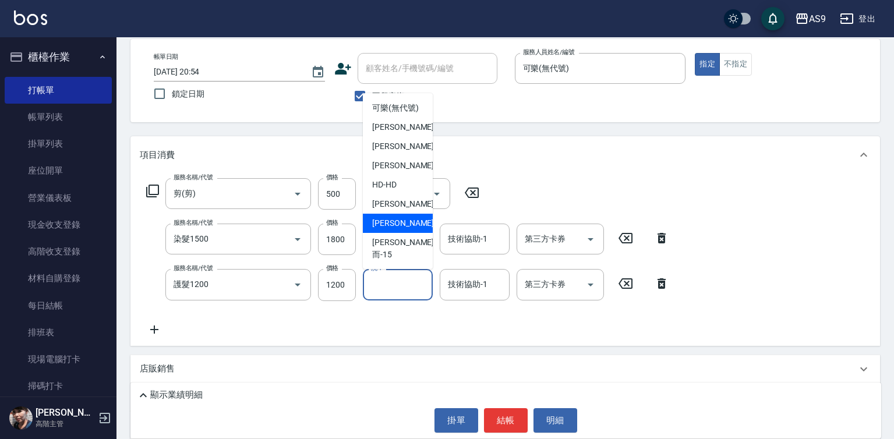
click at [409, 233] on div "[PERSON_NAME] -13" at bounding box center [398, 223] width 70 height 19
type input "[PERSON_NAME]-13"
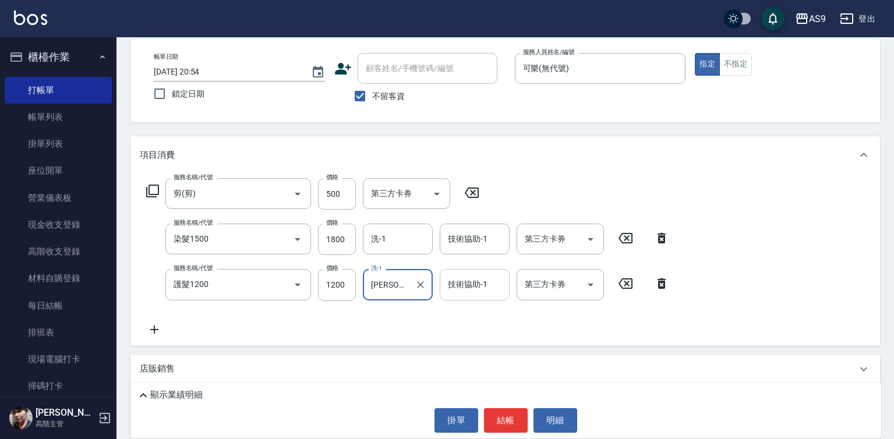
click at [456, 282] on div "技術協助-1 技術協助-1" at bounding box center [475, 284] width 70 height 31
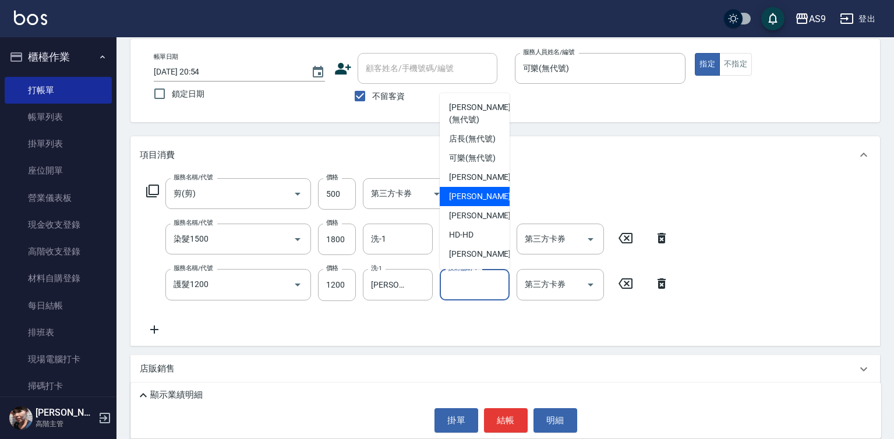
scroll to position [58, 0]
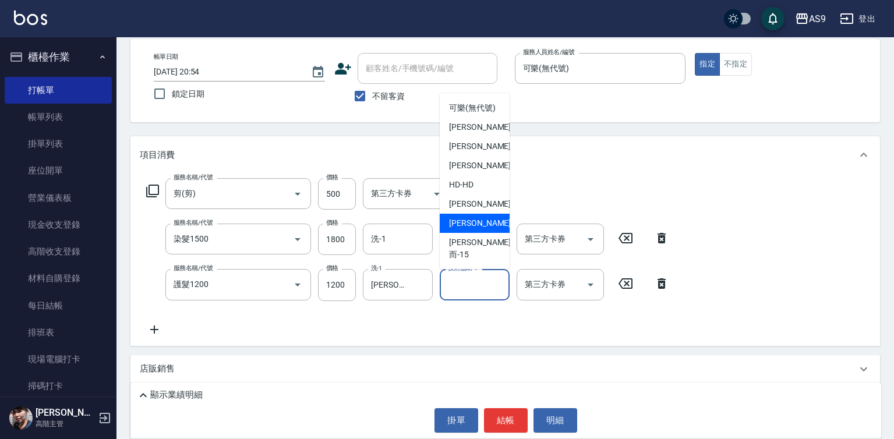
click at [480, 229] on span "[PERSON_NAME] -13" at bounding box center [485, 223] width 73 height 12
type input "[PERSON_NAME]-13"
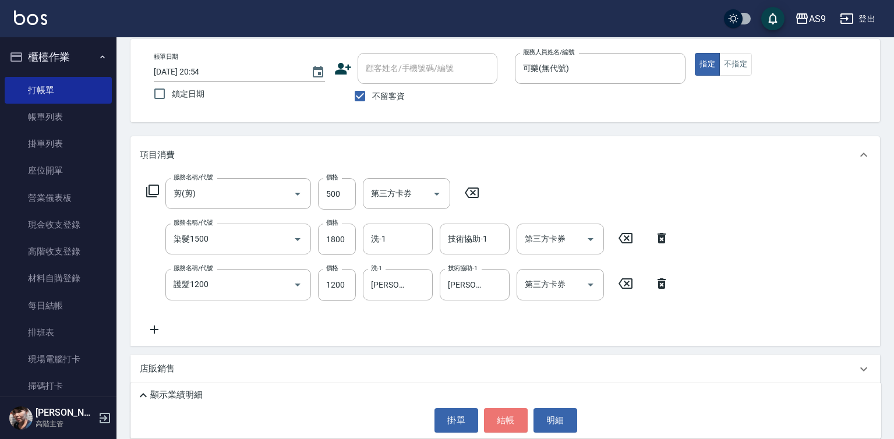
click at [509, 427] on button "結帳" at bounding box center [506, 420] width 44 height 24
type input "[DATE] 20:55"
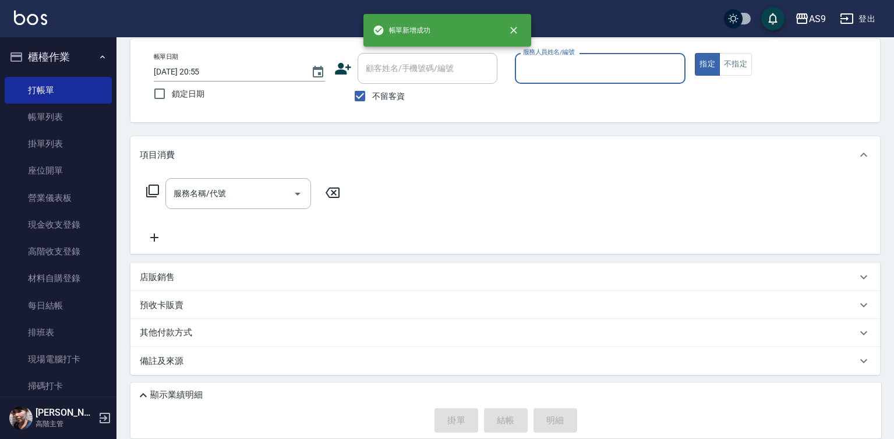
click at [536, 58] on div "服務人員姓名/編號" at bounding box center [600, 68] width 171 height 31
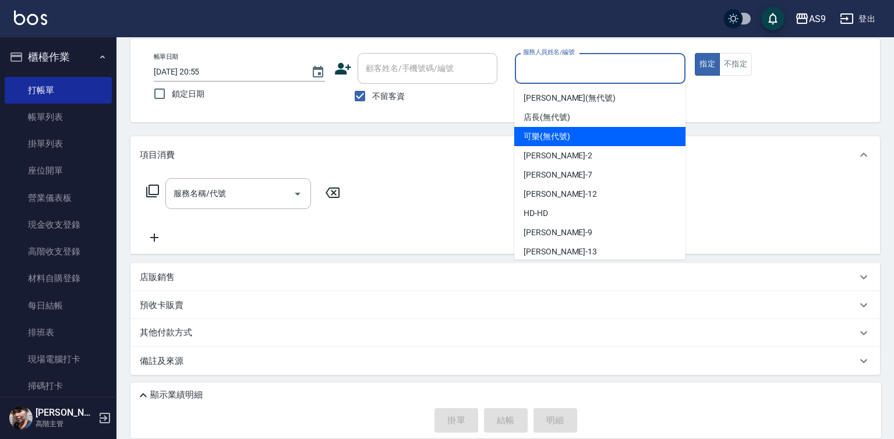
drag, startPoint x: 561, startPoint y: 136, endPoint x: 444, endPoint y: 168, distance: 121.5
click at [560, 136] on span "可樂 (無代號)" at bounding box center [547, 136] width 47 height 12
type input "可樂(無代號)"
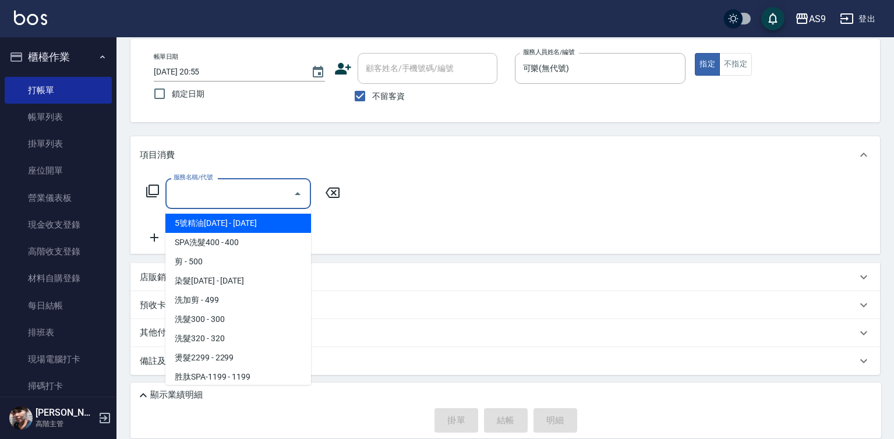
click at [253, 196] on input "服務名稱/代號" at bounding box center [230, 193] width 118 height 20
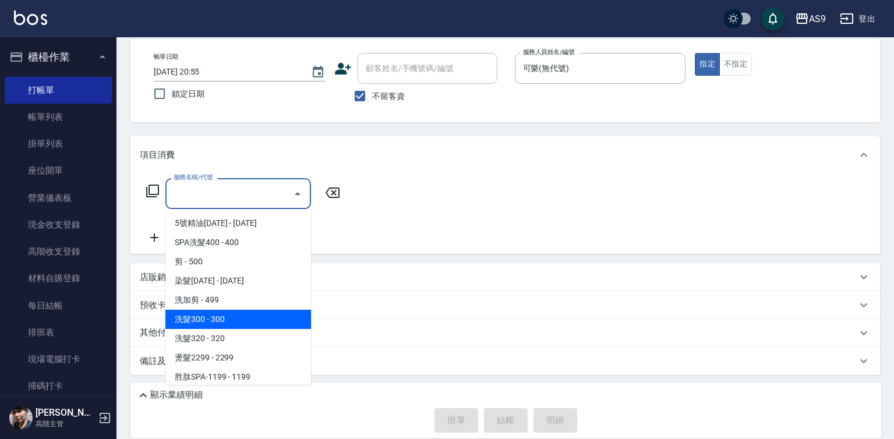
click at [236, 324] on span "洗髮300 - 300" at bounding box center [238, 319] width 146 height 19
type input "洗髮300(洗 髮300)"
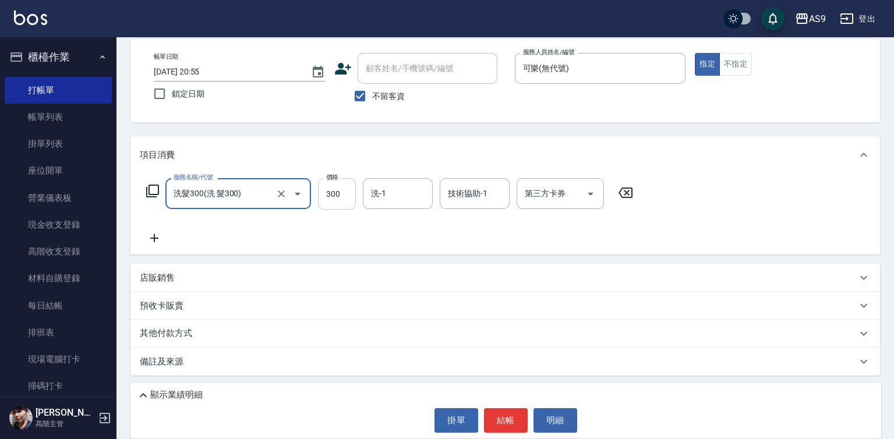
click at [330, 189] on input "300" at bounding box center [337, 193] width 38 height 31
type input "227"
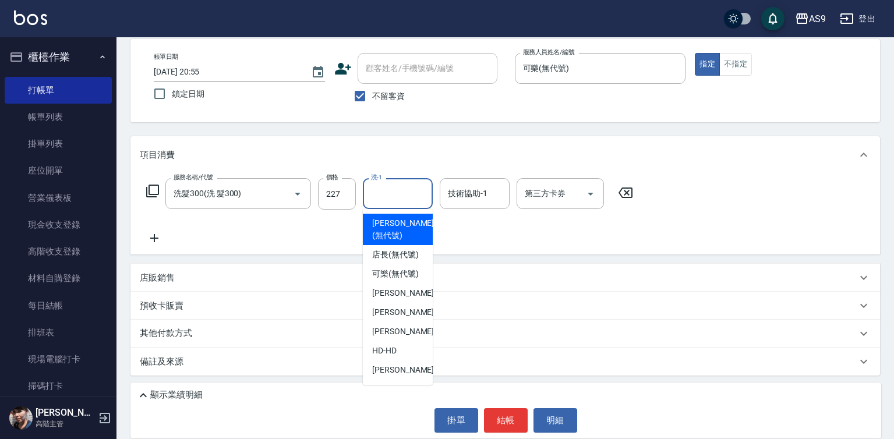
click at [390, 193] on input "洗-1" at bounding box center [397, 193] width 59 height 20
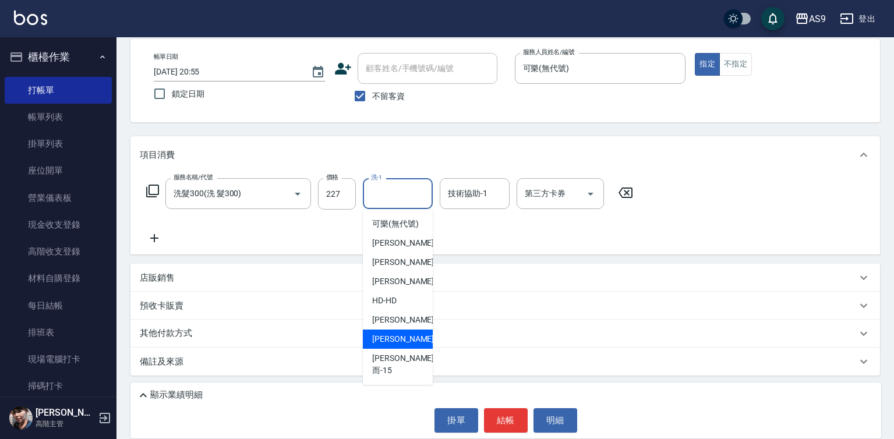
drag, startPoint x: 409, startPoint y: 346, endPoint x: 358, endPoint y: 299, distance: 69.3
click at [409, 346] on div "[PERSON_NAME] -13" at bounding box center [398, 339] width 70 height 19
type input "[PERSON_NAME]-13"
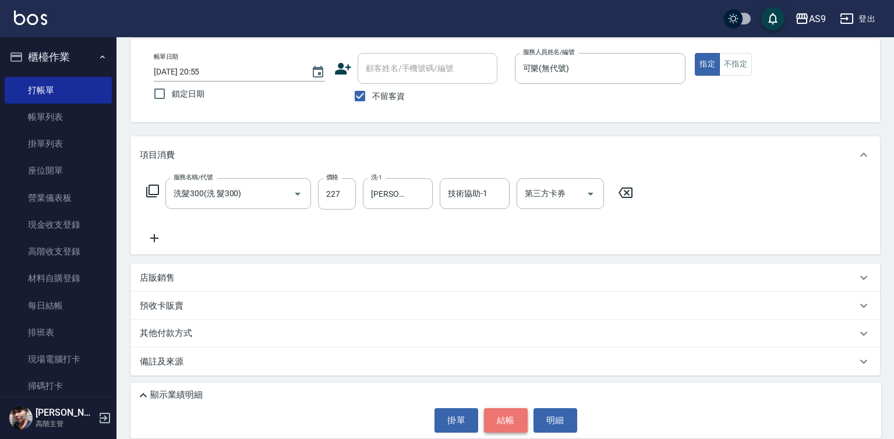
click at [498, 418] on button "結帳" at bounding box center [506, 420] width 44 height 24
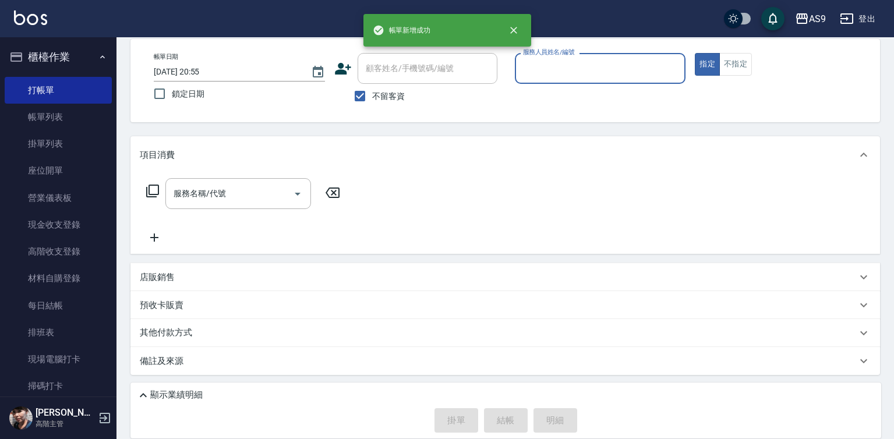
click at [538, 73] on input "服務人員姓名/編號" at bounding box center [600, 68] width 161 height 20
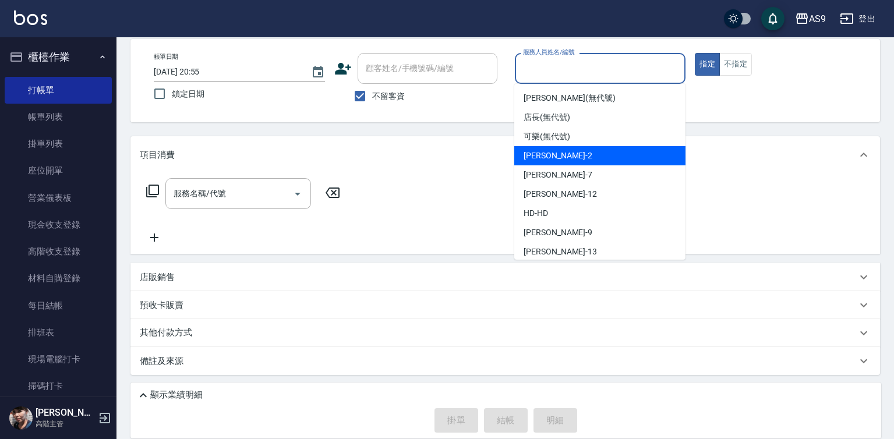
click at [553, 139] on span "可樂 (無代號)" at bounding box center [547, 136] width 47 height 12
type input "可樂(無代號)"
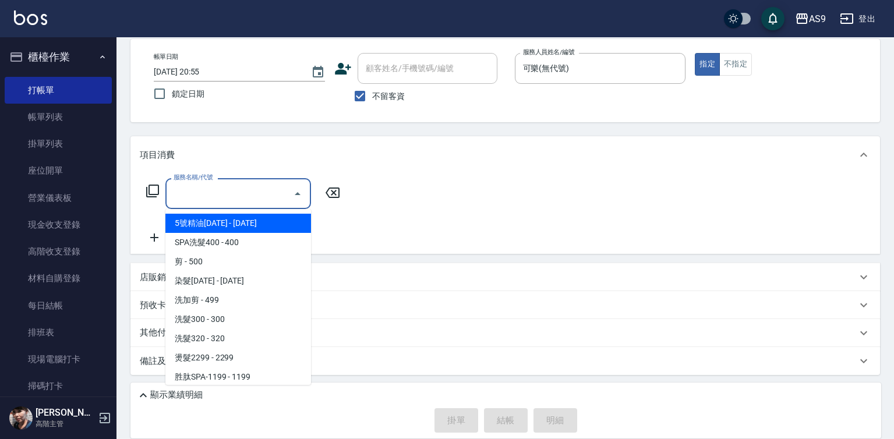
click at [251, 195] on input "服務名稱/代號" at bounding box center [230, 193] width 118 height 20
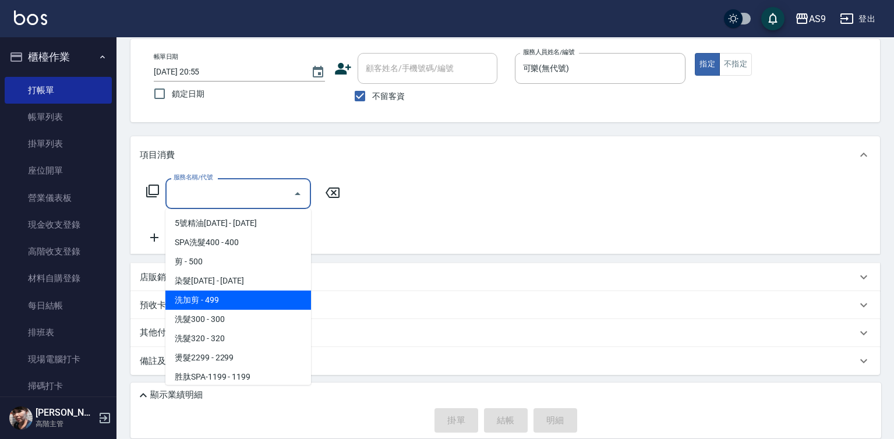
drag, startPoint x: 227, startPoint y: 303, endPoint x: 338, endPoint y: 234, distance: 131.1
click at [227, 302] on span "洗加剪 - 499" at bounding box center [238, 300] width 146 height 19
type input "洗加剪(洗加剪)"
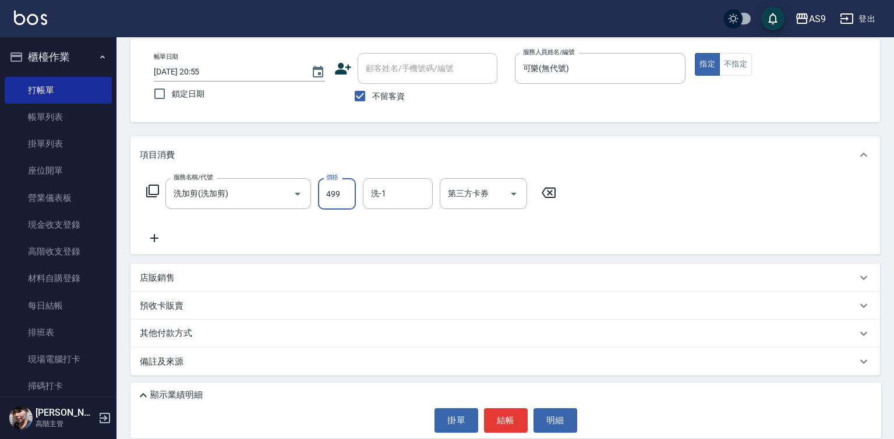
click at [324, 195] on input "499" at bounding box center [337, 193] width 38 height 31
type input "700"
click at [403, 203] on input "洗-1" at bounding box center [397, 193] width 59 height 20
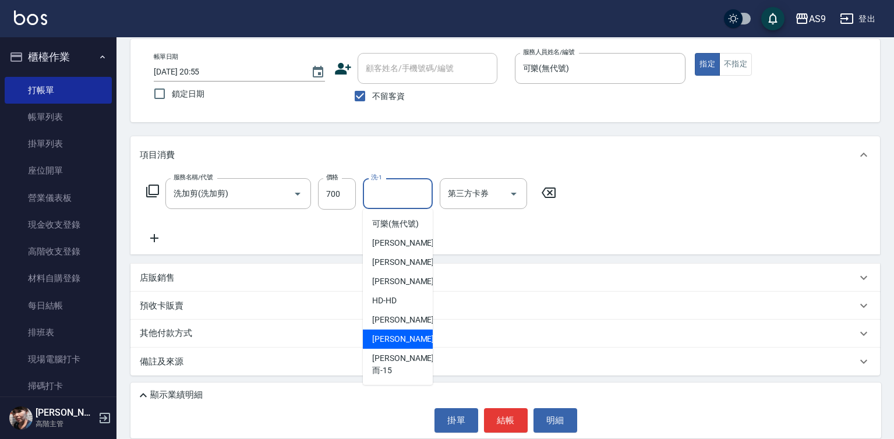
click at [406, 345] on span "[PERSON_NAME] -13" at bounding box center [408, 339] width 73 height 12
type input "[PERSON_NAME]-13"
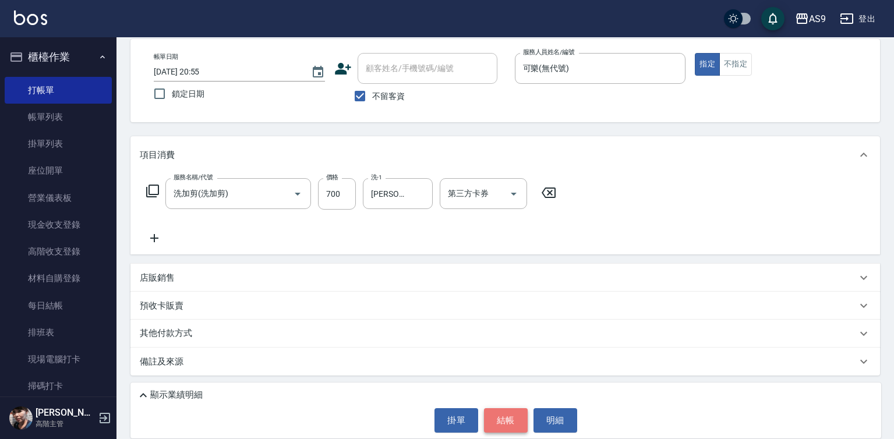
click at [512, 419] on button "結帳" at bounding box center [506, 420] width 44 height 24
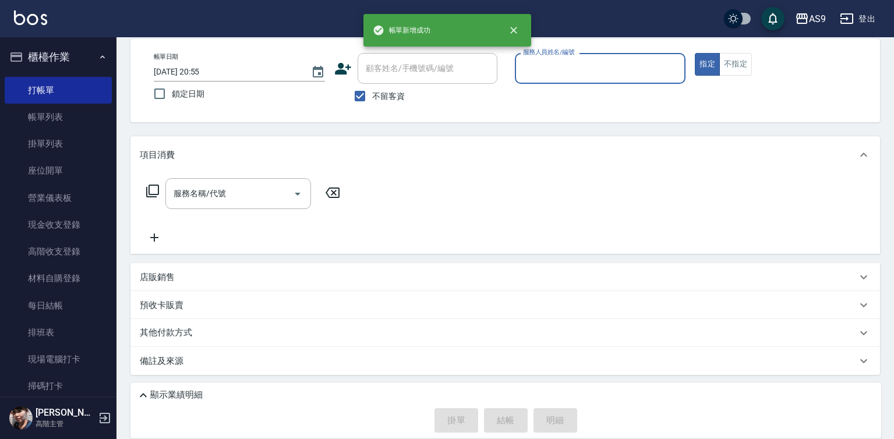
click at [544, 72] on input "服務人員姓名/編號" at bounding box center [600, 68] width 161 height 20
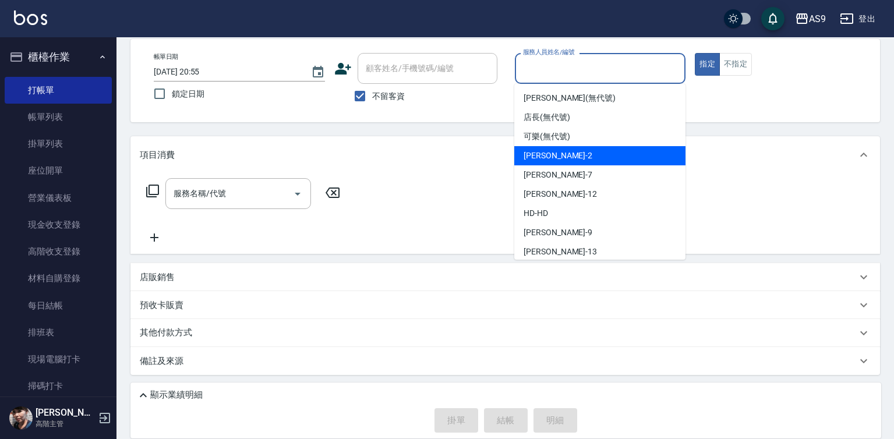
drag, startPoint x: 567, startPoint y: 153, endPoint x: 561, endPoint y: 153, distance: 5.9
click at [567, 153] on span "[PERSON_NAME]蘭 -2" at bounding box center [558, 156] width 69 height 12
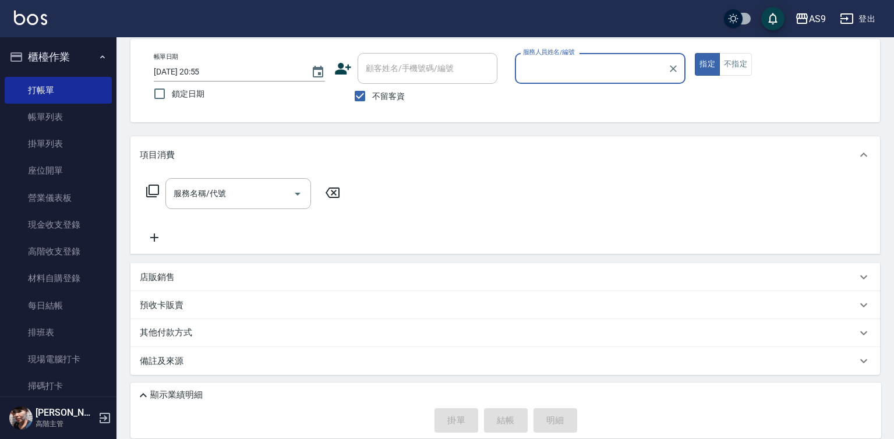
type input "[PERSON_NAME]蘭-2"
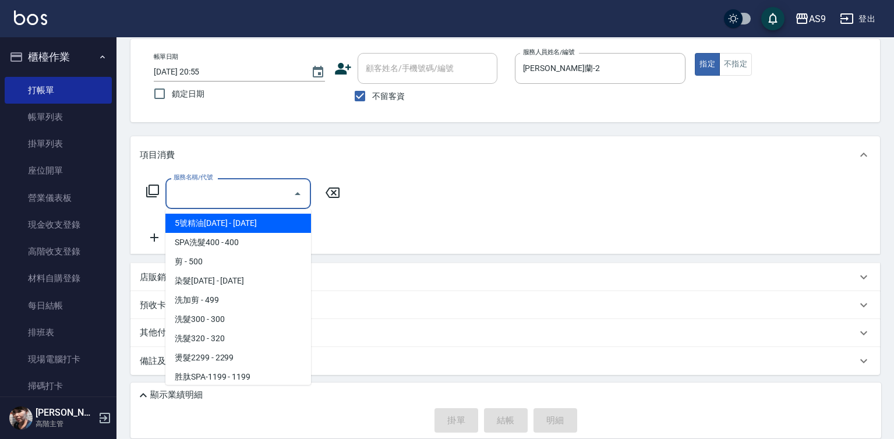
click at [200, 195] on input "服務名稱/代號" at bounding box center [230, 193] width 118 height 20
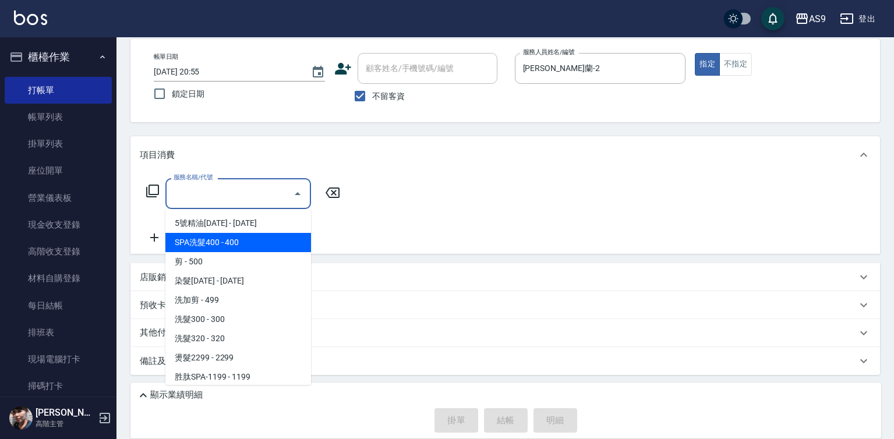
click at [218, 242] on span "SPA洗髮400 - 400" at bounding box center [238, 242] width 146 height 19
type input "SPA洗髮400(SPA洗髮400)"
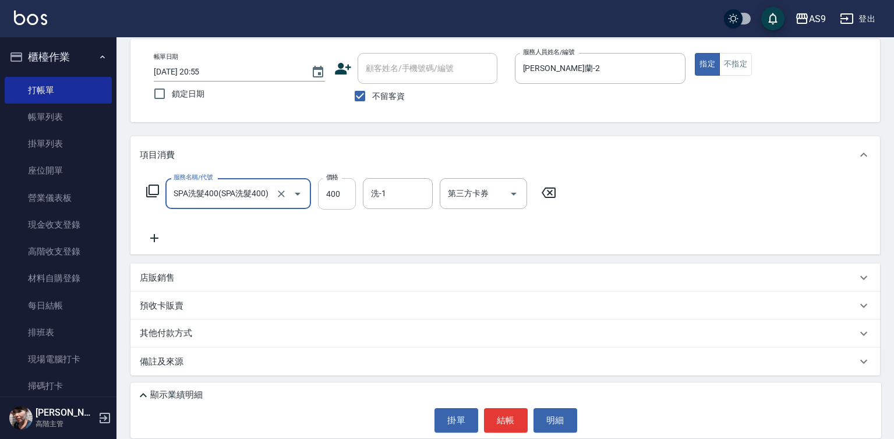
click at [327, 185] on input "400" at bounding box center [337, 193] width 38 height 31
click at [327, 188] on input "400" at bounding box center [337, 193] width 38 height 31
type input "363"
click at [505, 423] on button "結帳" at bounding box center [506, 420] width 44 height 24
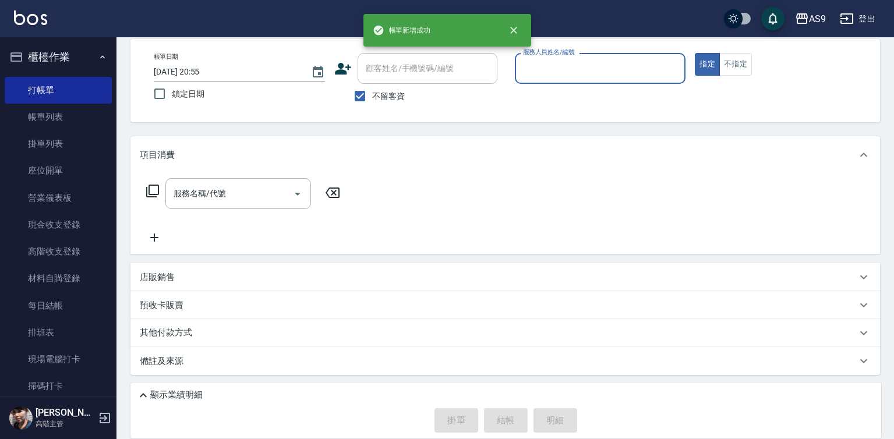
drag, startPoint x: 547, startPoint y: 58, endPoint x: 547, endPoint y: 79, distance: 21.5
click at [547, 63] on div "服務人員姓名/編號" at bounding box center [600, 68] width 171 height 31
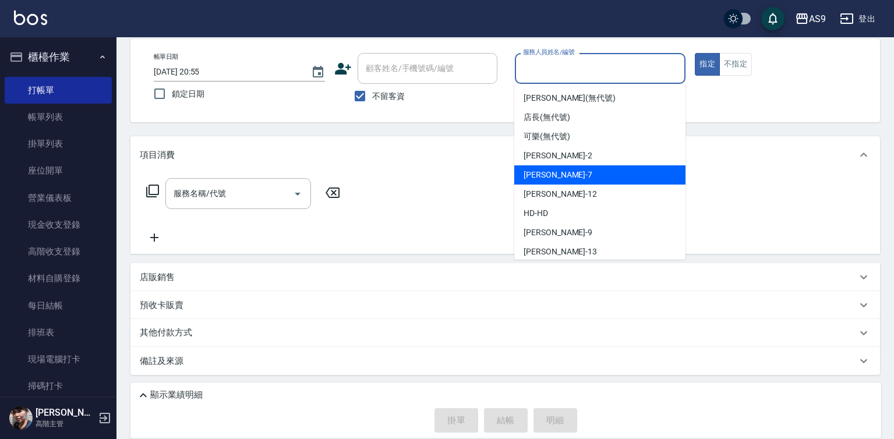
click at [547, 157] on span "[PERSON_NAME]蘭 -2" at bounding box center [558, 156] width 69 height 12
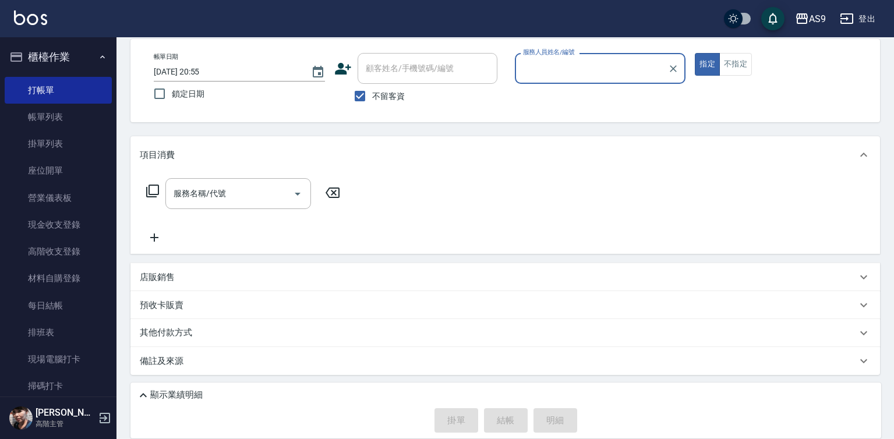
type input "[PERSON_NAME]蘭-2"
click at [742, 66] on button "不指定" at bounding box center [735, 64] width 33 height 23
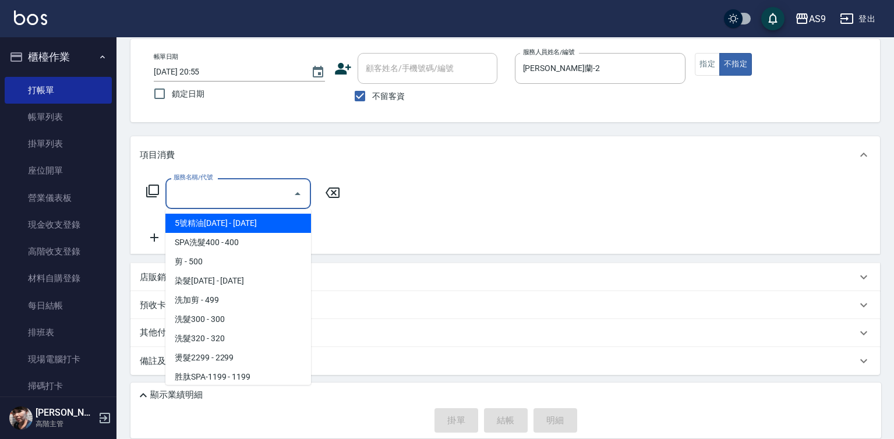
click at [256, 202] on input "服務名稱/代號" at bounding box center [230, 193] width 118 height 20
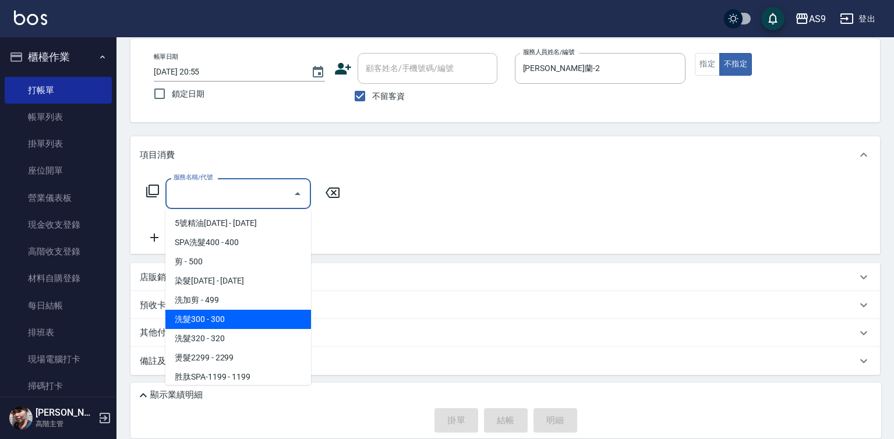
click at [208, 317] on span "洗髮300 - 300" at bounding box center [238, 319] width 146 height 19
type input "洗髮300(洗 髮300)"
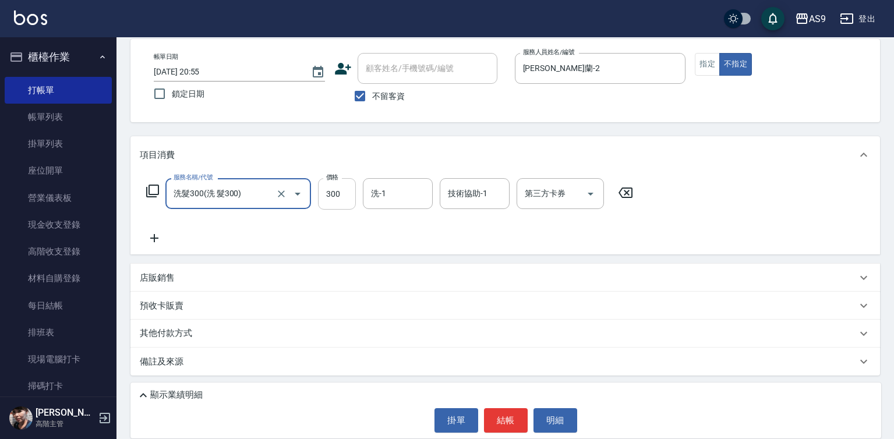
click at [337, 188] on input "300" at bounding box center [337, 193] width 38 height 31
type input "272"
click at [504, 417] on button "結帳" at bounding box center [506, 420] width 44 height 24
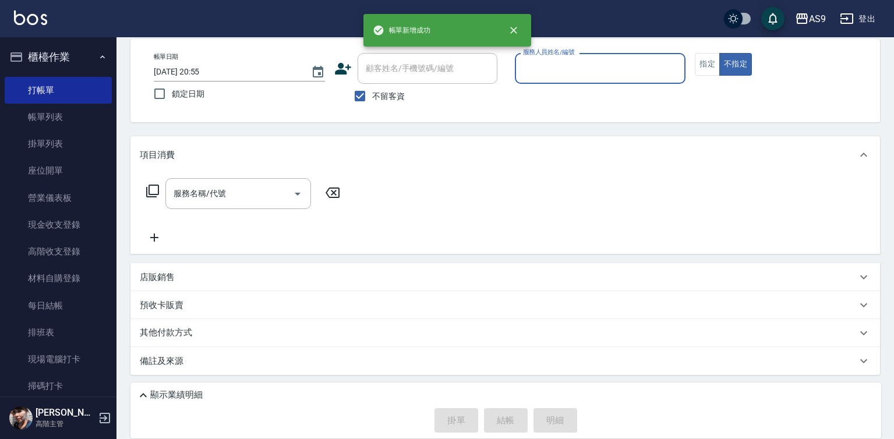
click at [563, 70] on input "服務人員姓名/編號" at bounding box center [600, 68] width 161 height 20
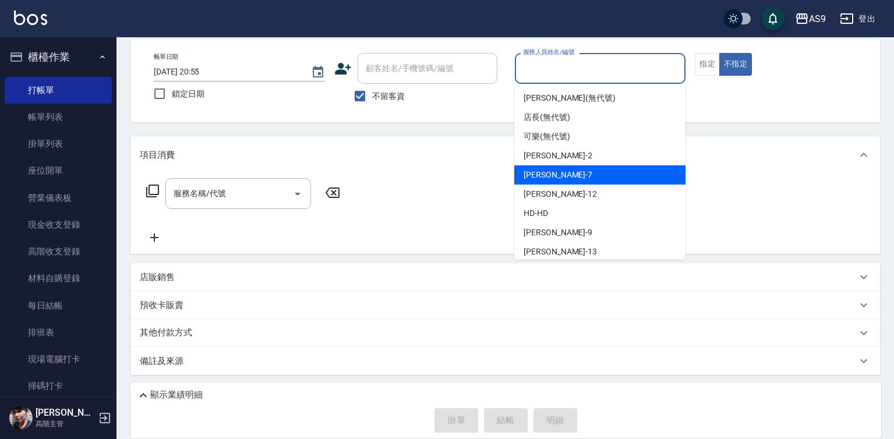
click at [562, 157] on span "[PERSON_NAME]蘭 -2" at bounding box center [558, 156] width 69 height 12
type input "[PERSON_NAME]蘭-2"
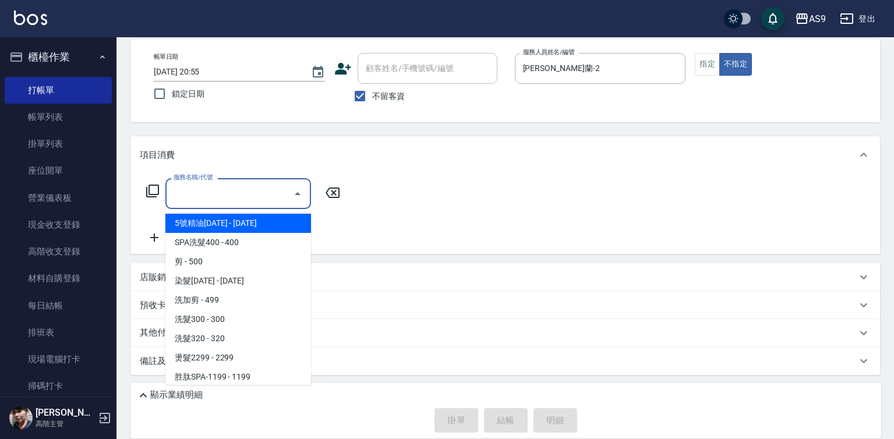
click at [210, 195] on input "服務名稱/代號" at bounding box center [230, 193] width 118 height 20
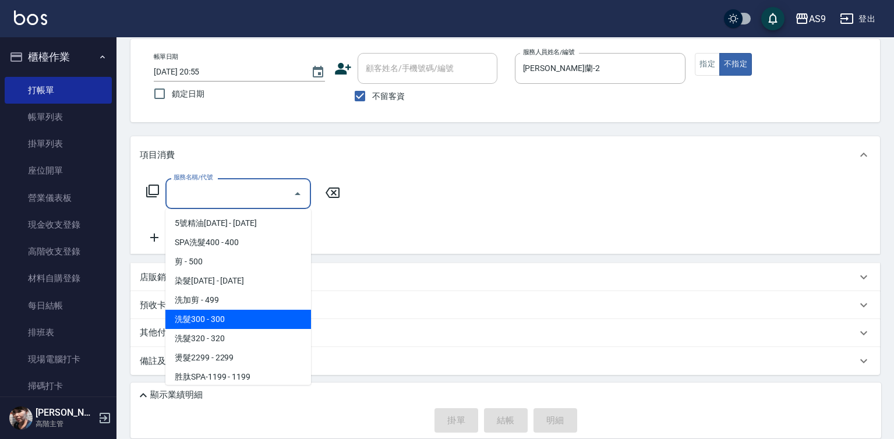
click at [235, 319] on span "洗髮300 - 300" at bounding box center [238, 319] width 146 height 19
type input "洗髮300(洗 髮300)"
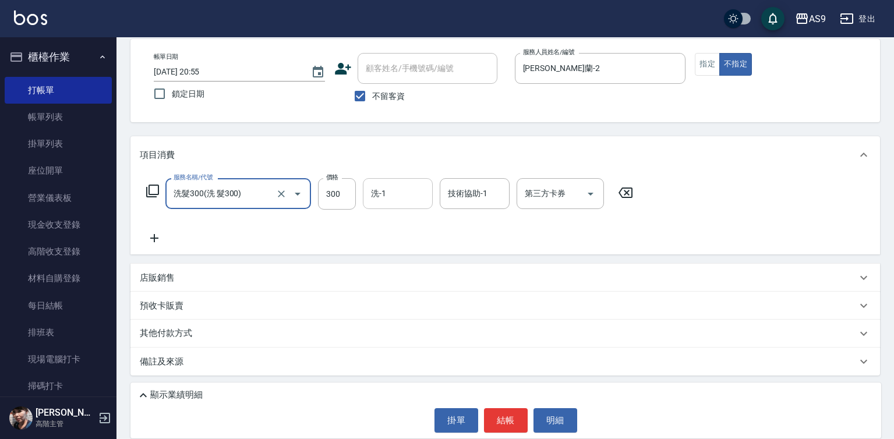
click at [391, 193] on input "洗-1" at bounding box center [397, 193] width 59 height 20
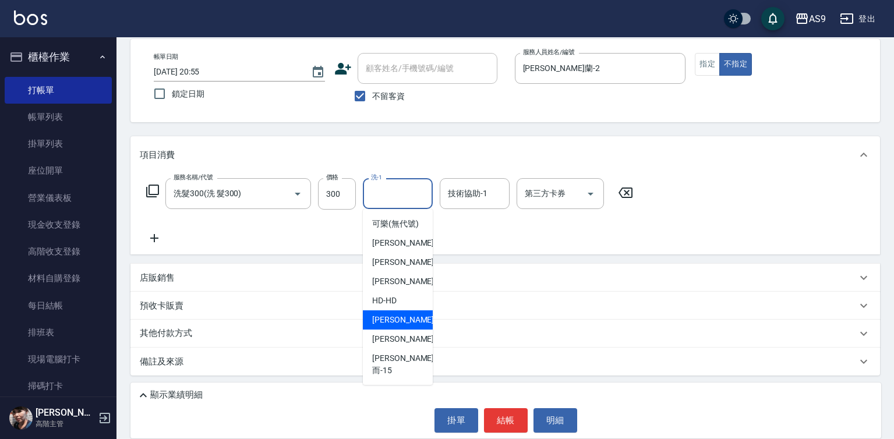
click at [406, 330] on div "[PERSON_NAME] -9" at bounding box center [398, 319] width 70 height 19
type input "[PERSON_NAME]-9"
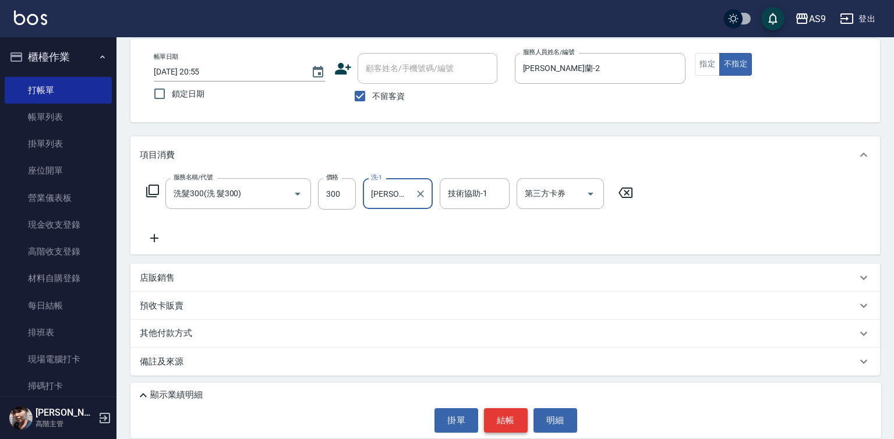
click at [511, 427] on button "結帳" at bounding box center [506, 420] width 44 height 24
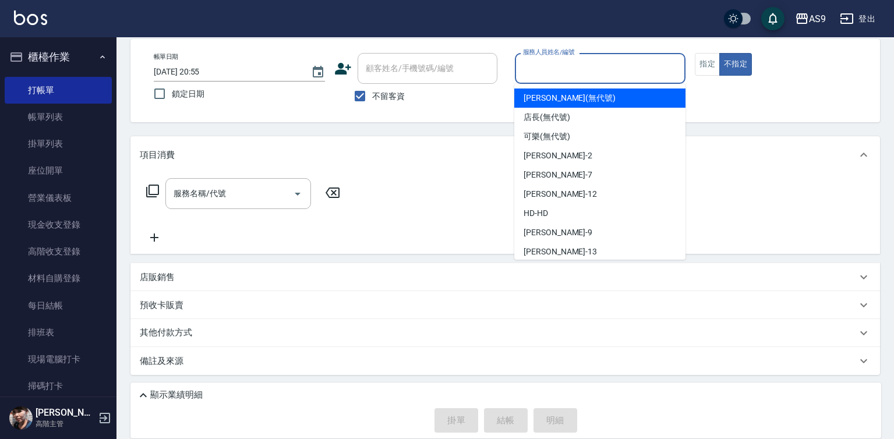
click at [555, 77] on input "服務人員姓名/編號" at bounding box center [600, 68] width 161 height 20
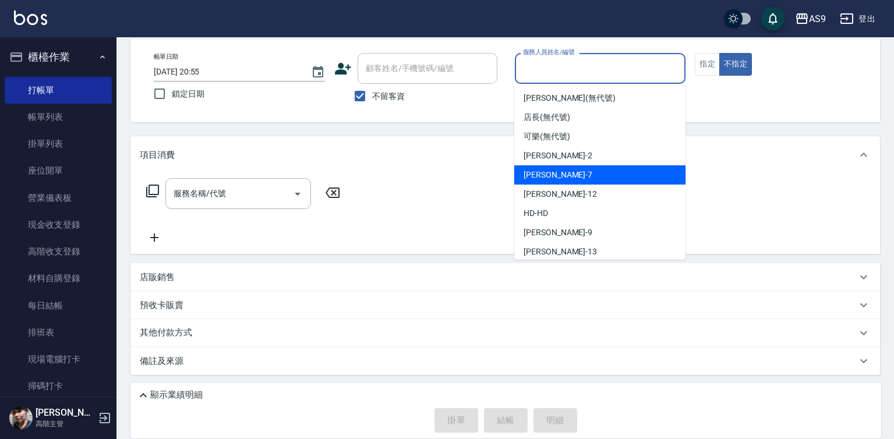
click at [549, 164] on div "[PERSON_NAME]蘭 -2" at bounding box center [599, 155] width 171 height 19
type input "[PERSON_NAME]蘭-2"
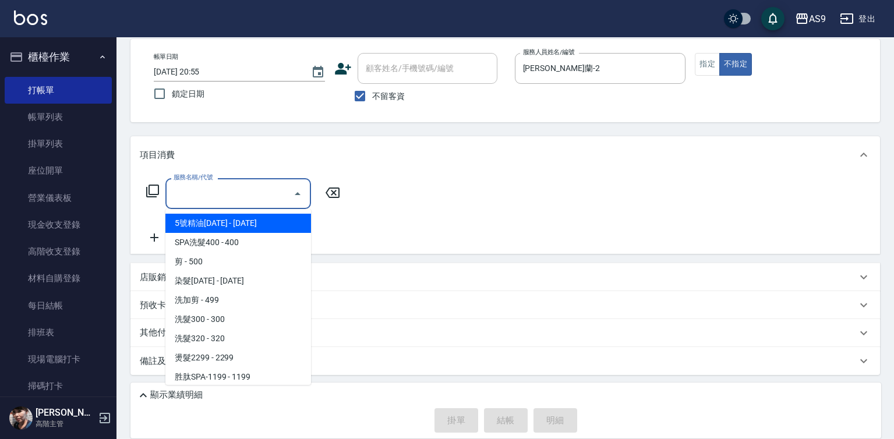
click at [232, 200] on input "服務名稱/代號" at bounding box center [230, 193] width 118 height 20
click at [228, 227] on span "5號精油[DATE] - [DATE]" at bounding box center [238, 223] width 146 height 19
type input "5號精油1399(5號精油1399)"
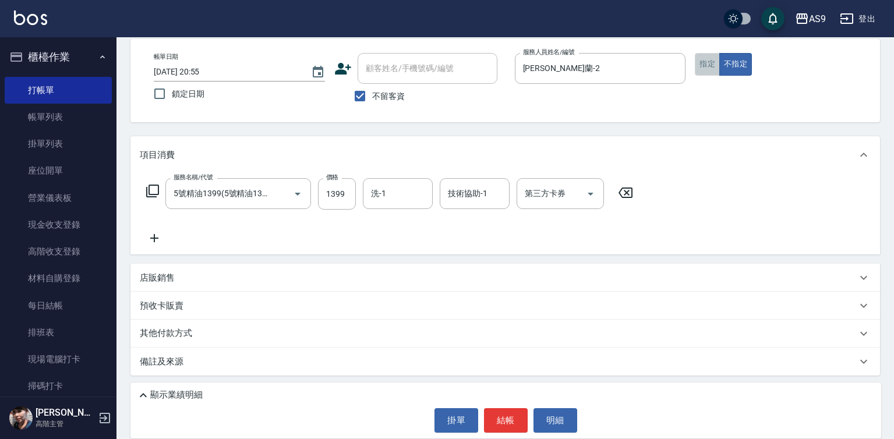
click at [705, 72] on button "指定" at bounding box center [707, 64] width 25 height 23
click at [519, 422] on button "結帳" at bounding box center [506, 420] width 44 height 24
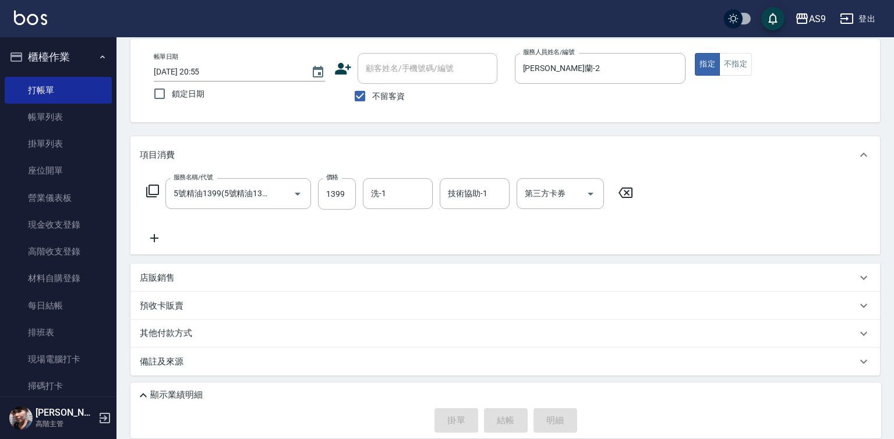
type input "[DATE] 20:56"
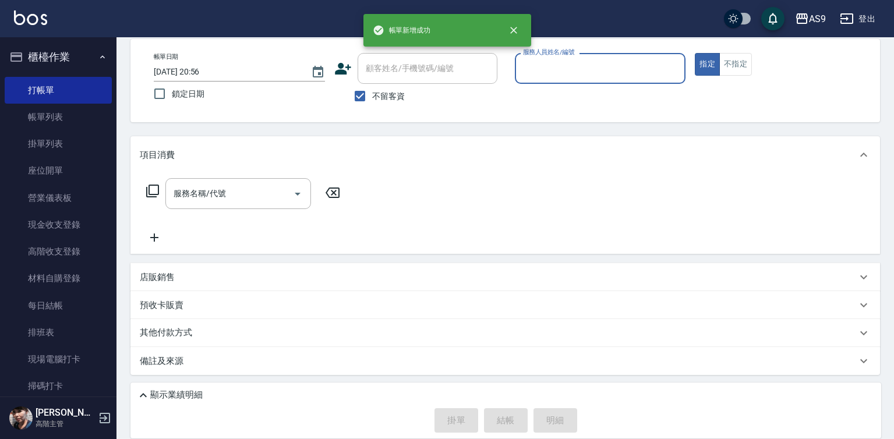
click at [565, 70] on input "服務人員姓名/編號" at bounding box center [600, 68] width 161 height 20
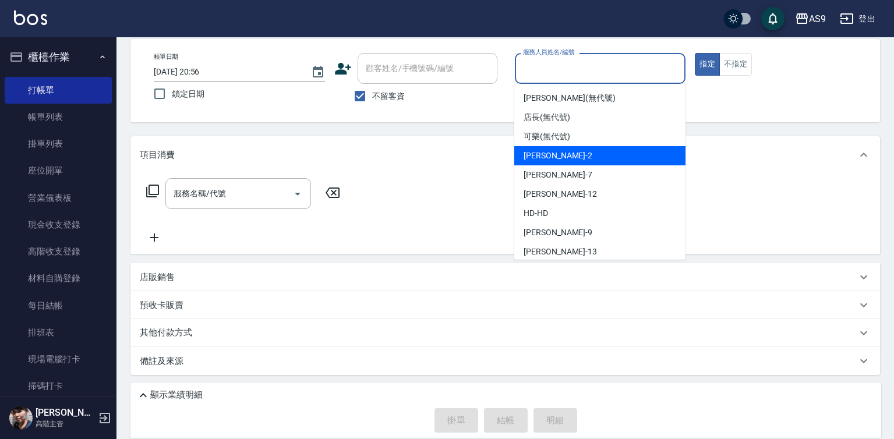
click at [565, 157] on span "[PERSON_NAME]蘭 -2" at bounding box center [558, 156] width 69 height 12
type input "[PERSON_NAME]蘭-2"
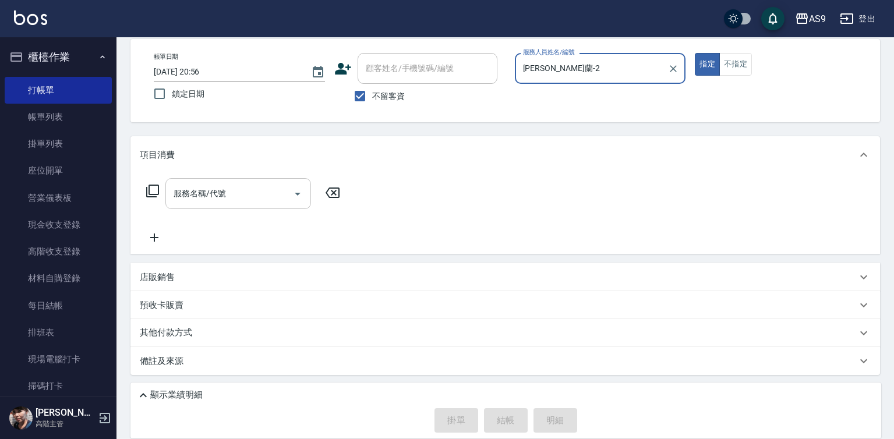
click at [273, 191] on input "服務名稱/代號" at bounding box center [230, 193] width 118 height 20
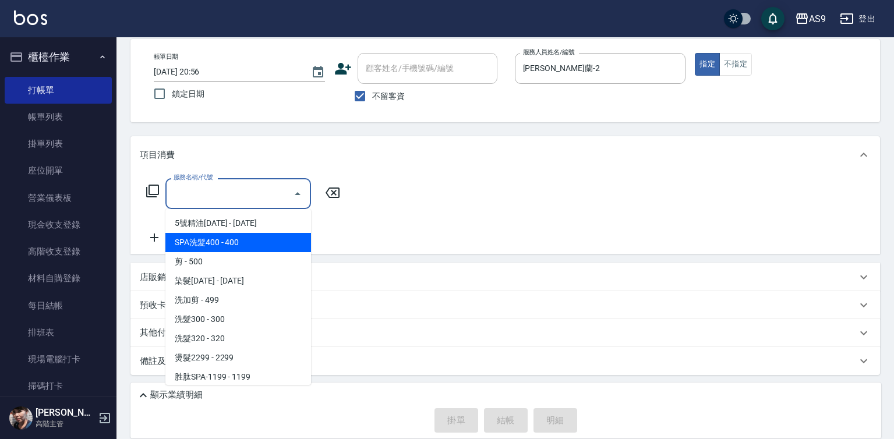
click at [254, 241] on span "SPA洗髮400 - 400" at bounding box center [238, 242] width 146 height 19
type input "SPA洗髮400(SPA洗髮400)"
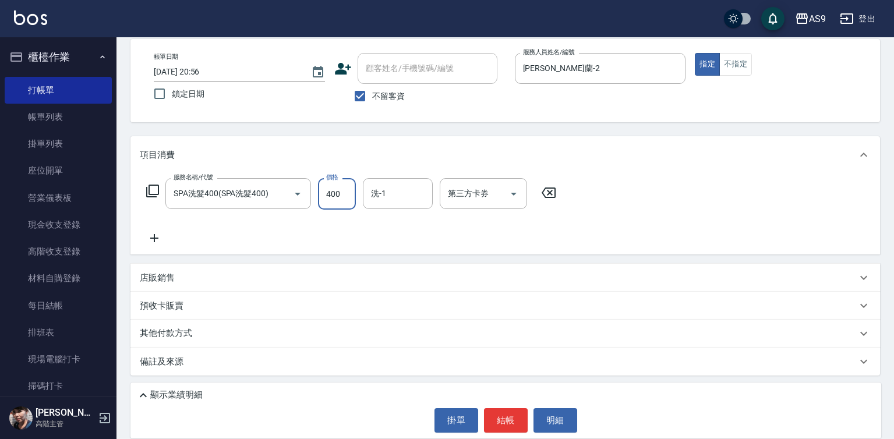
click at [334, 193] on input "400" at bounding box center [337, 193] width 38 height 31
type input "318"
click at [498, 425] on button "結帳" at bounding box center [506, 420] width 44 height 24
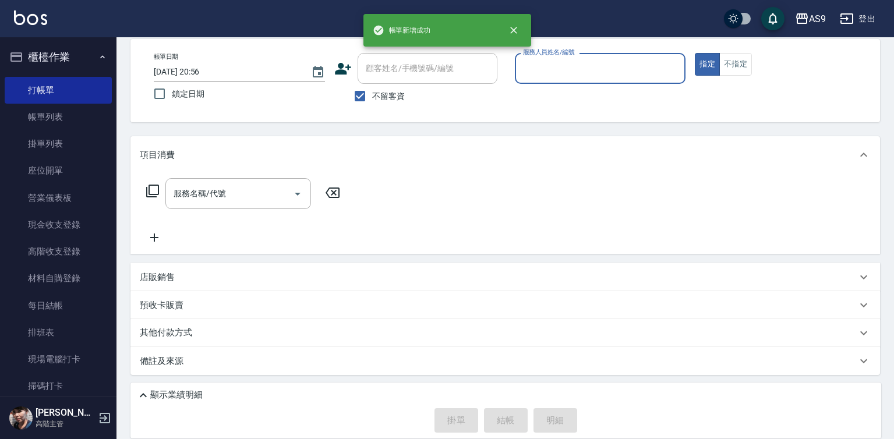
click at [573, 70] on input "服務人員姓名/編號" at bounding box center [600, 68] width 161 height 20
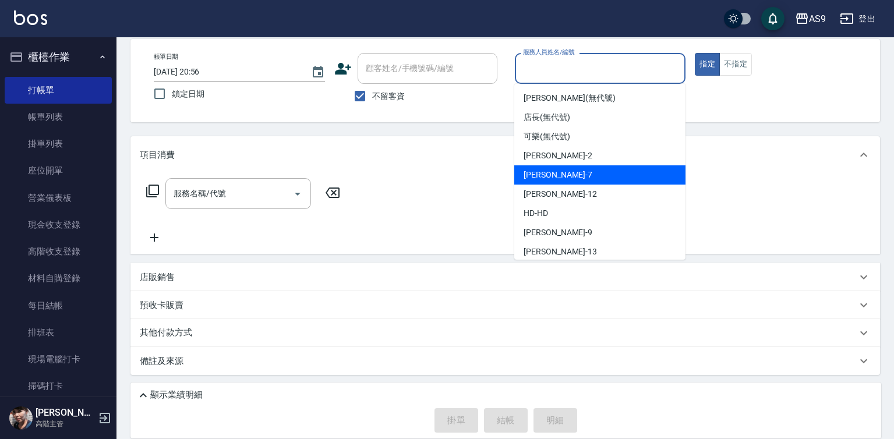
drag, startPoint x: 575, startPoint y: 180, endPoint x: 416, endPoint y: 197, distance: 159.3
click at [574, 180] on div "Peggy -7" at bounding box center [599, 174] width 171 height 19
type input "Peggy-7"
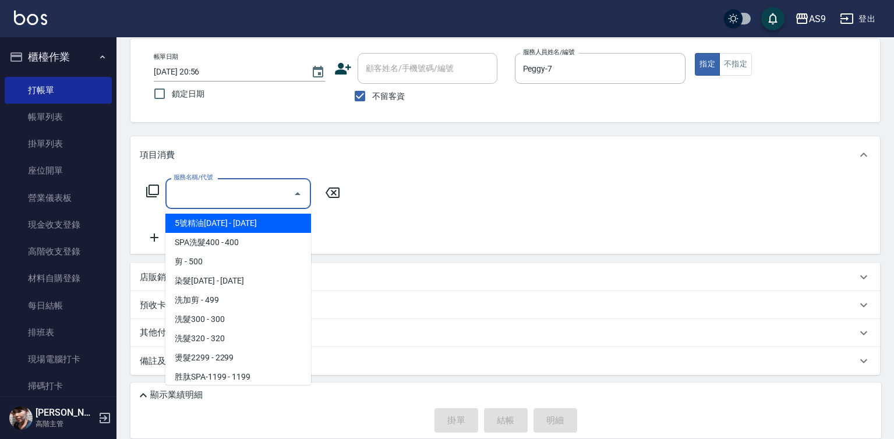
click at [256, 192] on input "服務名稱/代號" at bounding box center [230, 193] width 118 height 20
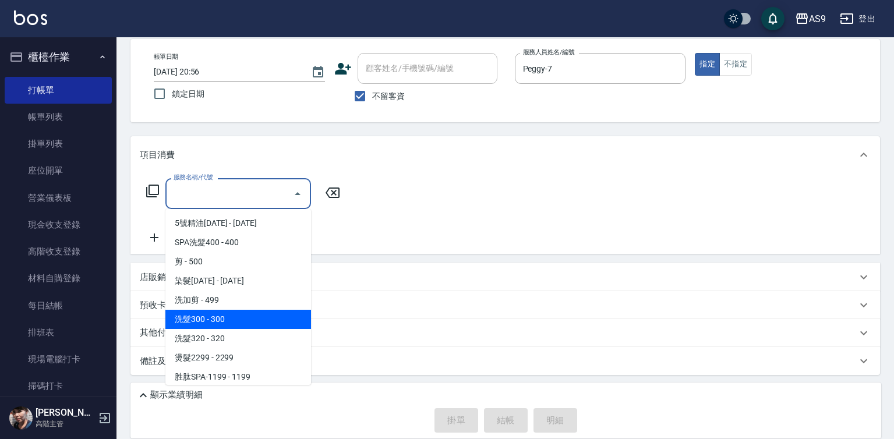
click at [244, 323] on span "洗髮300 - 300" at bounding box center [238, 319] width 146 height 19
type input "洗髮300(洗 髮300)"
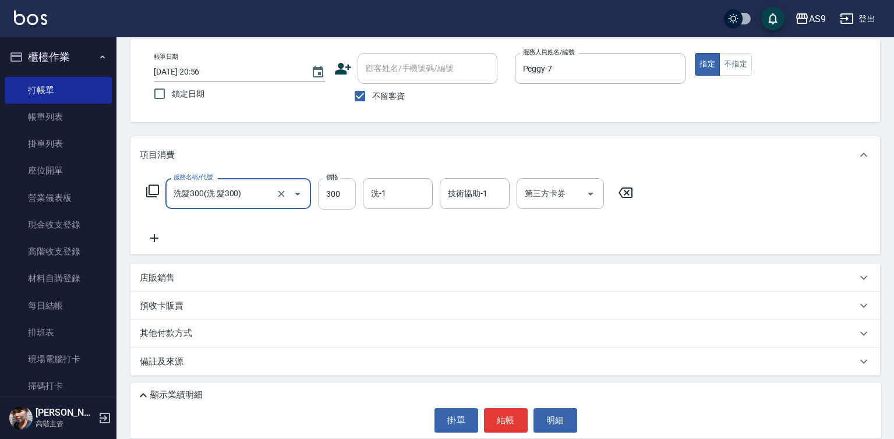
click at [344, 199] on input "300" at bounding box center [337, 193] width 38 height 31
drag, startPoint x: 344, startPoint y: 199, endPoint x: 336, endPoint y: 192, distance: 10.3
click at [342, 199] on input "300" at bounding box center [337, 193] width 38 height 31
type input "272"
click at [521, 422] on button "結帳" at bounding box center [506, 420] width 44 height 24
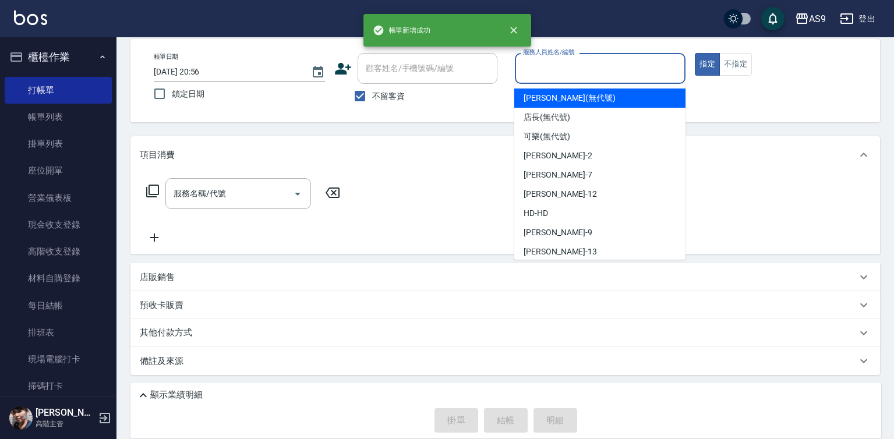
click at [573, 77] on input "服務人員姓名/編號" at bounding box center [600, 68] width 161 height 20
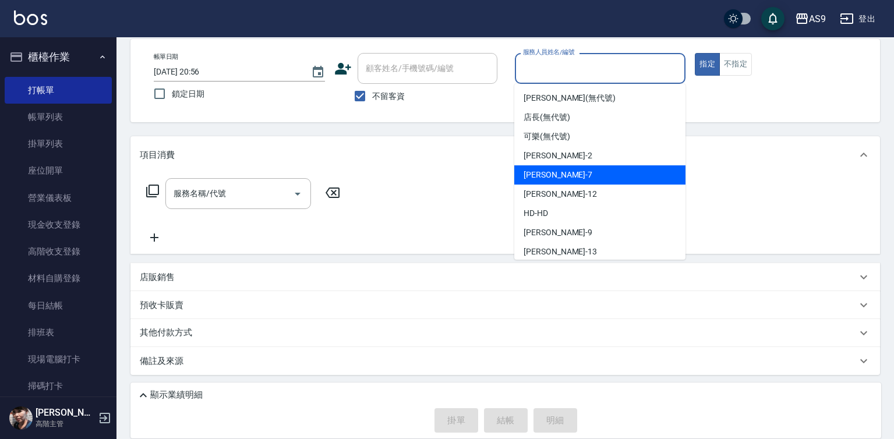
drag, startPoint x: 563, startPoint y: 169, endPoint x: 496, endPoint y: 188, distance: 70.2
click at [563, 168] on div "Peggy -7" at bounding box center [599, 174] width 171 height 19
type input "Peggy-7"
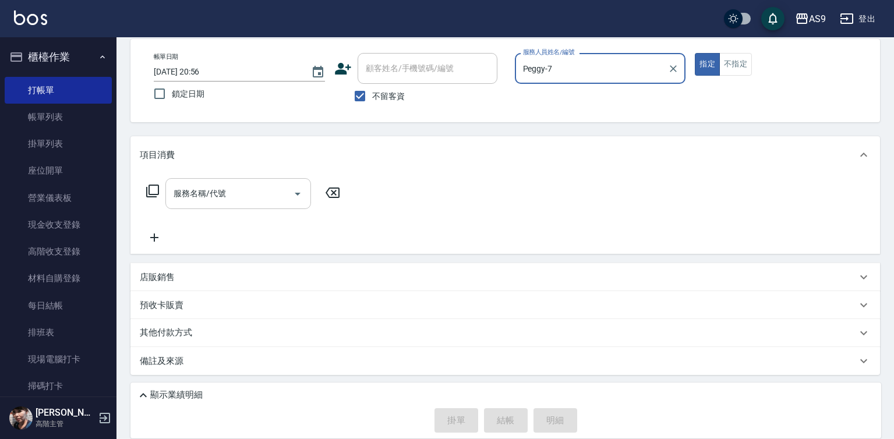
click at [241, 189] on input "服務名稱/代號" at bounding box center [230, 193] width 118 height 20
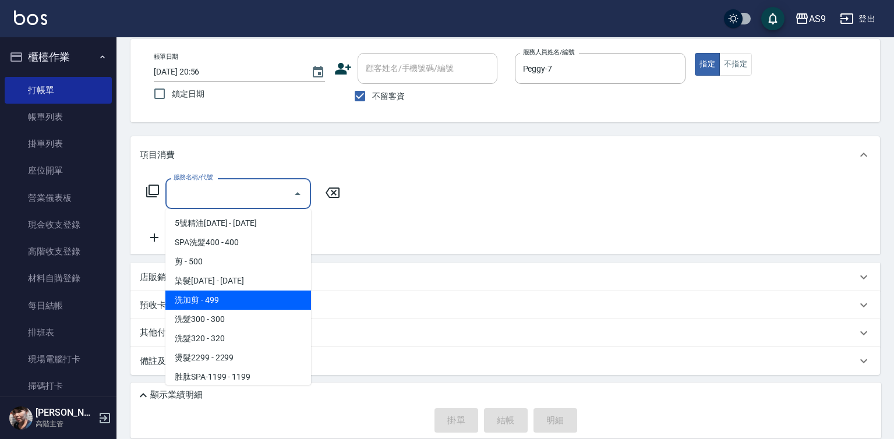
click at [230, 303] on span "洗加剪 - 499" at bounding box center [238, 300] width 146 height 19
type input "洗加剪(洗加剪)"
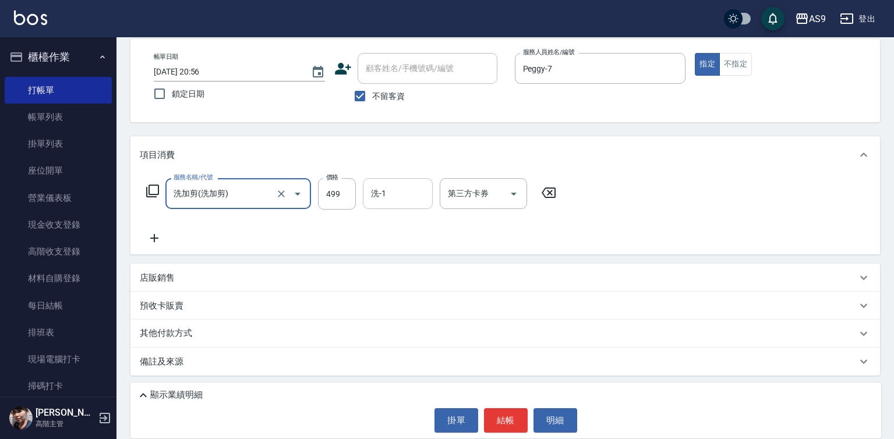
click at [386, 198] on input "洗-1" at bounding box center [397, 193] width 59 height 20
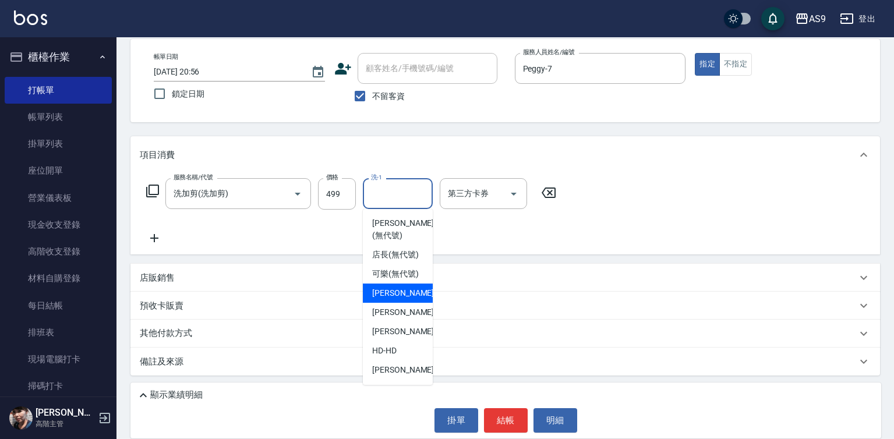
click at [394, 299] on span "[PERSON_NAME]蘭 -2" at bounding box center [406, 293] width 69 height 12
type input "[PERSON_NAME]蘭-2"
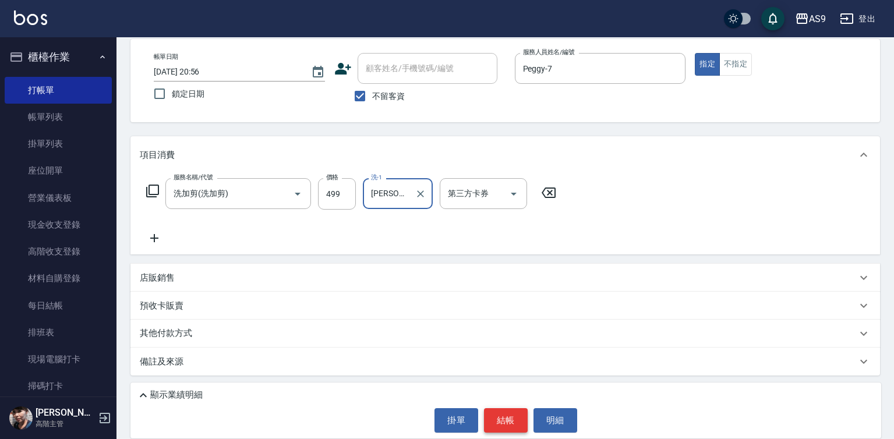
click at [496, 419] on button "結帳" at bounding box center [506, 420] width 44 height 24
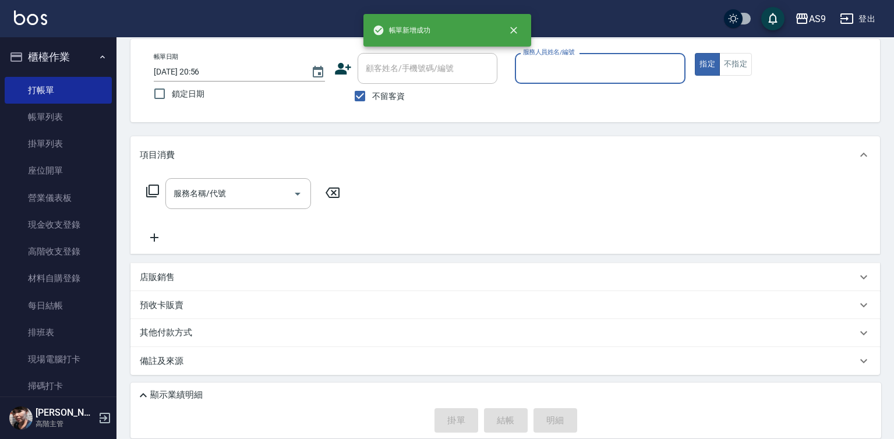
click at [539, 79] on div "服務人員姓名/編號" at bounding box center [600, 68] width 171 height 31
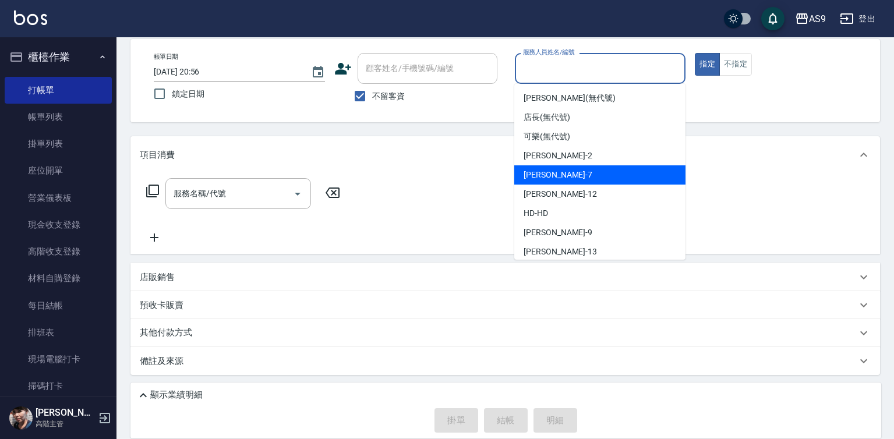
click at [558, 175] on div "Peggy -7" at bounding box center [599, 174] width 171 height 19
type input "Peggy-7"
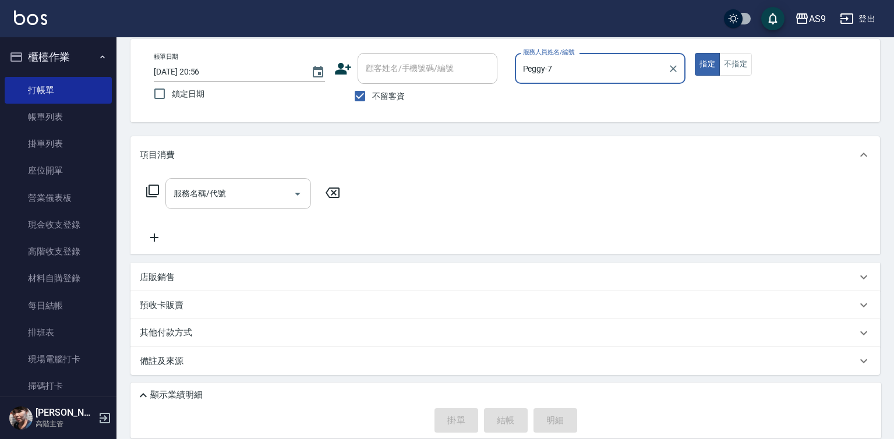
click at [261, 195] on input "服務名稱/代號" at bounding box center [230, 193] width 118 height 20
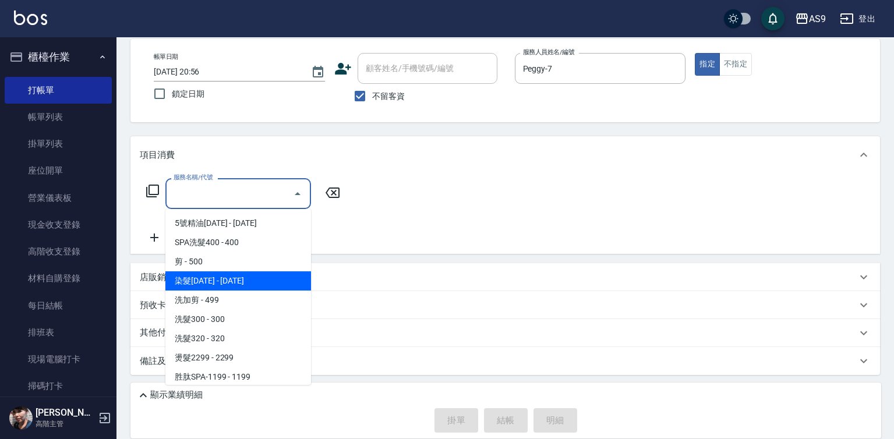
click at [231, 282] on span "染髮[DATE] - [DATE]" at bounding box center [238, 280] width 146 height 19
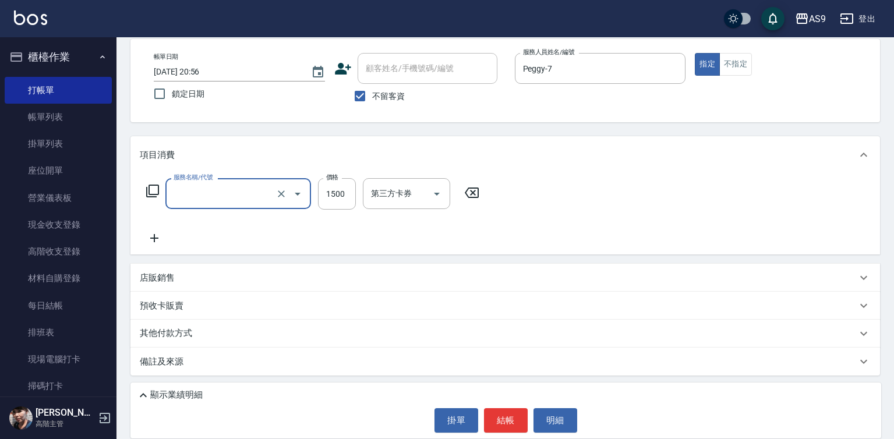
type input "染髮1500(染髮1500)"
click at [337, 201] on input "1500" at bounding box center [337, 193] width 38 height 31
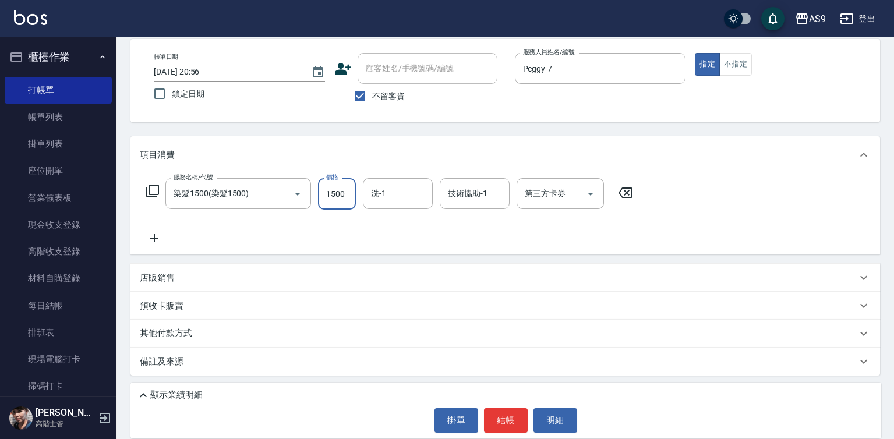
click at [337, 201] on input "1500" at bounding box center [337, 193] width 38 height 31
type input "2700"
click at [391, 195] on input "洗-1" at bounding box center [397, 193] width 59 height 20
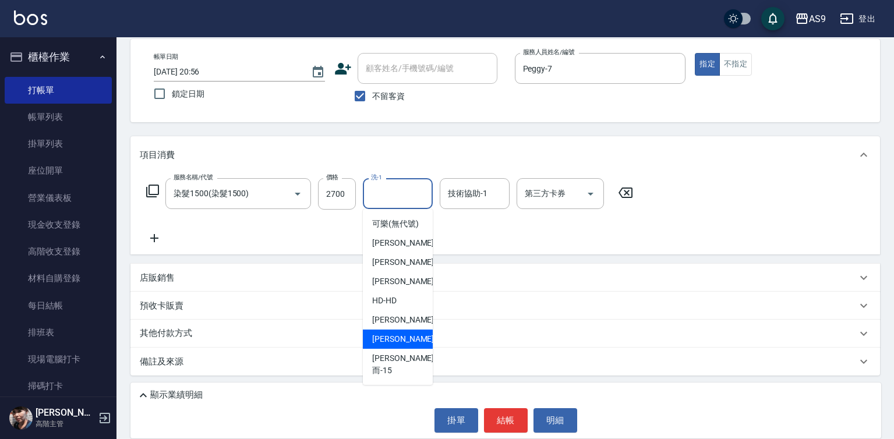
click at [405, 345] on span "[PERSON_NAME] -13" at bounding box center [408, 339] width 73 height 12
type input "[PERSON_NAME]-13"
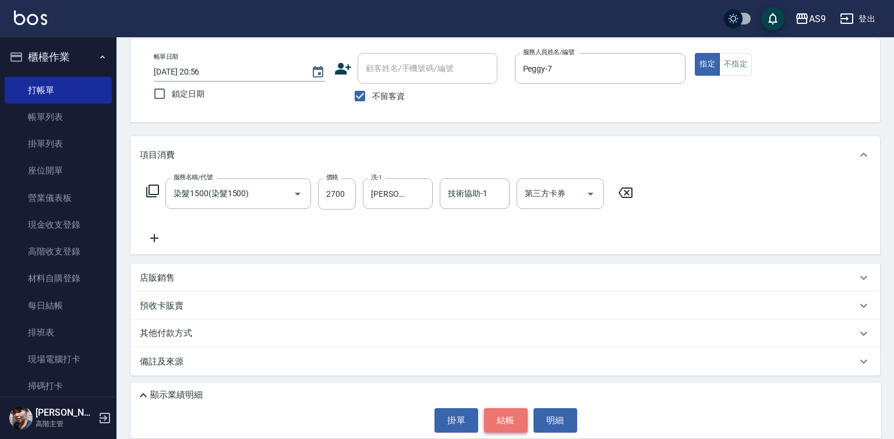
click at [510, 426] on button "結帳" at bounding box center [506, 420] width 44 height 24
type input "[DATE] 20:57"
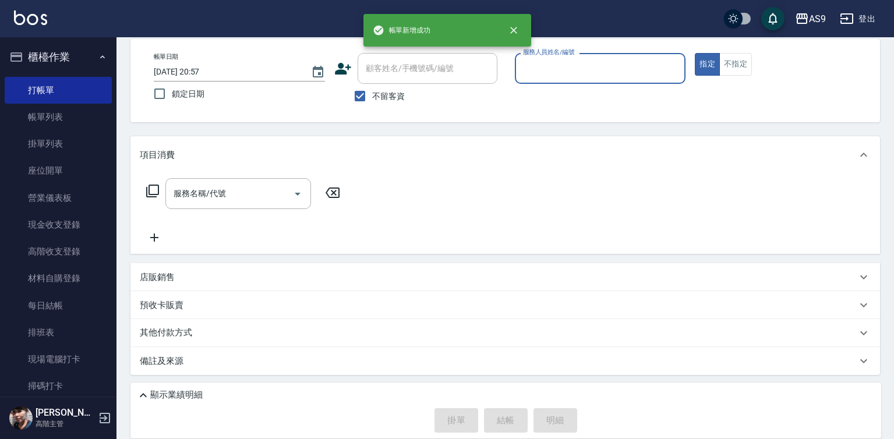
click at [535, 69] on input "服務人員姓名/編號" at bounding box center [600, 68] width 161 height 20
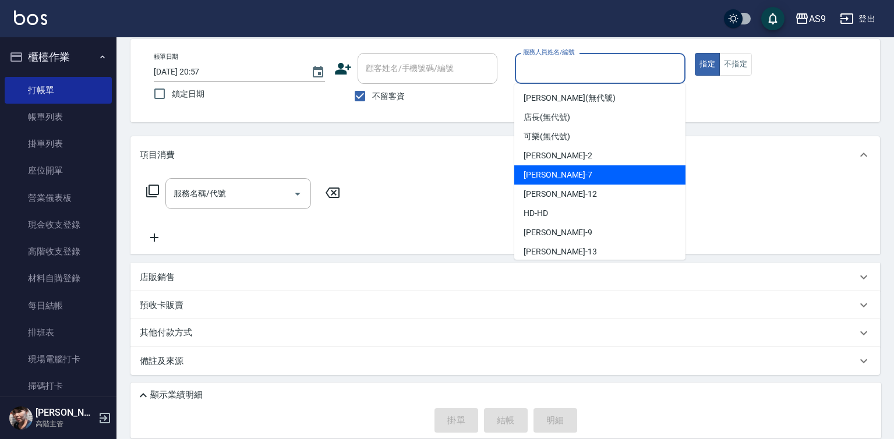
click at [557, 172] on div "Peggy -7" at bounding box center [599, 174] width 171 height 19
type input "Peggy-7"
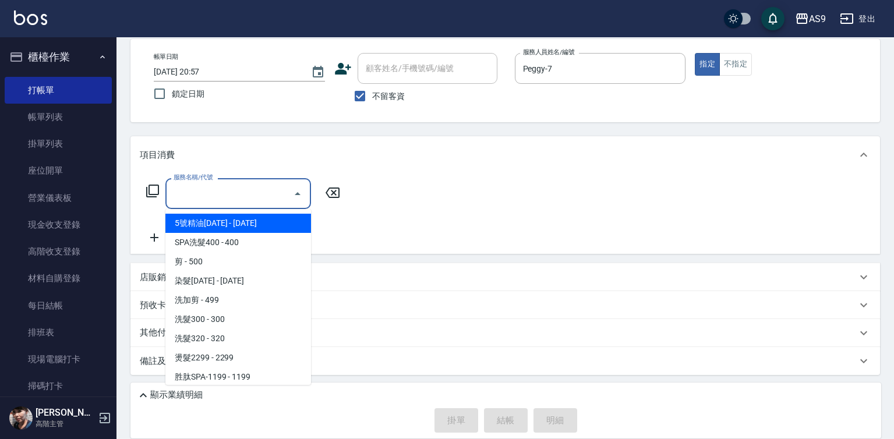
click at [281, 191] on input "服務名稱/代號" at bounding box center [230, 193] width 118 height 20
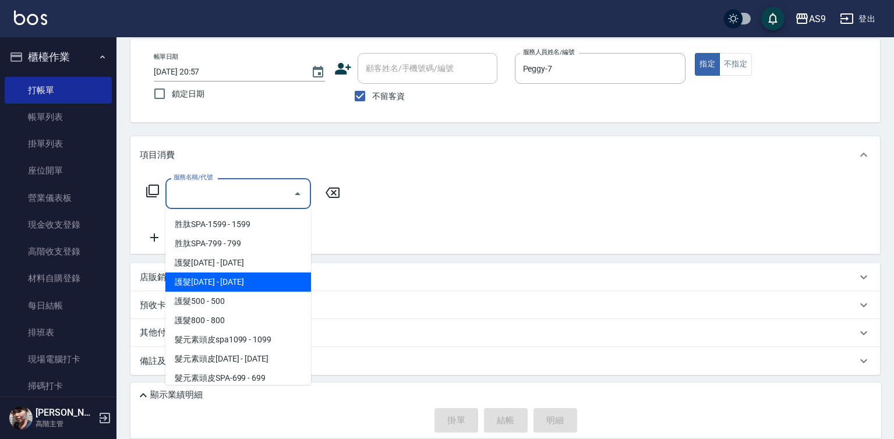
scroll to position [179, 0]
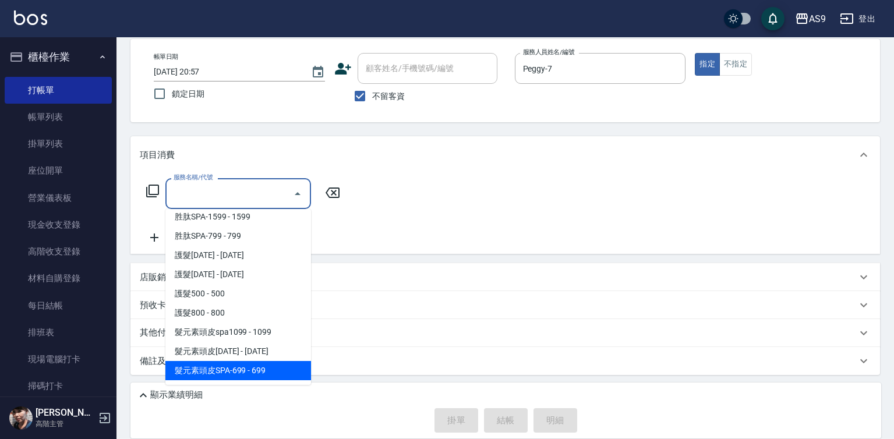
click at [271, 368] on span "髮元素頭皮SPA-699 - 699" at bounding box center [238, 370] width 146 height 19
type input "髮元素頭皮SPA-699(髮元素頭皮SPA-699)"
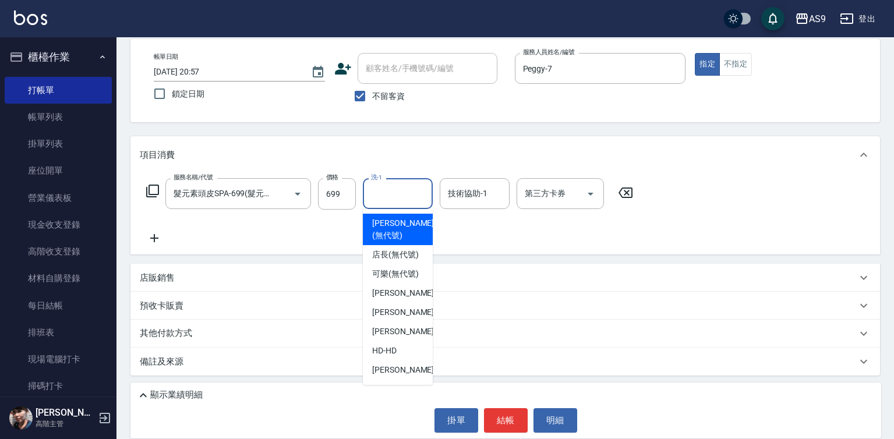
click at [380, 188] on div "洗-1 洗-1" at bounding box center [398, 193] width 70 height 31
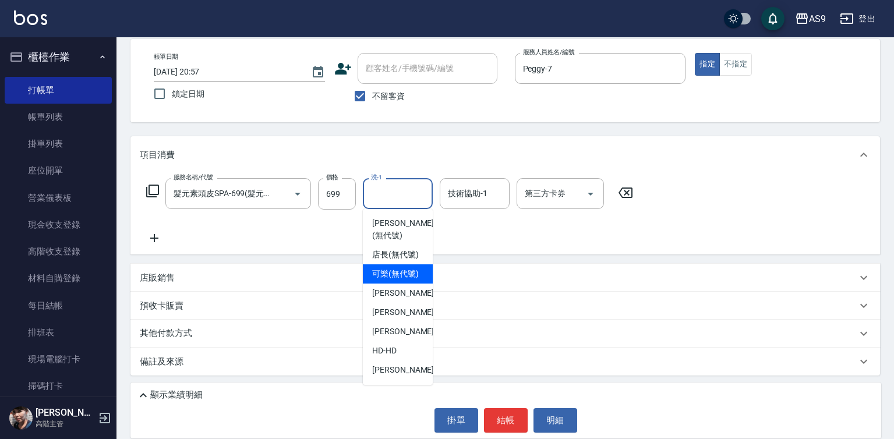
click at [395, 280] on span "可樂 (無代號)" at bounding box center [395, 274] width 47 height 12
type input "可樂(無代號)"
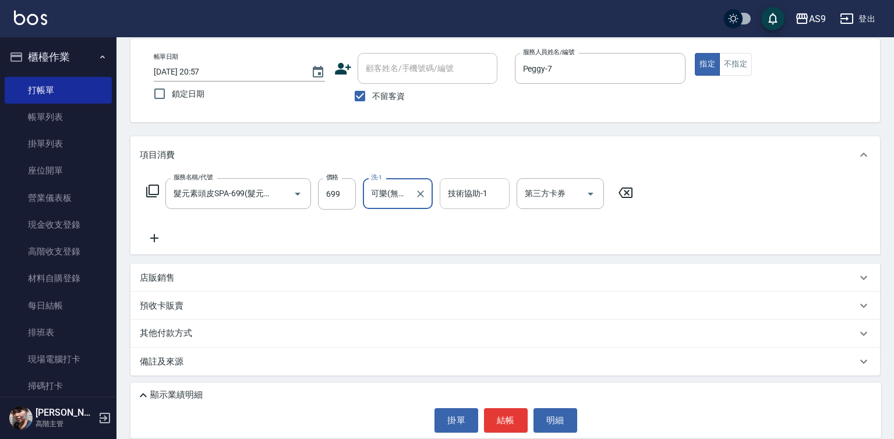
click at [459, 190] on div "技術協助-1 技術協助-1" at bounding box center [475, 193] width 70 height 31
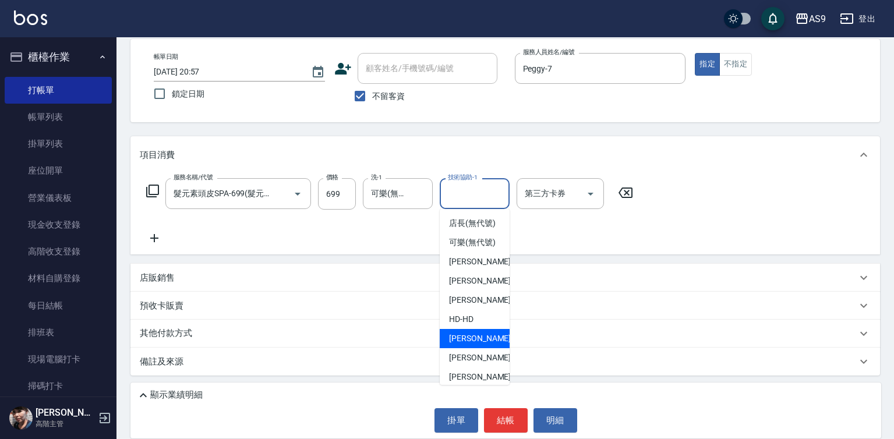
scroll to position [58, 0]
click at [476, 345] on span "[PERSON_NAME] -13" at bounding box center [485, 339] width 73 height 12
type input "[PERSON_NAME]-13"
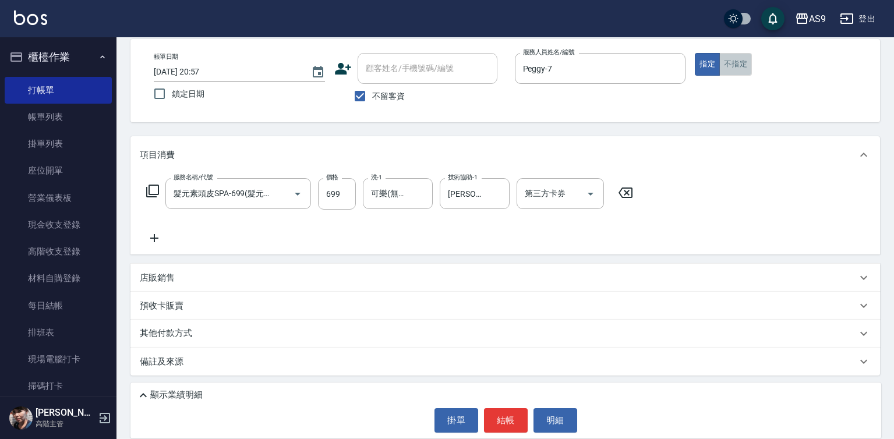
click at [738, 68] on button "不指定" at bounding box center [735, 64] width 33 height 23
click at [504, 421] on button "結帳" at bounding box center [506, 420] width 44 height 24
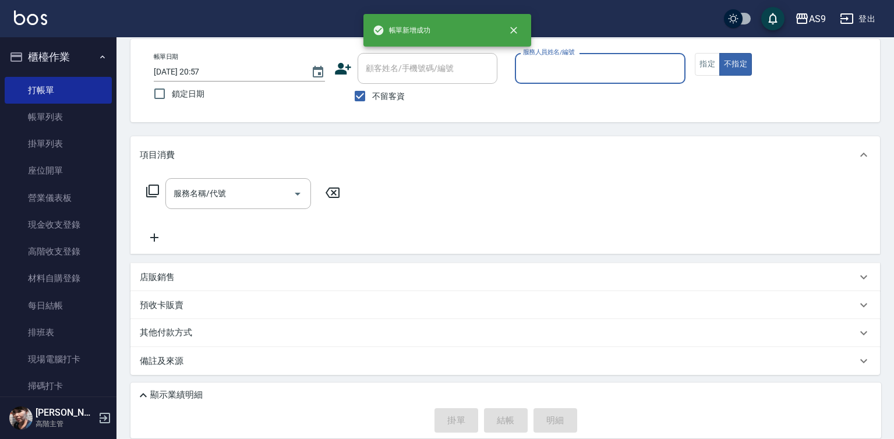
click at [571, 67] on input "服務人員姓名/編號" at bounding box center [600, 68] width 161 height 20
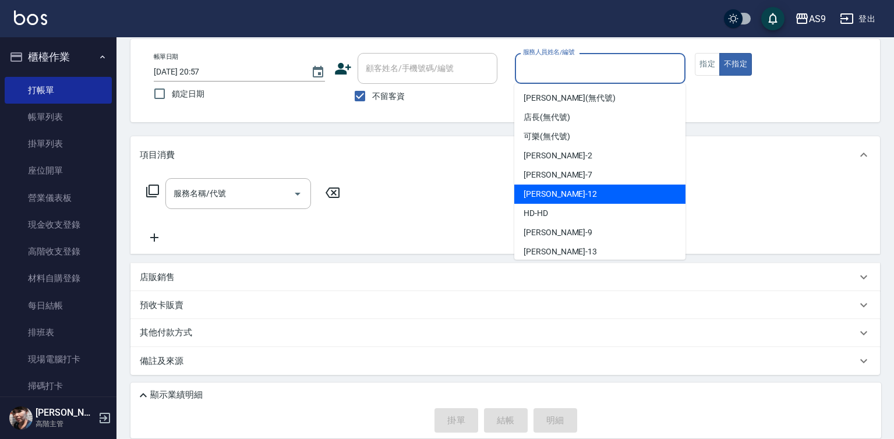
click at [558, 181] on div "Peggy -7" at bounding box center [599, 174] width 171 height 19
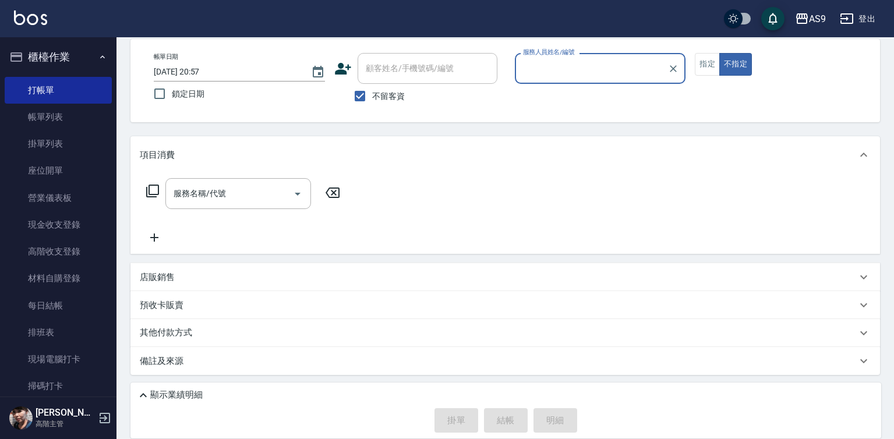
type input "Peggy-7"
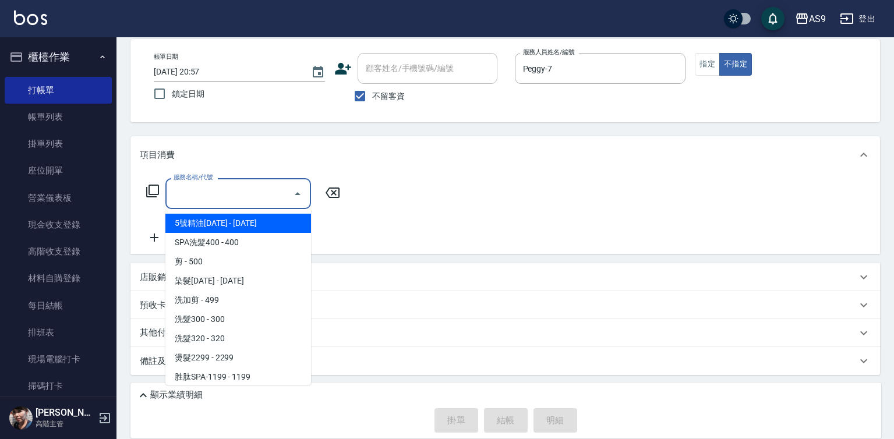
click at [283, 186] on input "服務名稱/代號" at bounding box center [230, 193] width 118 height 20
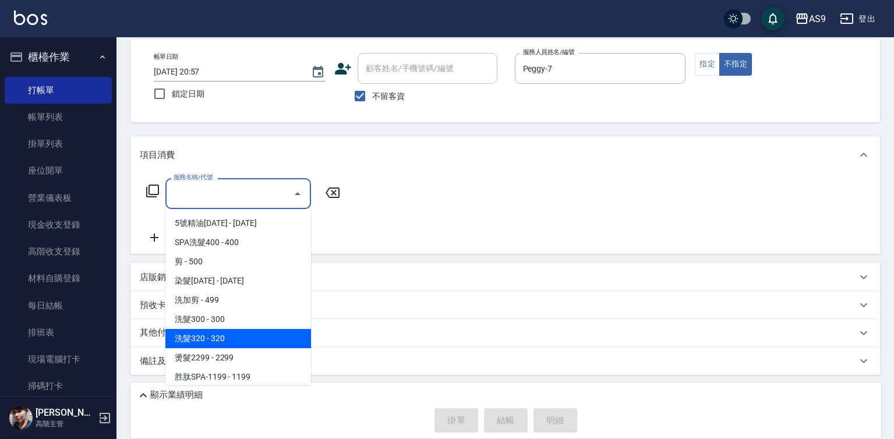
click at [232, 341] on span "洗髮320 - 320" at bounding box center [238, 338] width 146 height 19
type input "洗髮320"
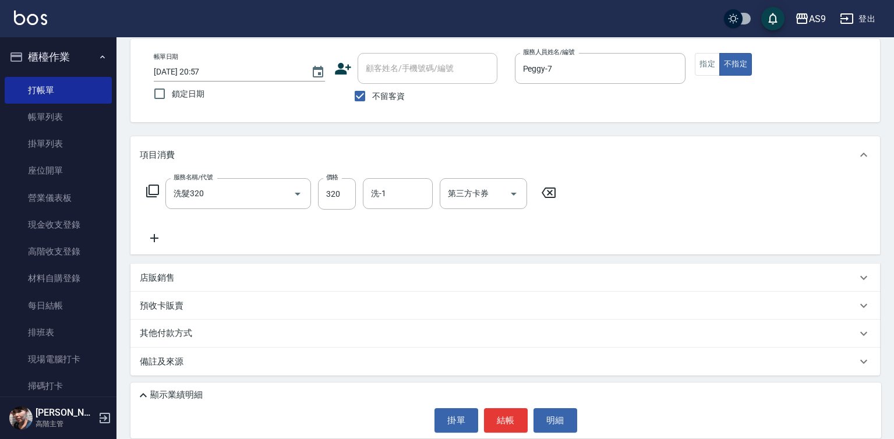
click at [337, 181] on label "價格" at bounding box center [332, 177] width 12 height 9
click at [337, 181] on input "320" at bounding box center [337, 193] width 38 height 31
click at [337, 181] on label "價格" at bounding box center [332, 177] width 12 height 9
click at [337, 181] on input "320" at bounding box center [337, 193] width 38 height 31
type input "272"
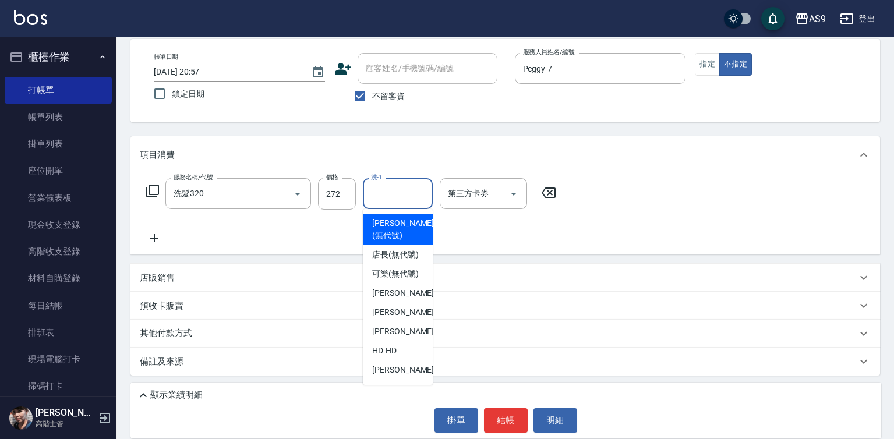
click at [380, 193] on input "洗-1" at bounding box center [397, 193] width 59 height 20
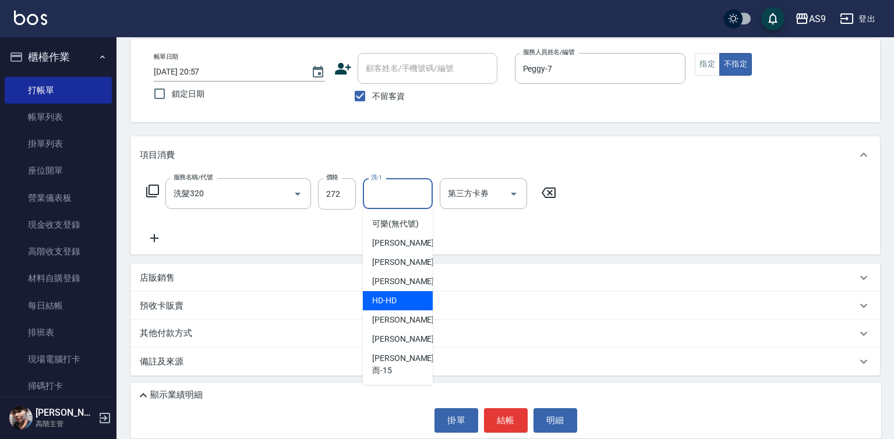
scroll to position [75, 0]
click at [402, 326] on span "[PERSON_NAME] -9" at bounding box center [406, 320] width 69 height 12
type input "[PERSON_NAME]-9"
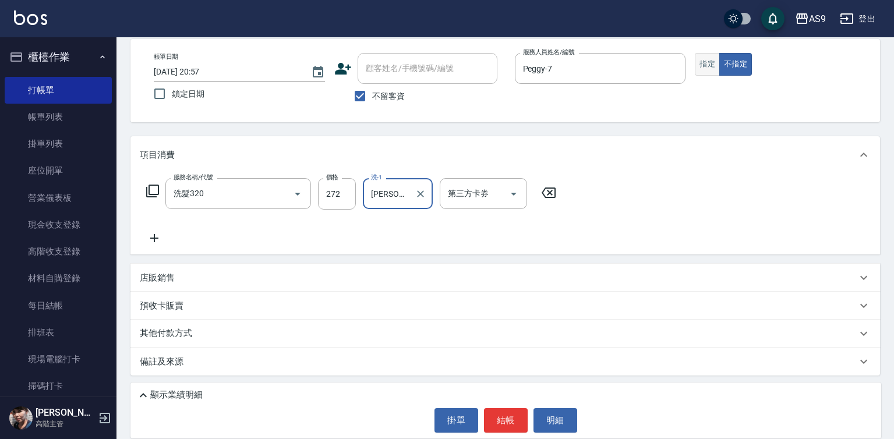
click at [702, 70] on button "指定" at bounding box center [707, 64] width 25 height 23
click at [152, 238] on icon at bounding box center [154, 238] width 29 height 14
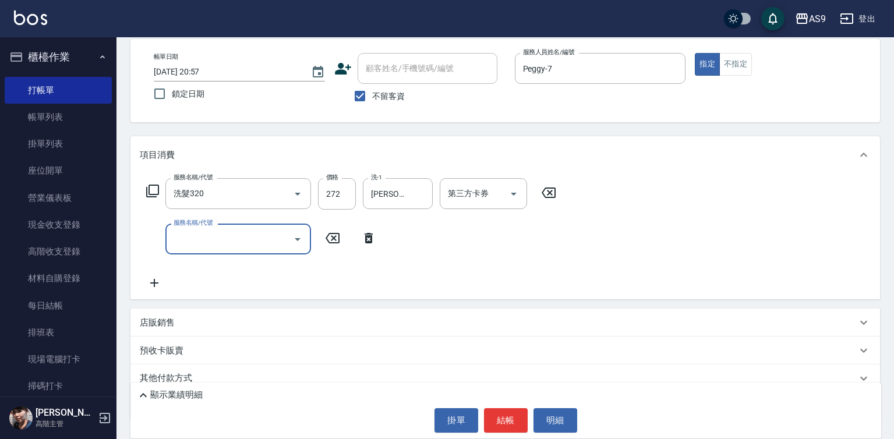
click at [239, 252] on div "服務名稱/代號" at bounding box center [238, 239] width 146 height 31
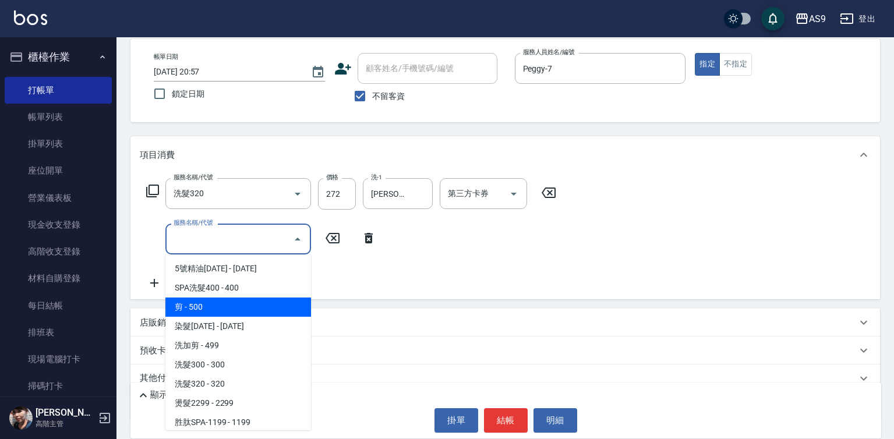
click at [221, 307] on span "剪 - 500" at bounding box center [238, 307] width 146 height 19
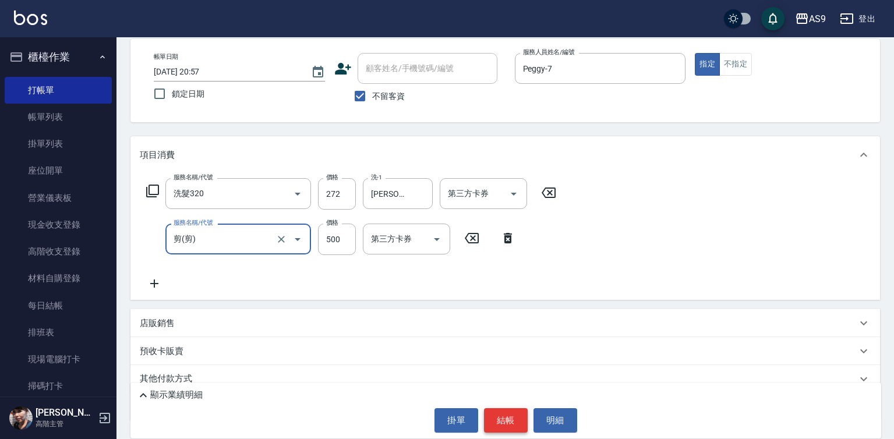
type input "剪"
click at [504, 411] on button "結帳" at bounding box center [506, 420] width 44 height 24
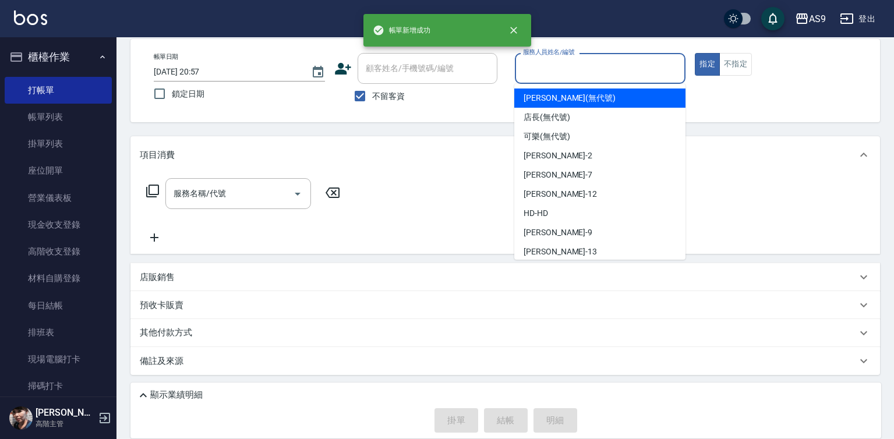
click at [557, 70] on input "服務人員姓名/編號" at bounding box center [600, 68] width 161 height 20
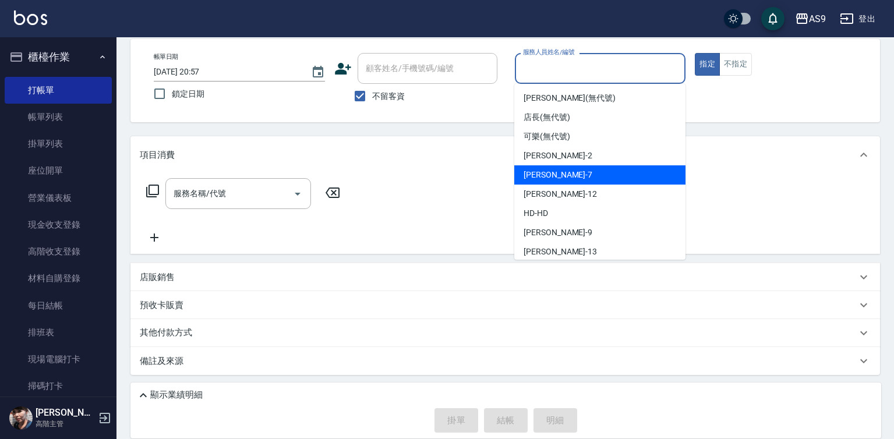
click at [556, 170] on div "Peggy -7" at bounding box center [599, 174] width 171 height 19
type input "Peggy-7"
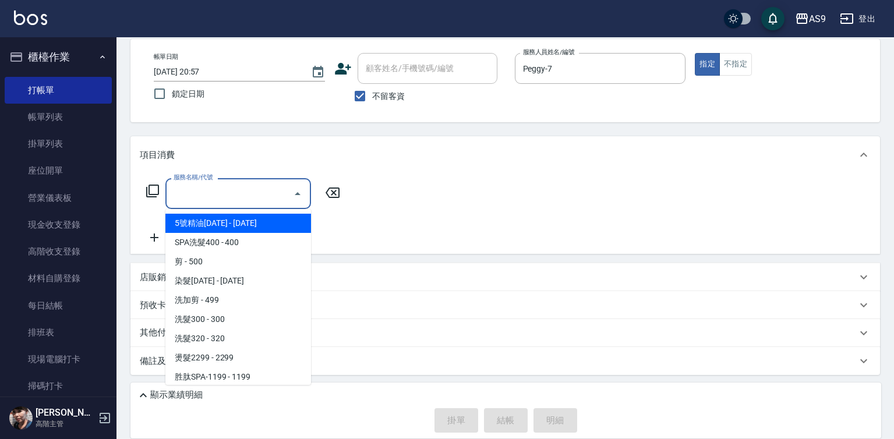
click at [251, 193] on input "服務名稱/代號" at bounding box center [230, 193] width 118 height 20
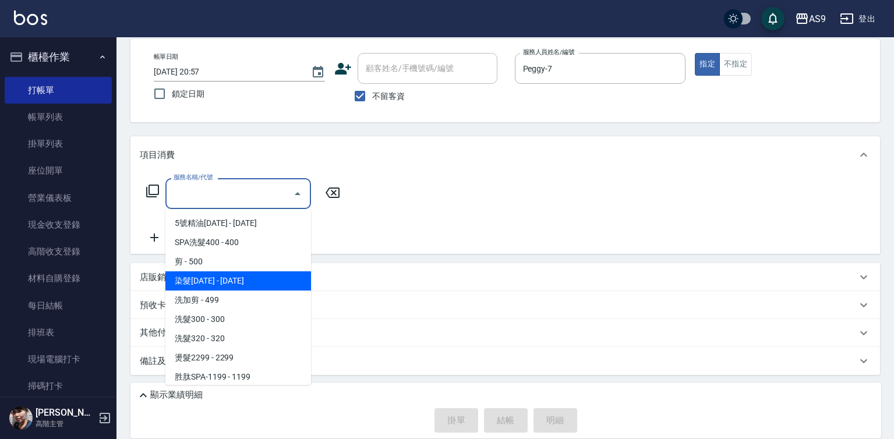
click at [225, 283] on span "染髮[DATE] - [DATE]" at bounding box center [238, 280] width 146 height 19
type input "染髮1500(染髮1500)"
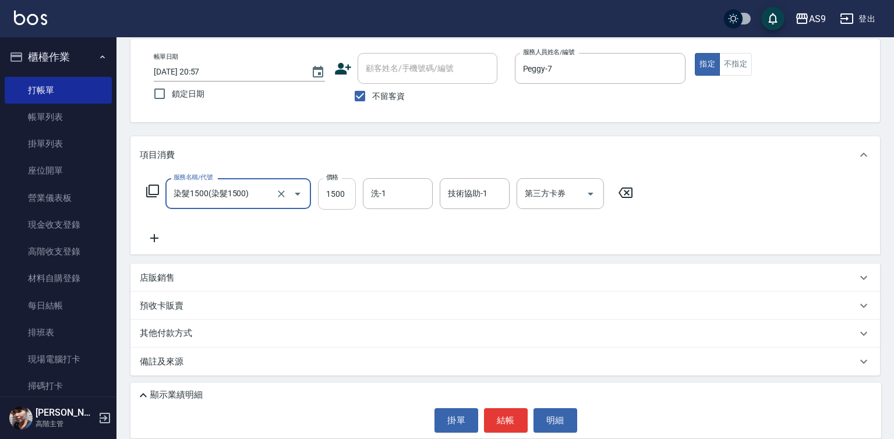
click at [337, 200] on input "1500" at bounding box center [337, 193] width 38 height 31
type input "2500"
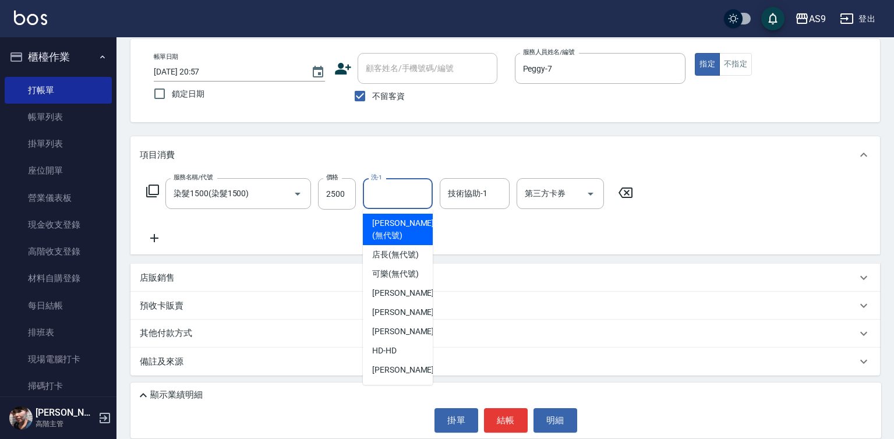
click at [413, 200] on input "洗-1" at bounding box center [397, 193] width 59 height 20
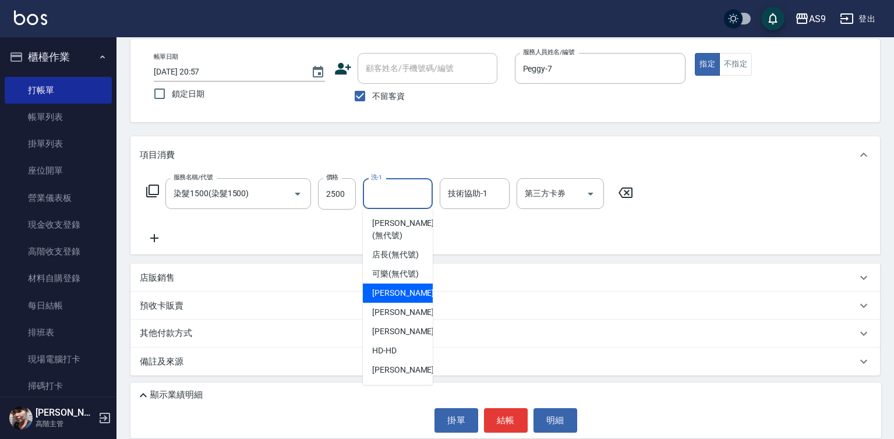
scroll to position [58, 0]
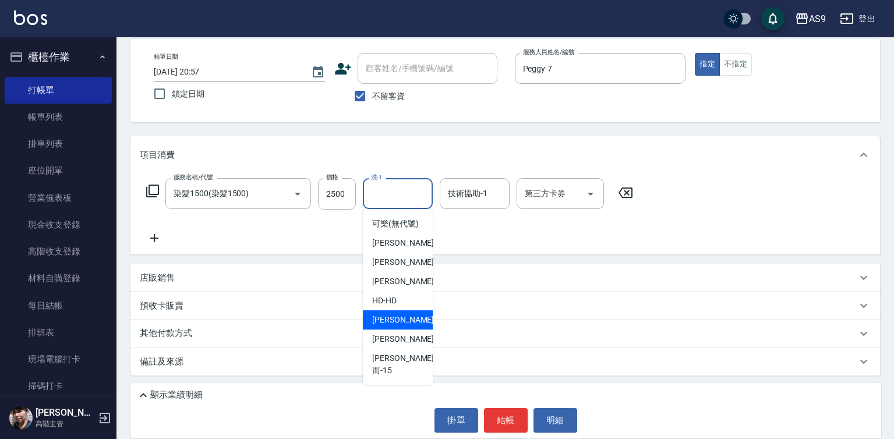
click at [407, 330] on div "[PERSON_NAME] -9" at bounding box center [398, 319] width 70 height 19
type input "[PERSON_NAME]-9"
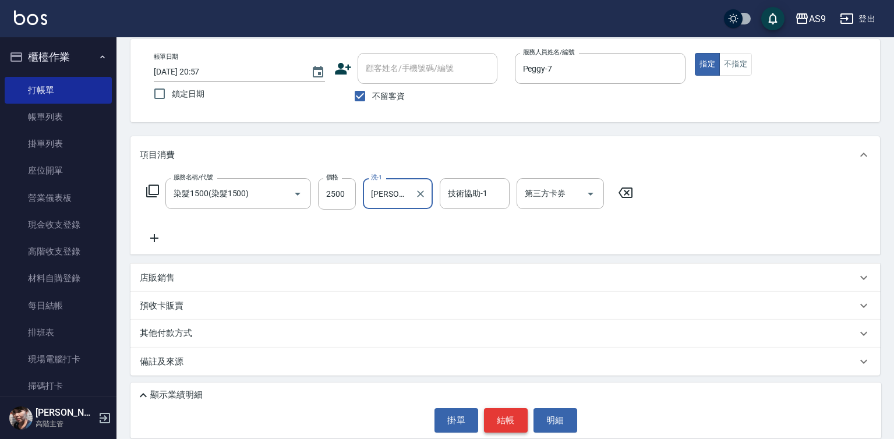
click at [504, 418] on button "結帳" at bounding box center [506, 420] width 44 height 24
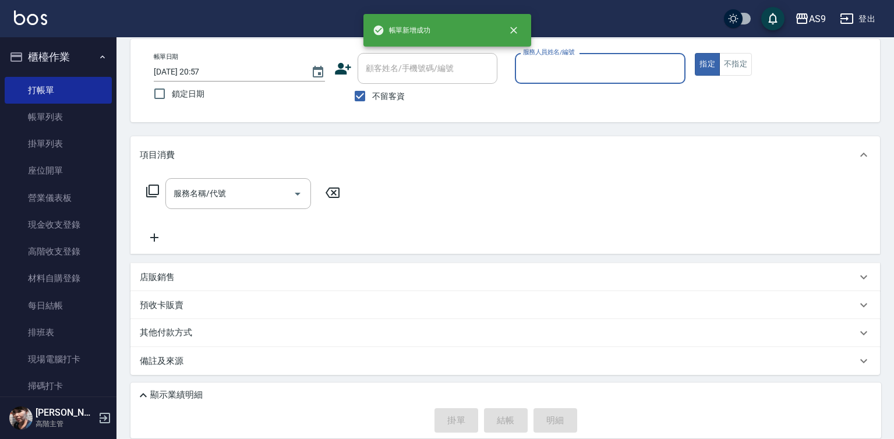
click at [562, 70] on input "服務人員姓名/編號" at bounding box center [600, 68] width 161 height 20
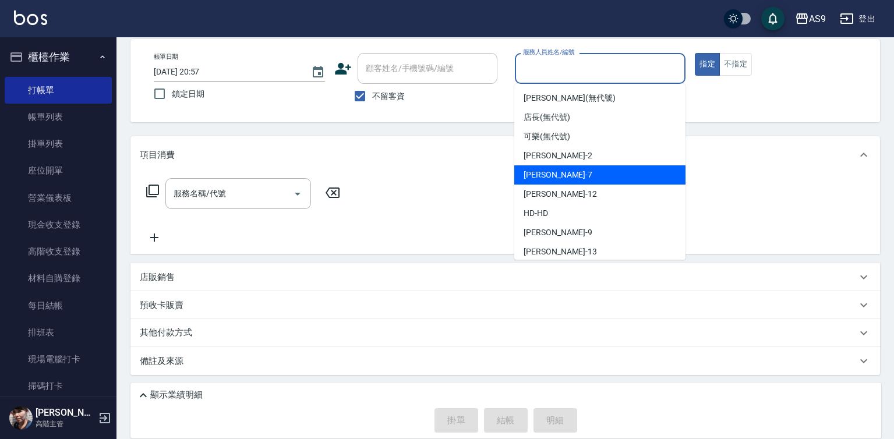
click at [571, 169] on div "Peggy -7" at bounding box center [599, 174] width 171 height 19
type input "Peggy-7"
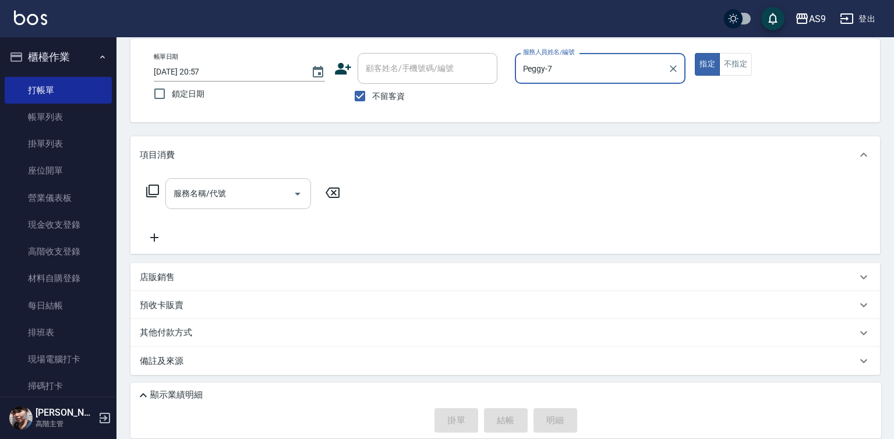
click at [261, 191] on input "服務名稱/代號" at bounding box center [230, 193] width 118 height 20
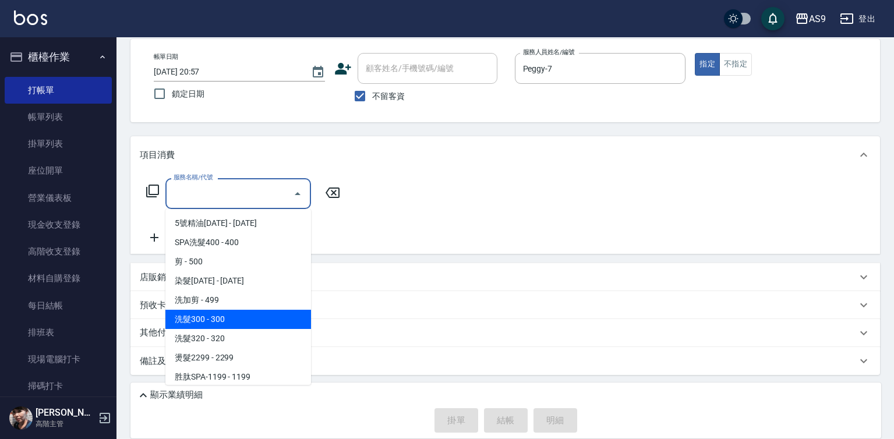
click at [222, 317] on span "洗髮300 - 300" at bounding box center [238, 319] width 146 height 19
type input "洗髮300(洗 髮300)"
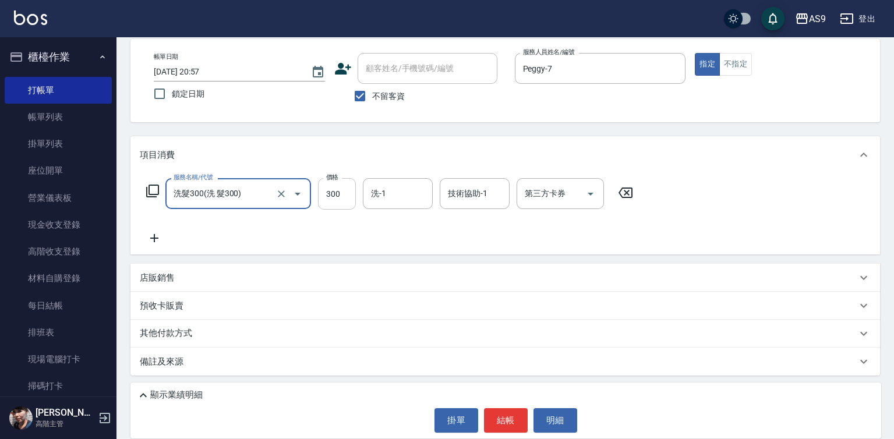
click at [340, 197] on input "300" at bounding box center [337, 193] width 38 height 31
type input "272"
click at [402, 197] on input "洗-1" at bounding box center [397, 193] width 59 height 20
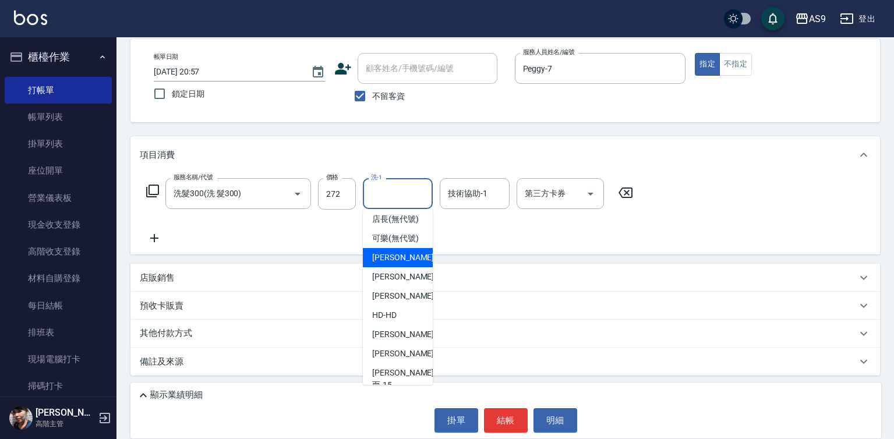
scroll to position [75, 0]
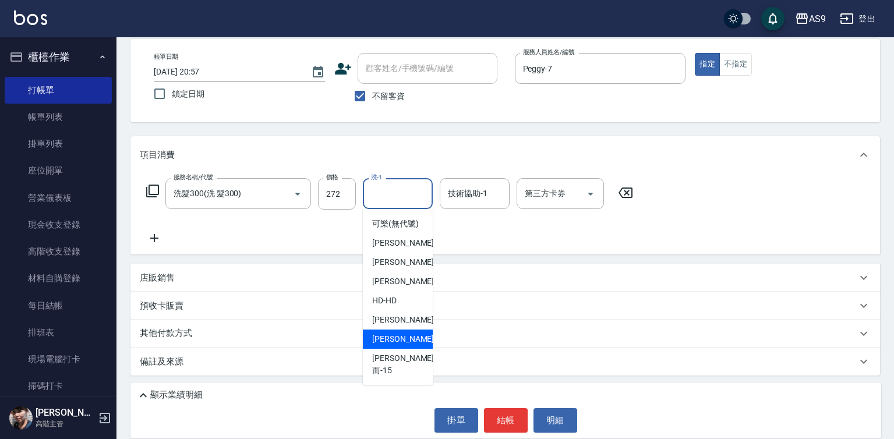
click at [402, 345] on span "[PERSON_NAME] -13" at bounding box center [408, 339] width 73 height 12
type input "[PERSON_NAME]-13"
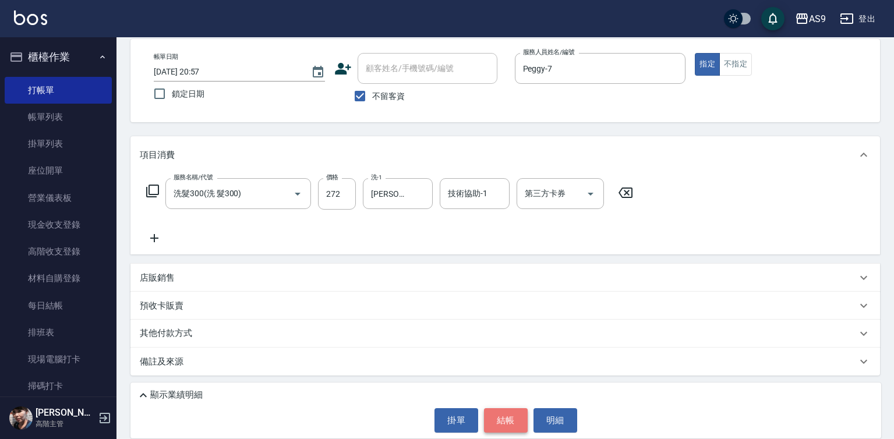
click at [512, 418] on button "結帳" at bounding box center [506, 420] width 44 height 24
type input "[DATE] 20:58"
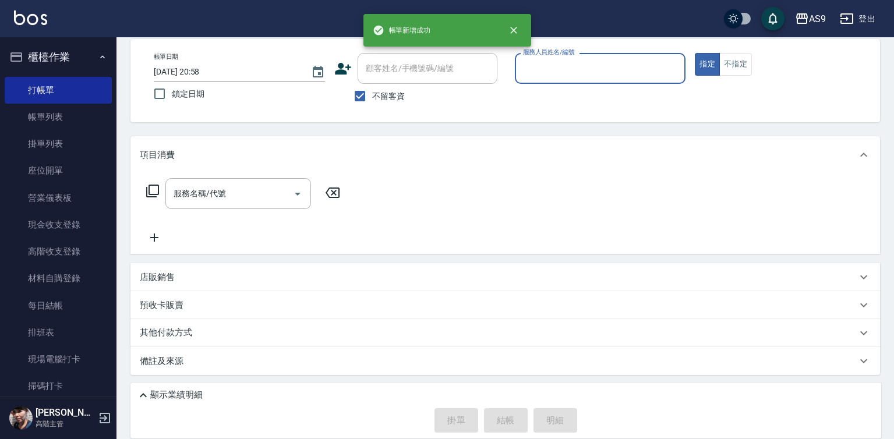
click at [543, 83] on div "服務人員姓名/編號" at bounding box center [600, 68] width 171 height 31
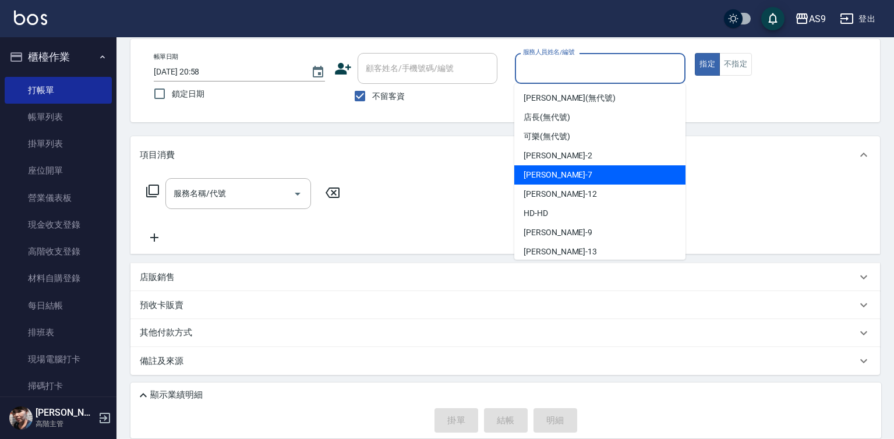
click at [542, 165] on div "Peggy -7" at bounding box center [599, 174] width 171 height 19
type input "Peggy-7"
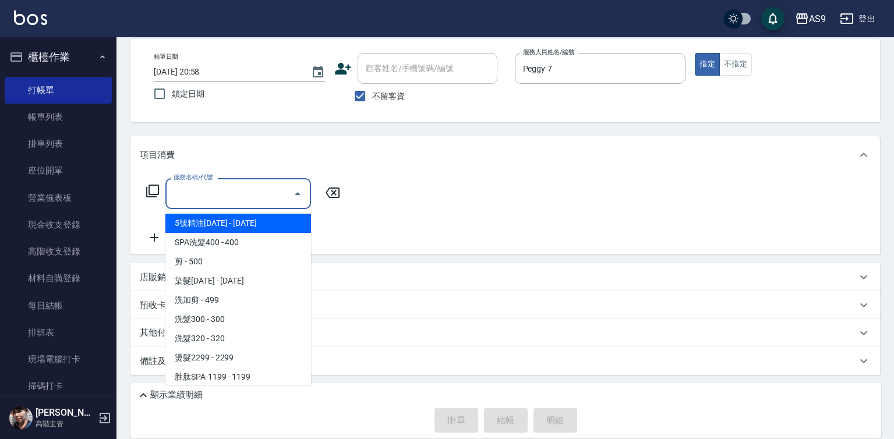
click at [265, 199] on input "服務名稱/代號" at bounding box center [230, 193] width 118 height 20
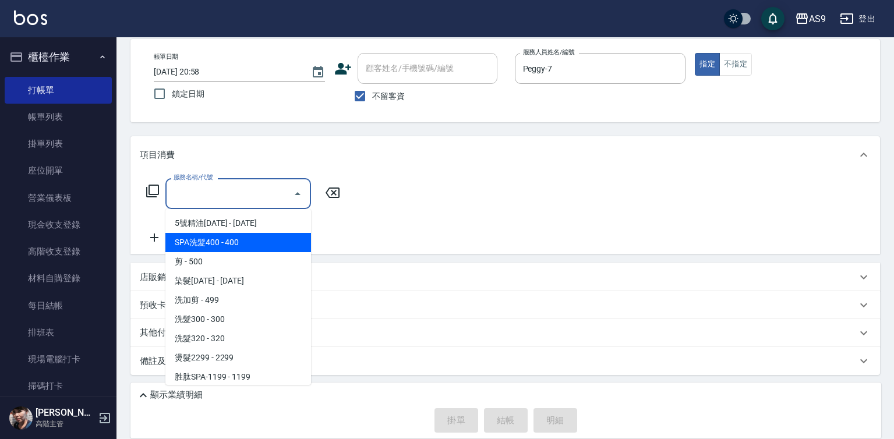
click at [256, 243] on span "SPA洗髮400 - 400" at bounding box center [238, 242] width 146 height 19
type input "SPA洗髮400(SPA洗髮400)"
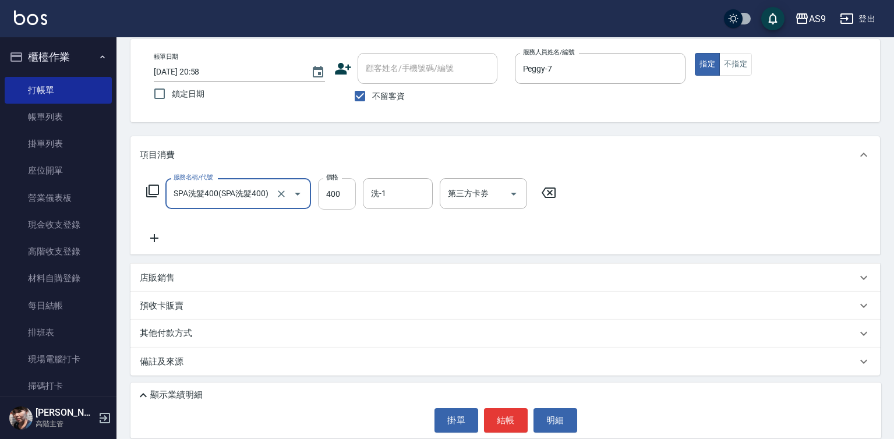
click at [338, 201] on input "400" at bounding box center [337, 193] width 38 height 31
type input "363"
click at [386, 195] on input "洗-1" at bounding box center [397, 193] width 59 height 20
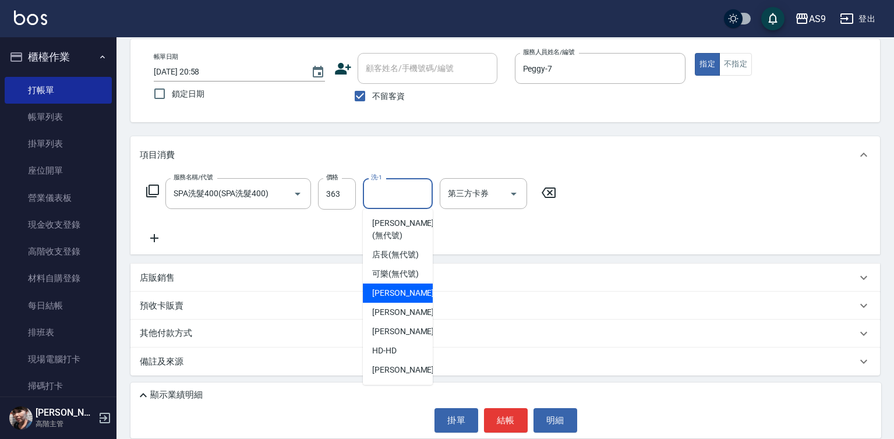
click at [384, 299] on span "[PERSON_NAME]蘭 -2" at bounding box center [406, 293] width 69 height 12
type input "[PERSON_NAME]蘭-2"
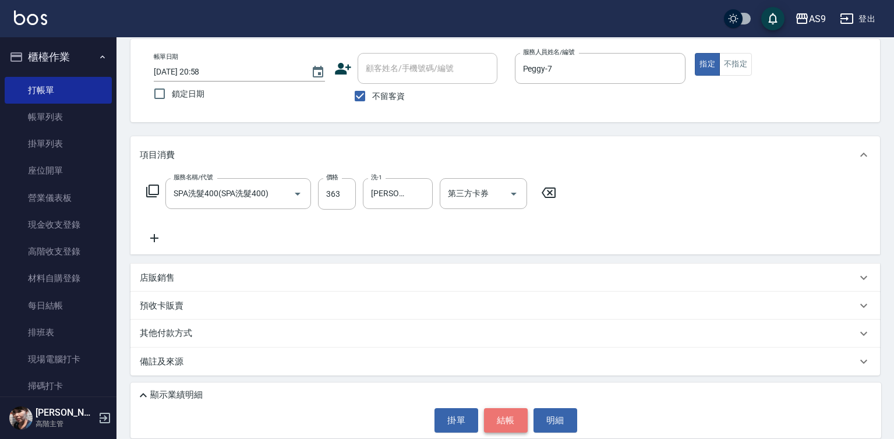
click at [503, 420] on button "結帳" at bounding box center [506, 420] width 44 height 24
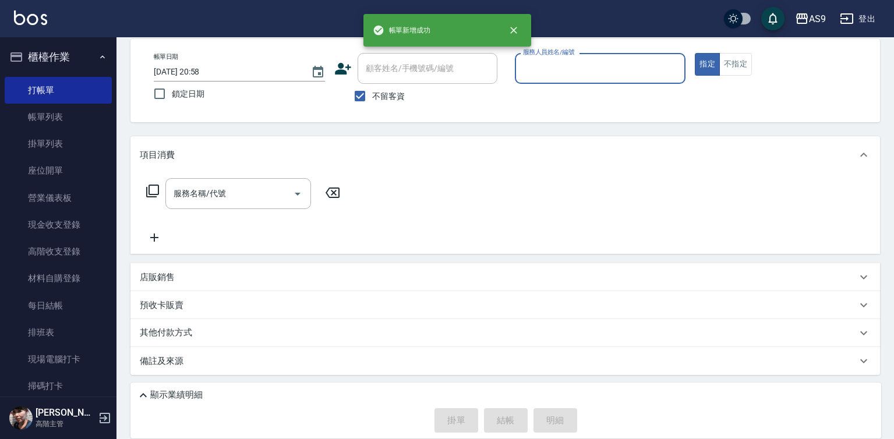
click at [552, 66] on input "服務人員姓名/編號" at bounding box center [600, 68] width 161 height 20
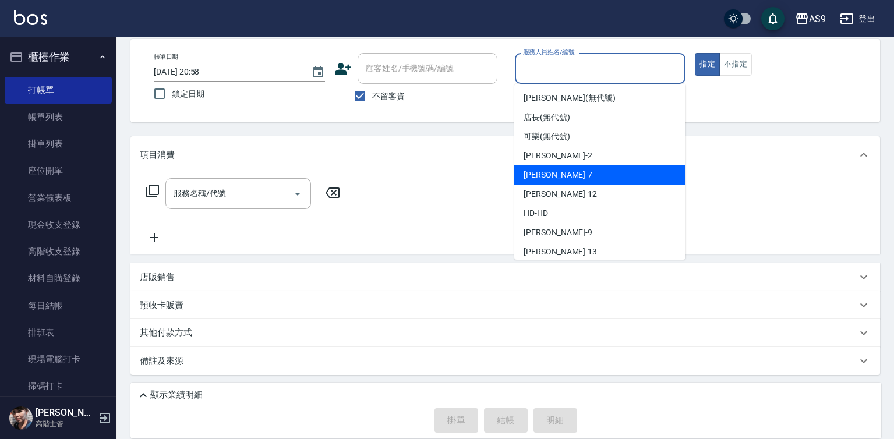
click at [542, 179] on span "Peggy -7" at bounding box center [558, 175] width 69 height 12
type input "Peggy-7"
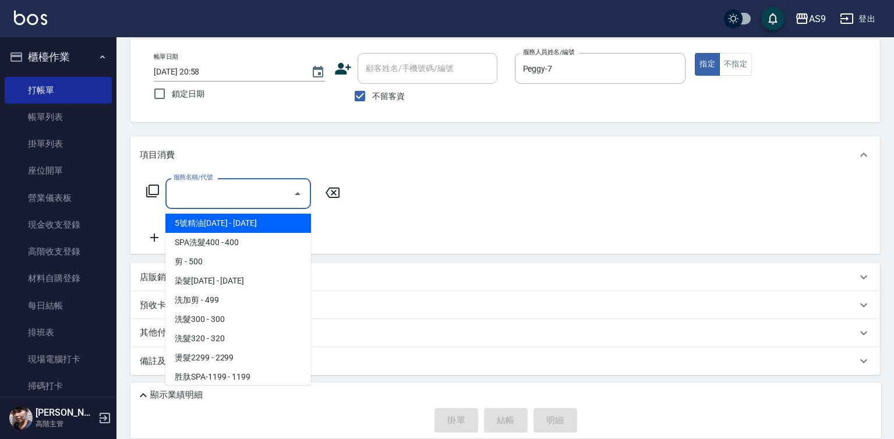
click at [263, 202] on input "服務名稱/代號" at bounding box center [230, 193] width 118 height 20
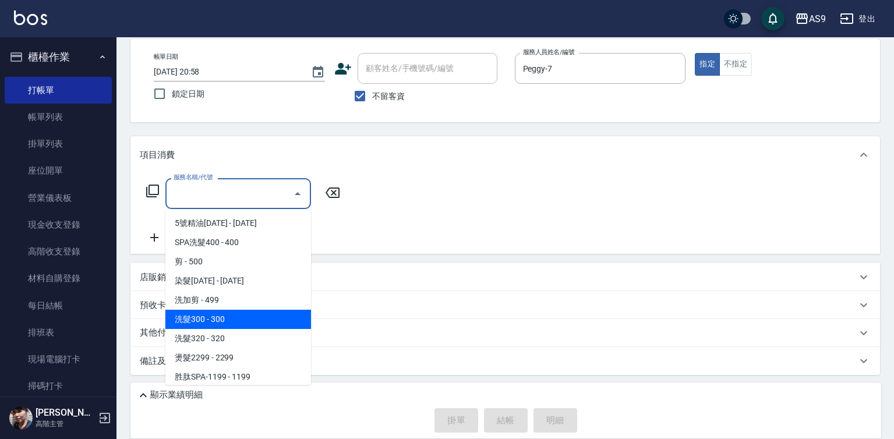
click at [240, 323] on span "洗髮300 - 300" at bounding box center [238, 319] width 146 height 19
type input "洗髮300(洗 髮300)"
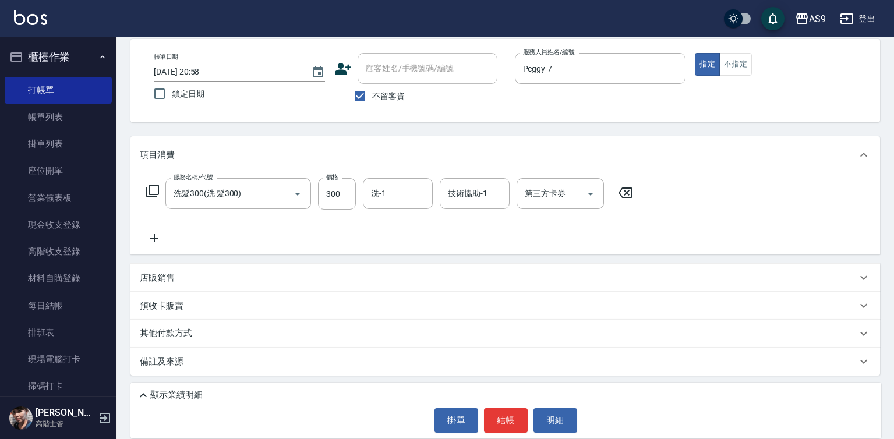
click at [153, 232] on icon at bounding box center [154, 238] width 29 height 14
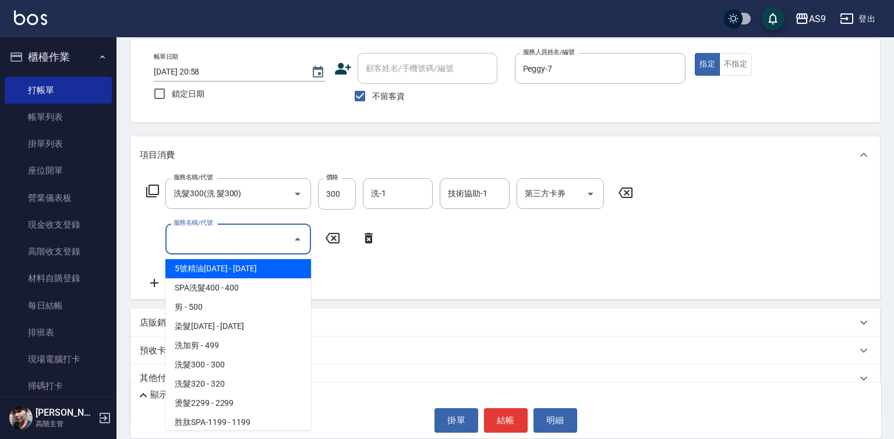
click at [195, 243] on input "服務名稱/代號" at bounding box center [230, 239] width 118 height 20
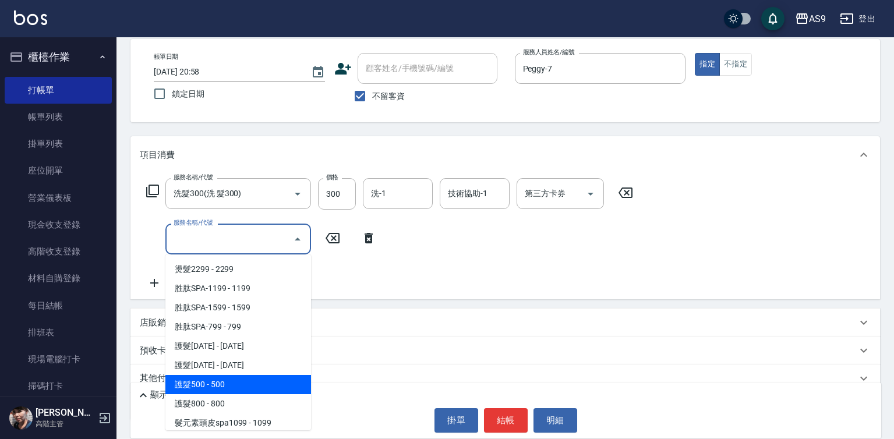
scroll to position [179, 0]
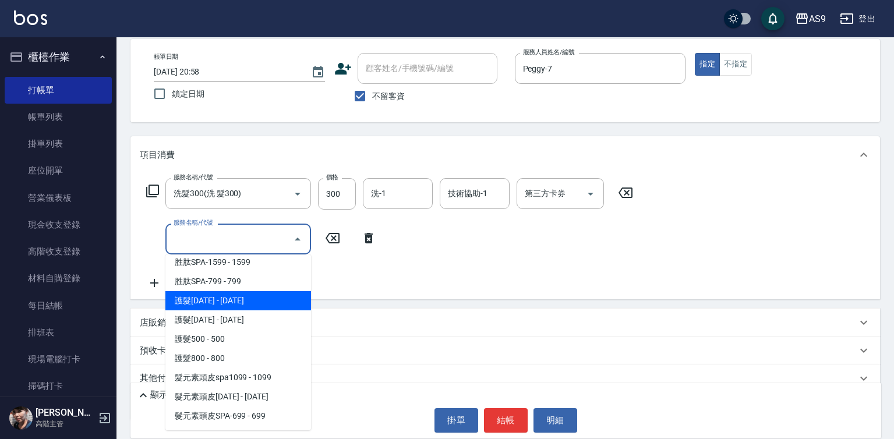
click at [234, 301] on span "護髮[DATE] - [DATE]" at bounding box center [238, 300] width 146 height 19
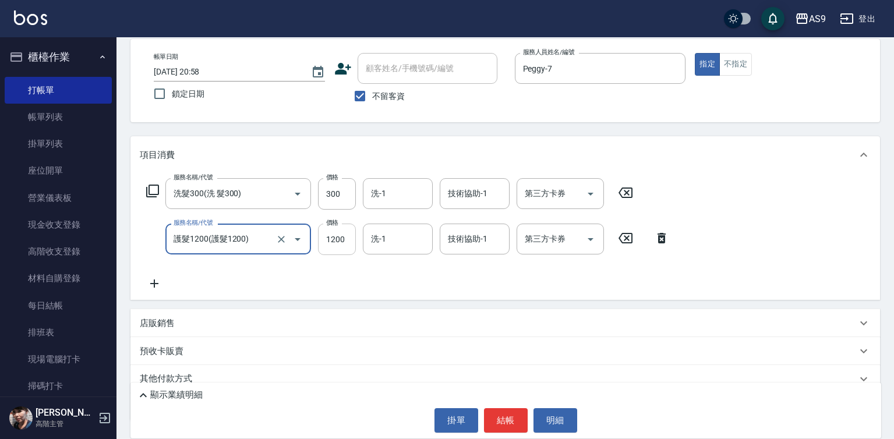
click at [334, 242] on input "1200" at bounding box center [337, 239] width 38 height 31
type input "護髮1200"
click at [334, 242] on input "1200" at bounding box center [337, 239] width 38 height 31
type input "900"
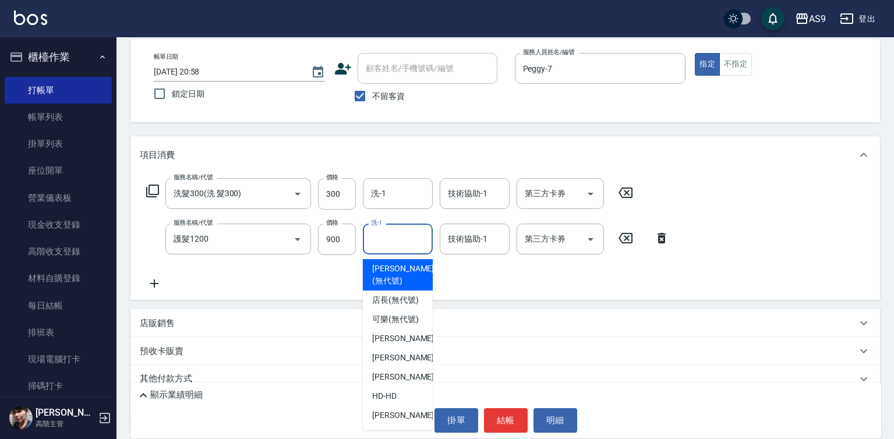
click at [398, 235] on input "洗-1" at bounding box center [397, 239] width 59 height 20
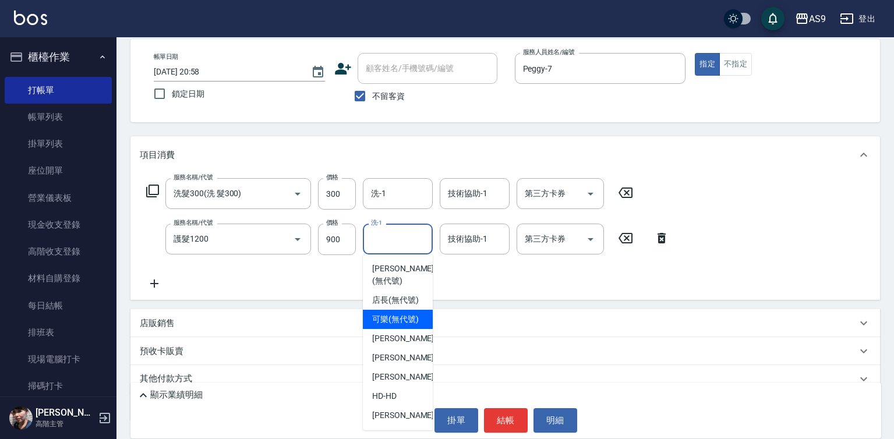
drag, startPoint x: 393, startPoint y: 332, endPoint x: 452, endPoint y: 266, distance: 89.1
click at [401, 326] on span "可樂 (無代號)" at bounding box center [395, 319] width 47 height 12
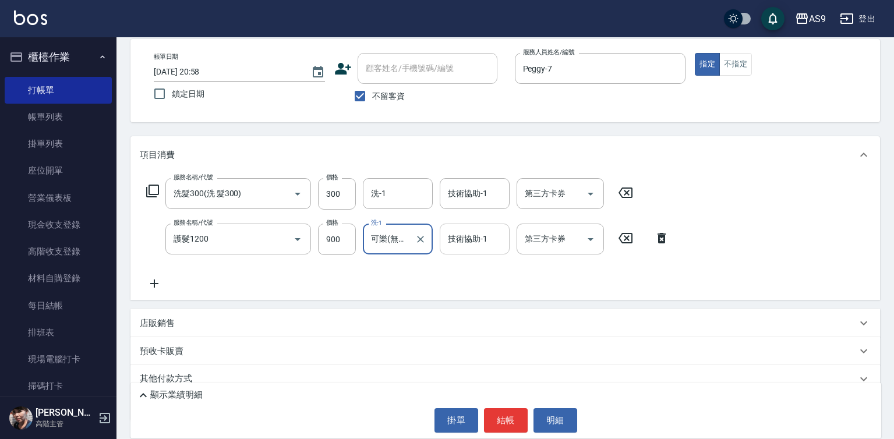
click at [457, 252] on div "技術協助-1" at bounding box center [475, 239] width 70 height 31
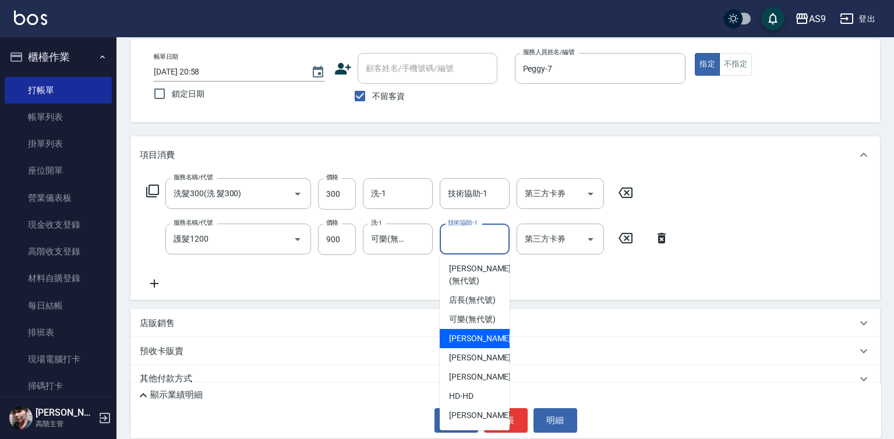
click at [469, 345] on span "[PERSON_NAME]蘭 -2" at bounding box center [483, 339] width 69 height 12
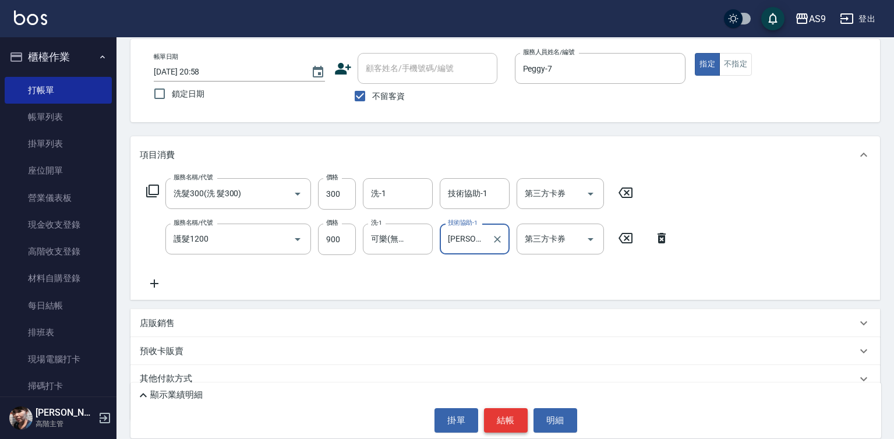
click at [497, 418] on button "結帳" at bounding box center [506, 420] width 44 height 24
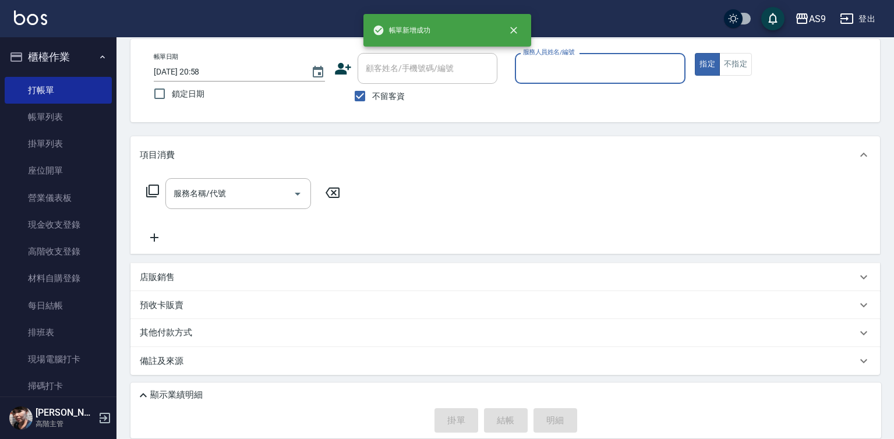
click at [570, 67] on input "服務人員姓名/編號" at bounding box center [600, 68] width 161 height 20
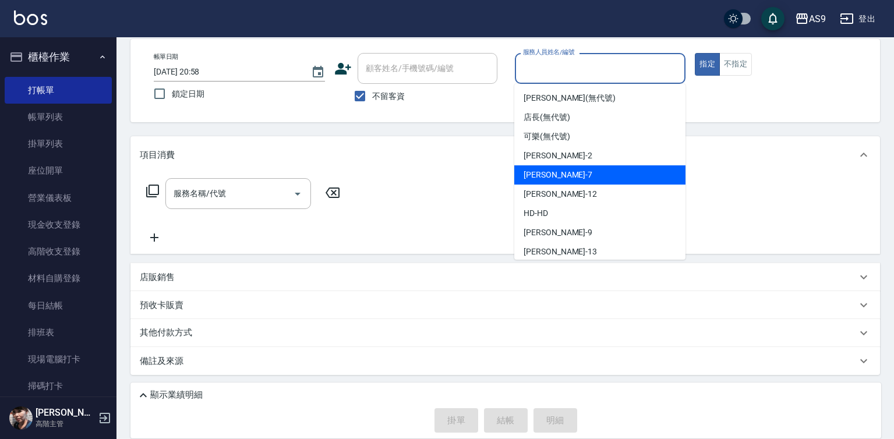
click at [571, 176] on div "Peggy -7" at bounding box center [599, 174] width 171 height 19
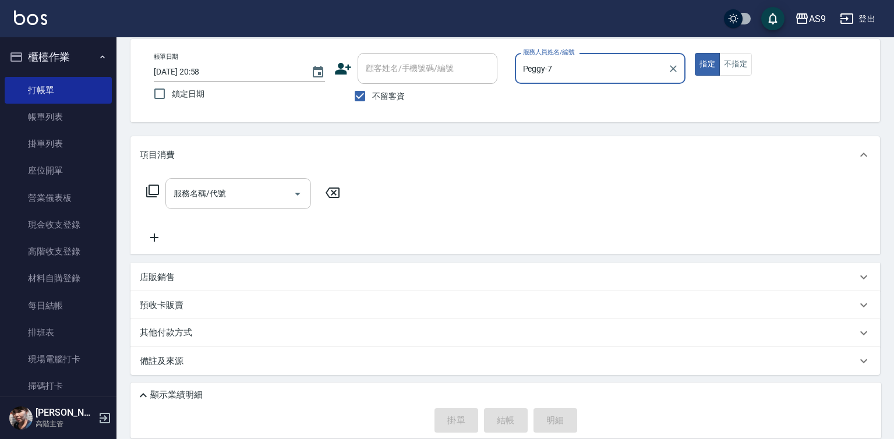
click at [264, 185] on input "服務名稱/代號" at bounding box center [230, 193] width 118 height 20
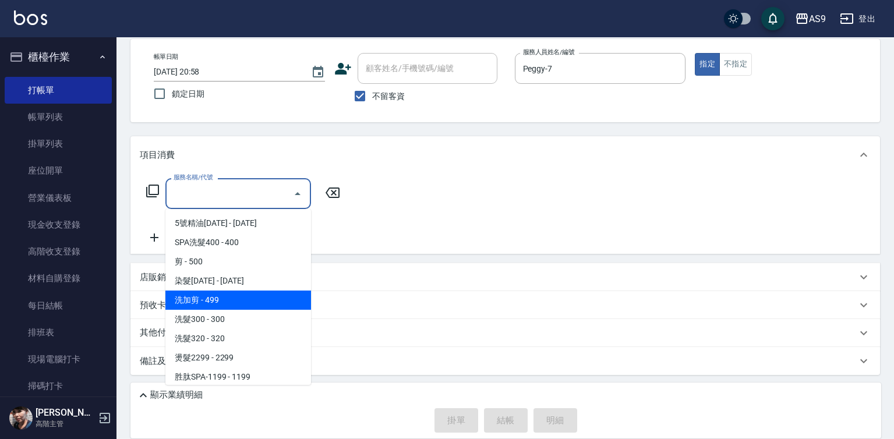
click at [247, 303] on span "洗加剪 - 499" at bounding box center [238, 300] width 146 height 19
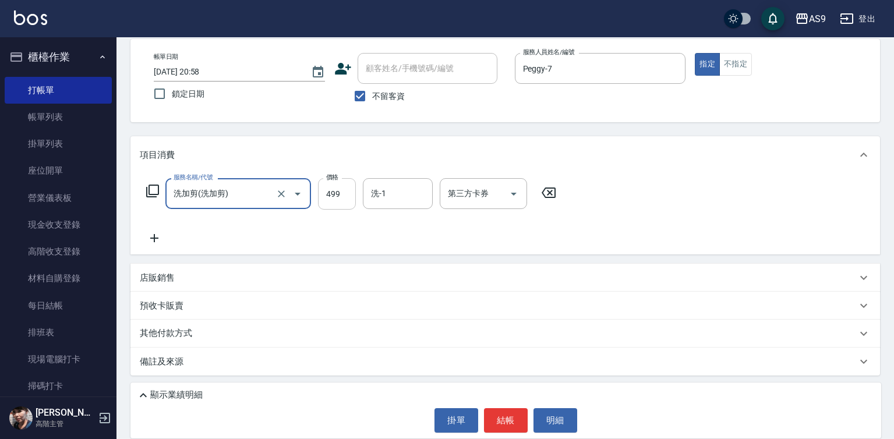
click at [352, 199] on input "499" at bounding box center [337, 193] width 38 height 31
drag, startPoint x: 514, startPoint y: 413, endPoint x: 505, endPoint y: 350, distance: 63.5
click at [515, 413] on button "結帳" at bounding box center [506, 420] width 44 height 24
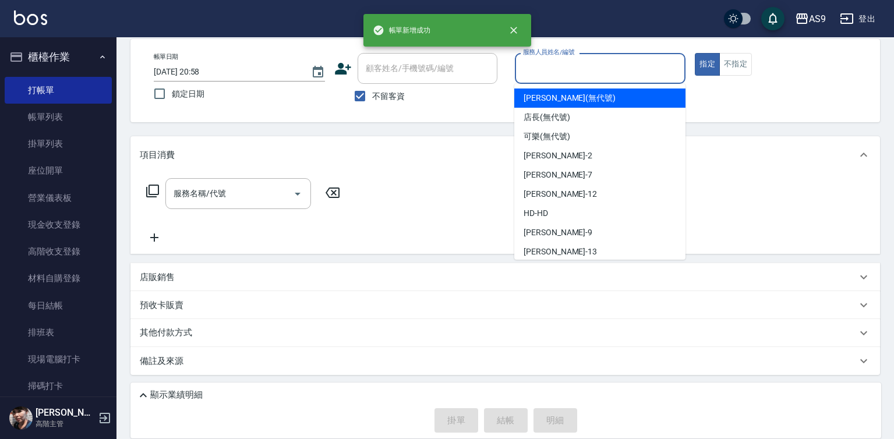
click at [532, 76] on input "服務人員姓名/編號" at bounding box center [600, 68] width 161 height 20
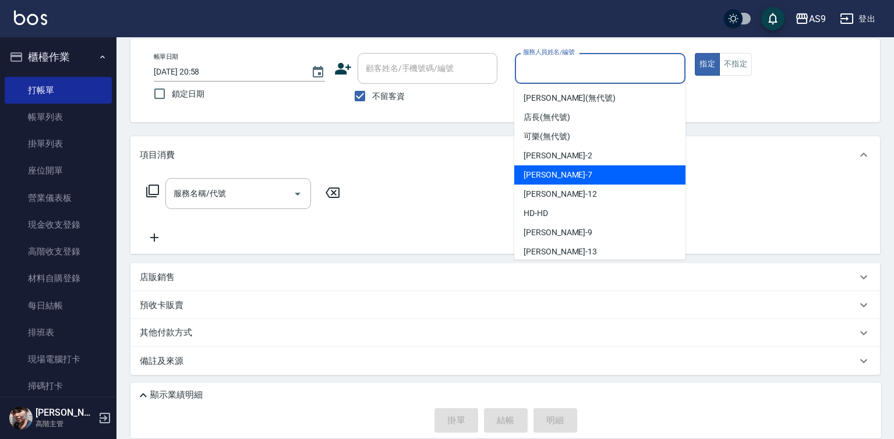
click at [548, 173] on span "Peggy -7" at bounding box center [558, 175] width 69 height 12
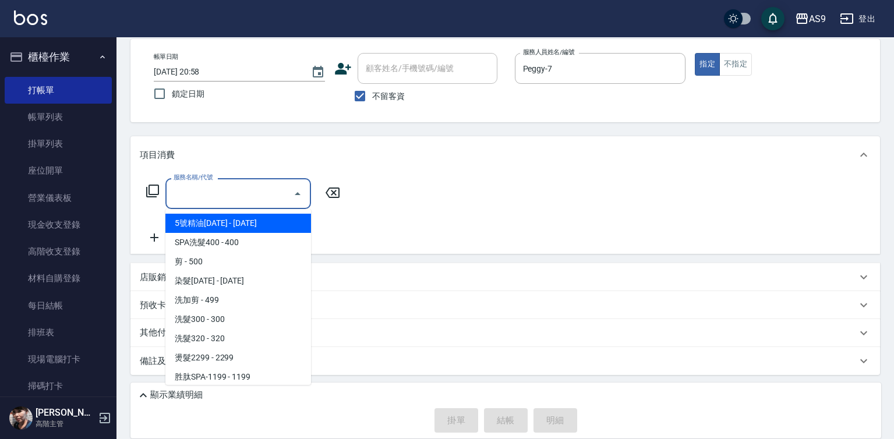
click at [257, 189] on input "服務名稱/代號" at bounding box center [230, 193] width 118 height 20
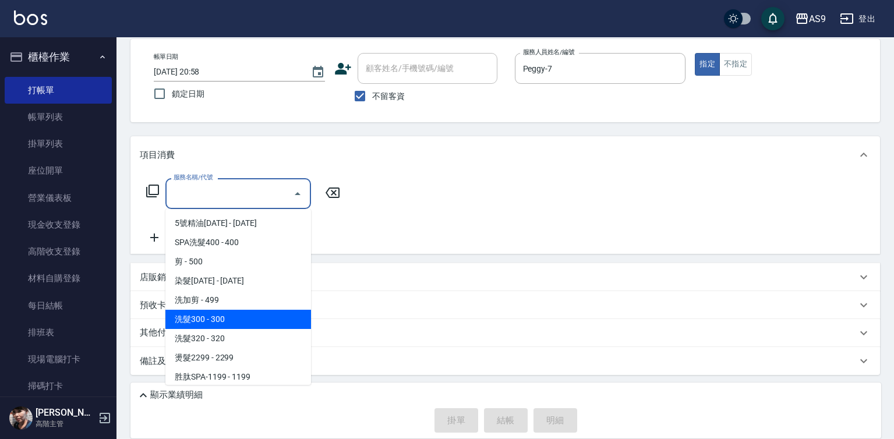
click at [243, 314] on span "洗髮300 - 300" at bounding box center [238, 319] width 146 height 19
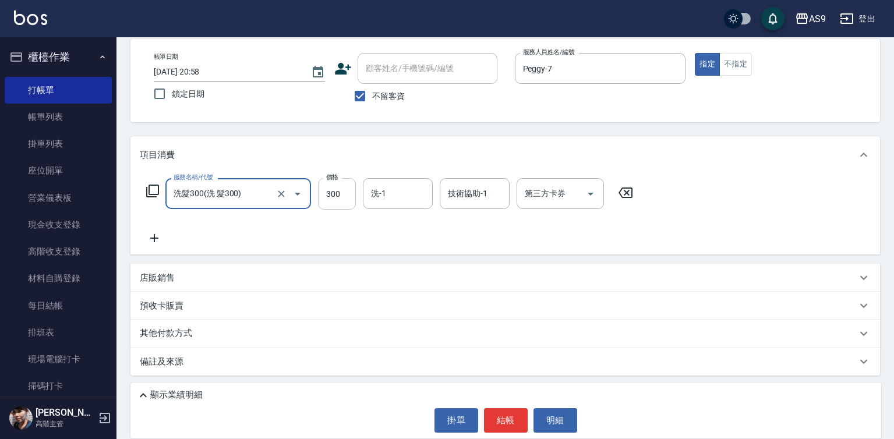
click at [336, 200] on input "300" at bounding box center [337, 193] width 38 height 31
click at [351, 193] on input "2720" at bounding box center [337, 193] width 38 height 31
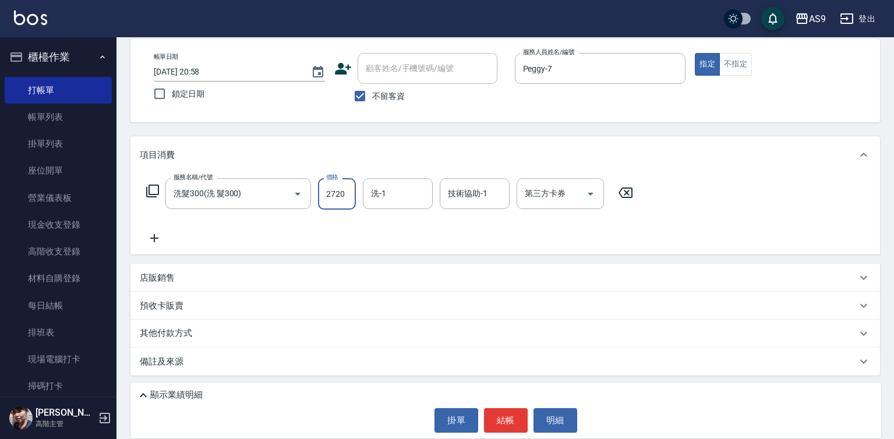
click at [342, 193] on input "2720" at bounding box center [337, 193] width 38 height 31
click at [737, 62] on button "不指定" at bounding box center [735, 64] width 33 height 23
drag, startPoint x: 506, startPoint y: 417, endPoint x: 390, endPoint y: 362, distance: 128.7
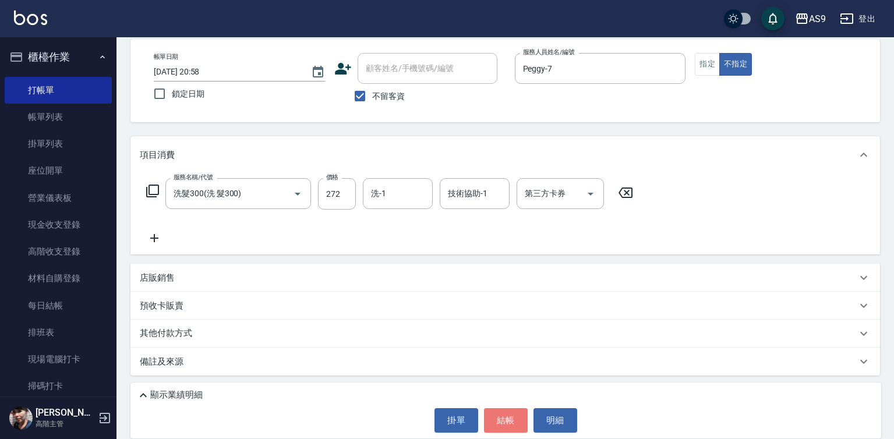
click at [506, 418] on button "結帳" at bounding box center [506, 420] width 44 height 24
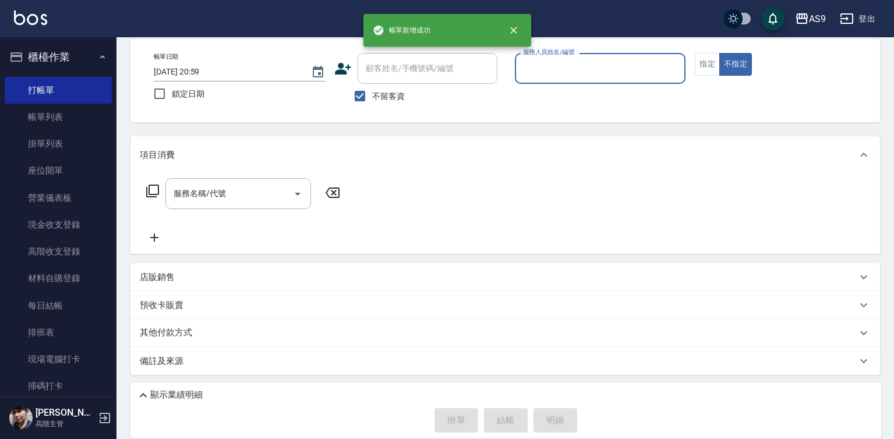
click at [549, 69] on input "服務人員姓名/編號" at bounding box center [600, 68] width 161 height 20
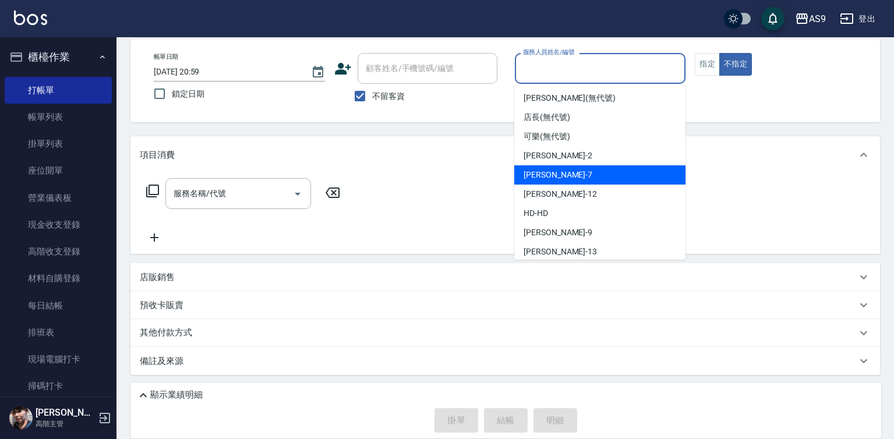
click at [551, 166] on div "Peggy -7" at bounding box center [599, 174] width 171 height 19
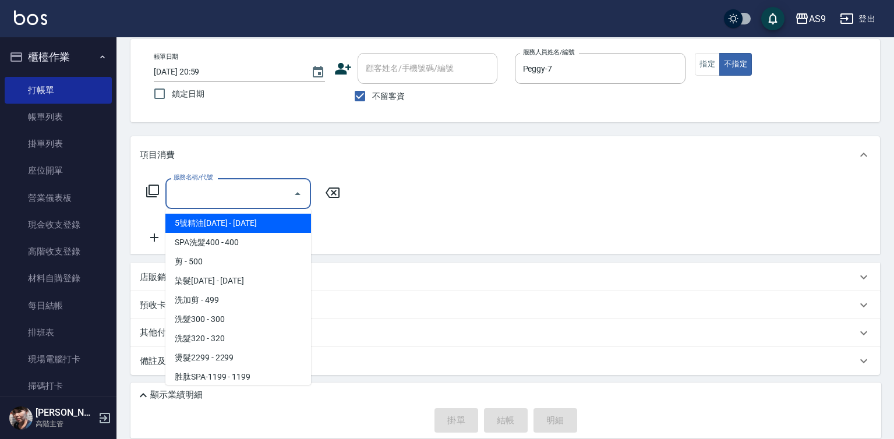
click at [260, 190] on input "服務名稱/代號" at bounding box center [230, 193] width 118 height 20
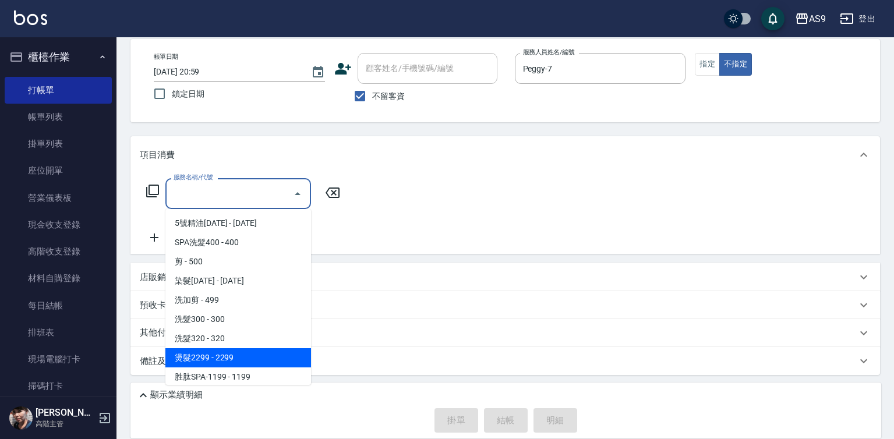
drag, startPoint x: 249, startPoint y: 363, endPoint x: 324, endPoint y: 266, distance: 122.5
click at [251, 362] on span "燙髮2299 - 2299" at bounding box center [238, 357] width 146 height 19
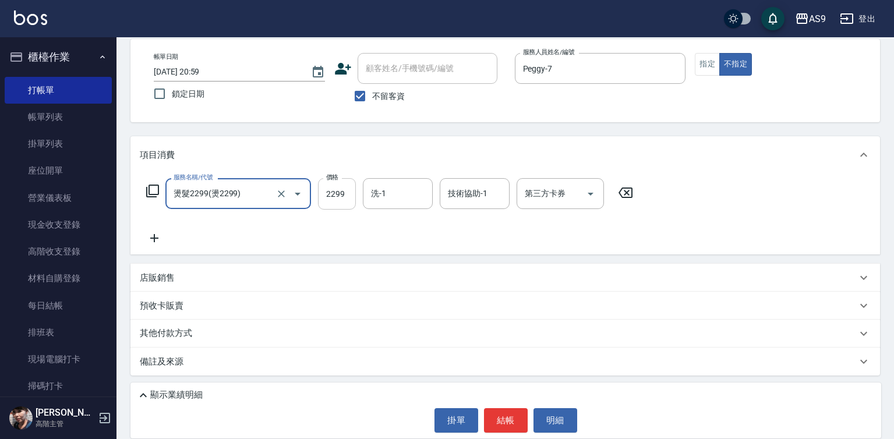
click at [338, 193] on input "2299" at bounding box center [337, 193] width 38 height 31
click at [528, 420] on div "掛單 結帳 明細" at bounding box center [505, 420] width 739 height 24
click at [515, 421] on button "結帳" at bounding box center [506, 420] width 44 height 24
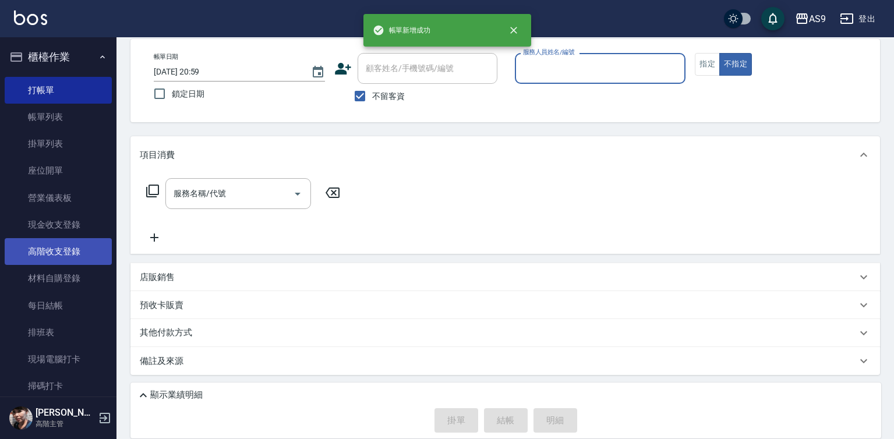
scroll to position [232, 0]
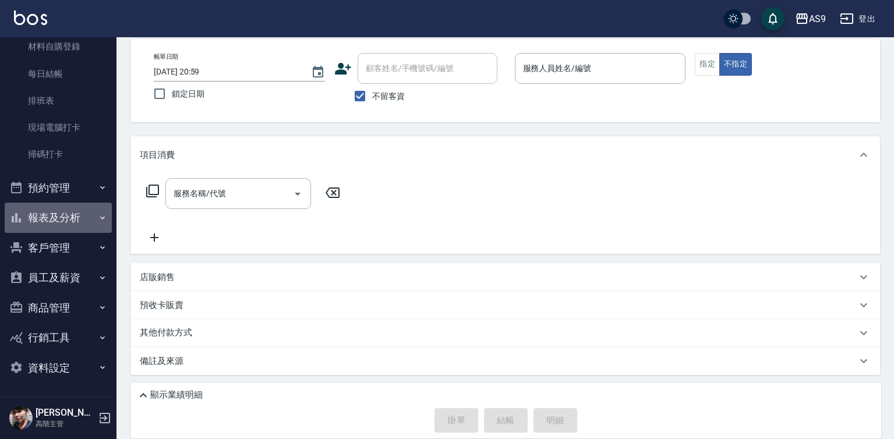
click at [86, 221] on button "報表及分析" at bounding box center [58, 218] width 107 height 30
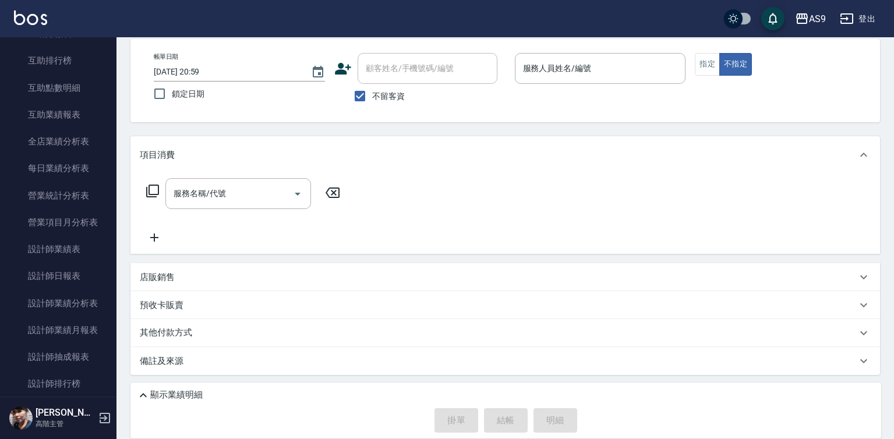
scroll to position [639, 0]
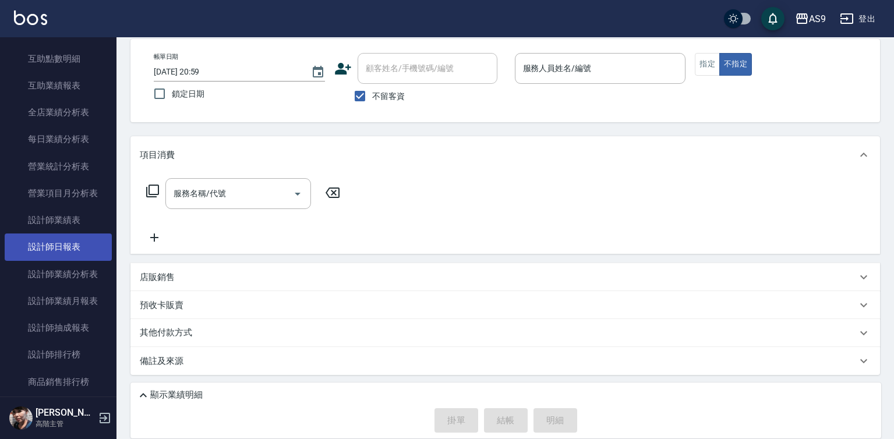
click at [77, 248] on link "設計師日報表" at bounding box center [58, 247] width 107 height 27
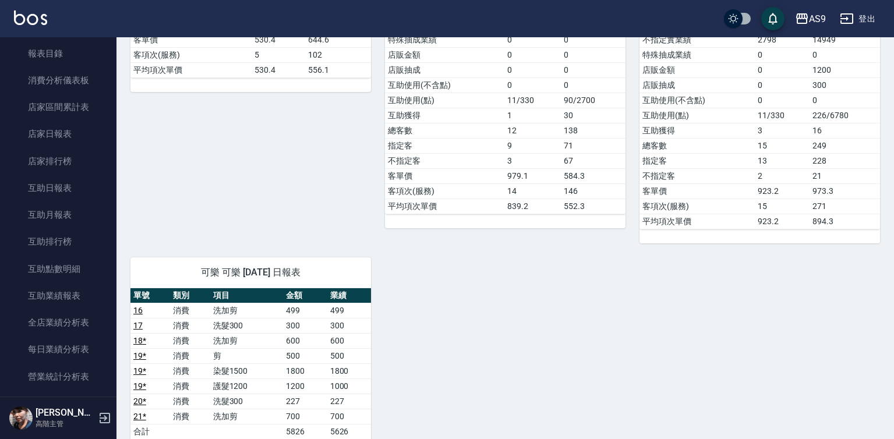
scroll to position [429, 0]
click at [76, 186] on link "互助日報表" at bounding box center [58, 188] width 107 height 27
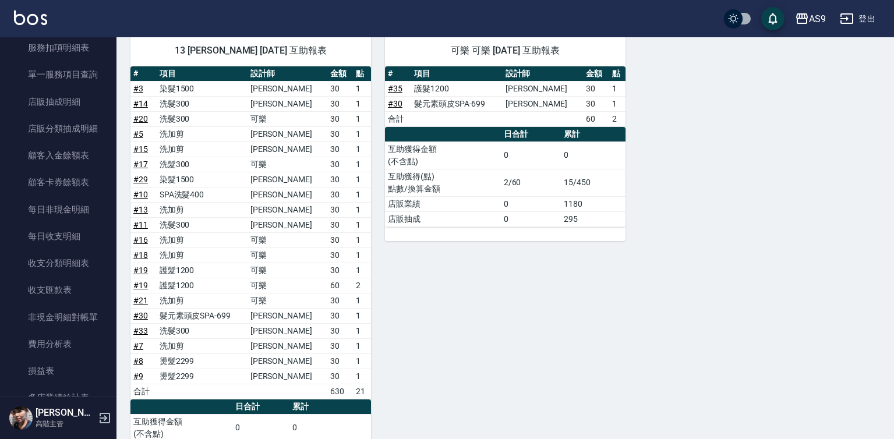
scroll to position [1186, 0]
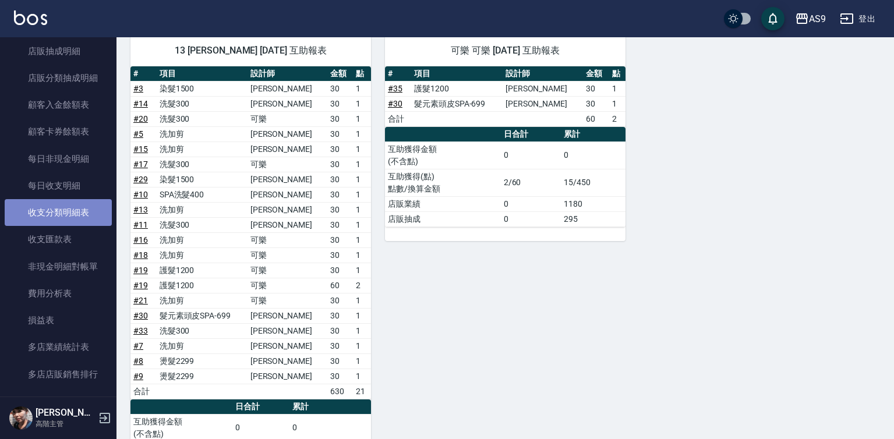
click at [76, 214] on link "收支分類明細表" at bounding box center [58, 212] width 107 height 27
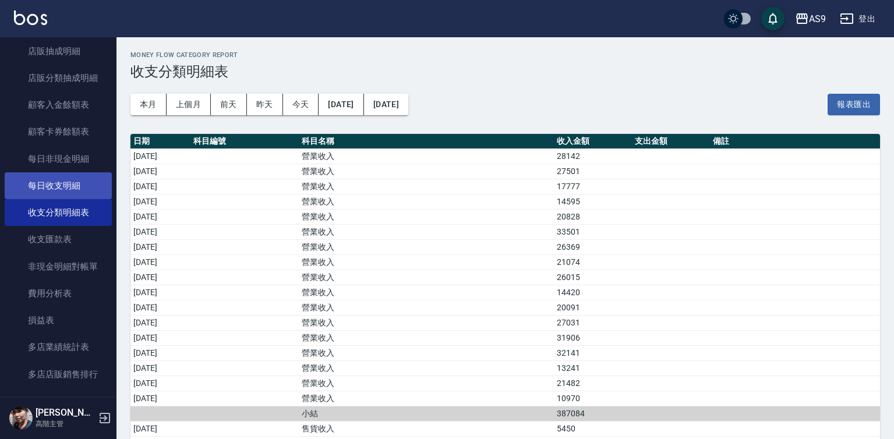
click at [82, 186] on link "每日收支明細" at bounding box center [58, 185] width 107 height 27
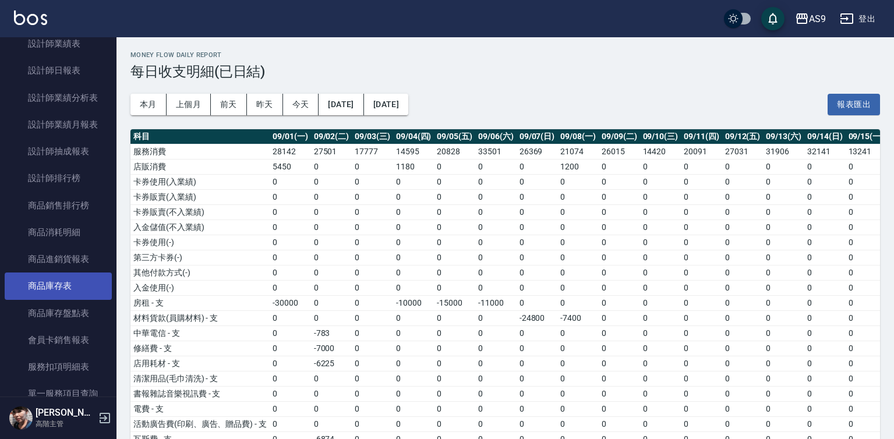
scroll to position [778, 0]
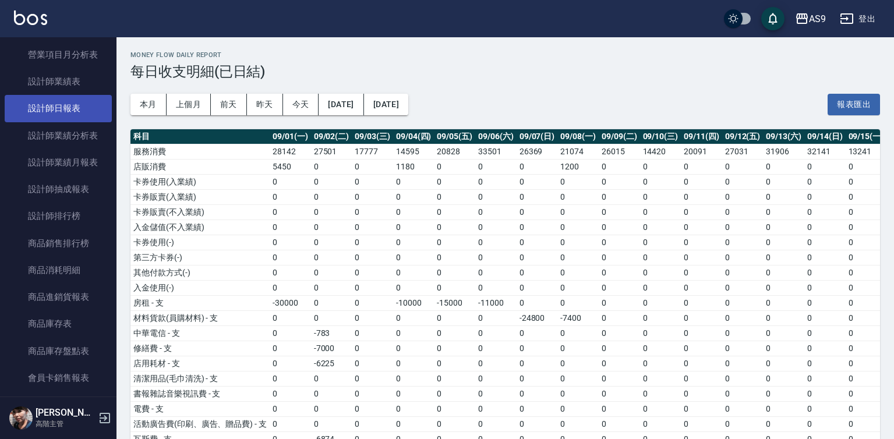
click at [79, 105] on link "設計師日報表" at bounding box center [58, 108] width 107 height 27
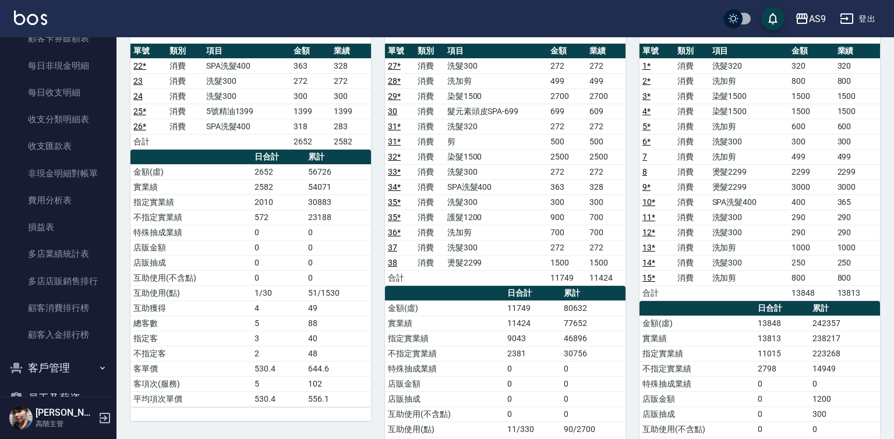
scroll to position [1399, 0]
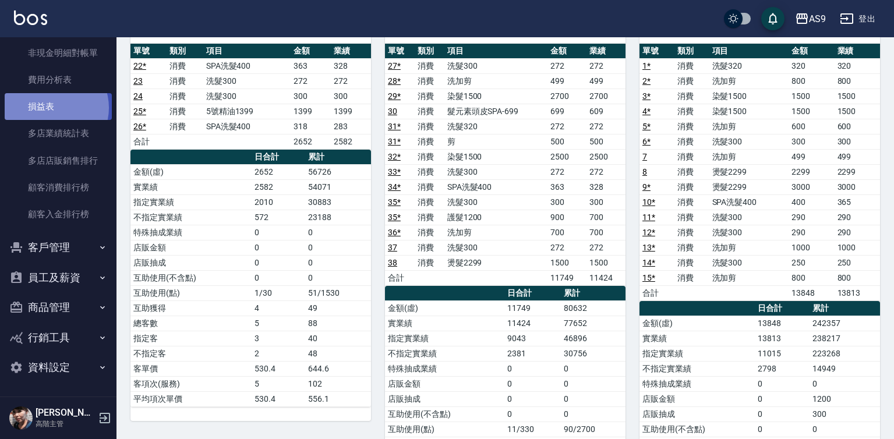
click at [53, 108] on link "損益表" at bounding box center [58, 106] width 107 height 27
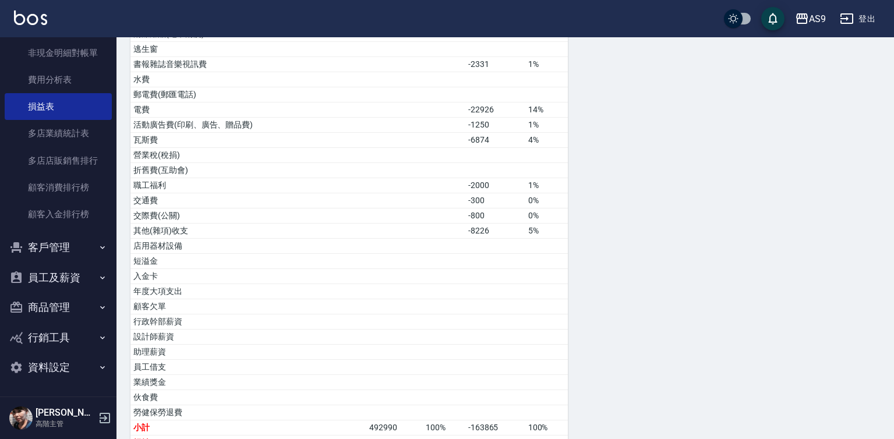
scroll to position [603, 0]
